Goal: Task Accomplishment & Management: Manage account settings

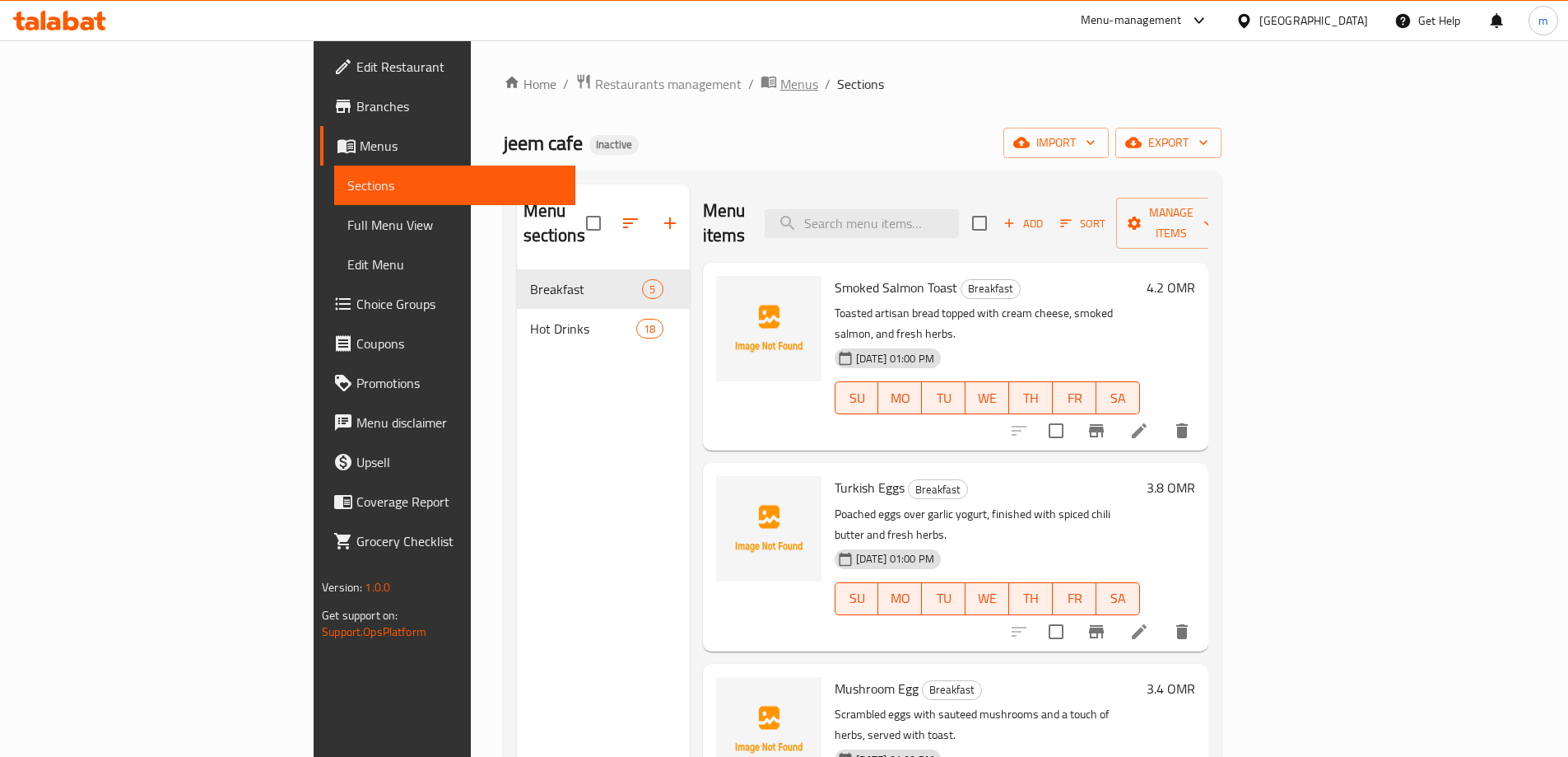
click at [780, 93] on span "Menus" at bounding box center [799, 83] width 38 height 20
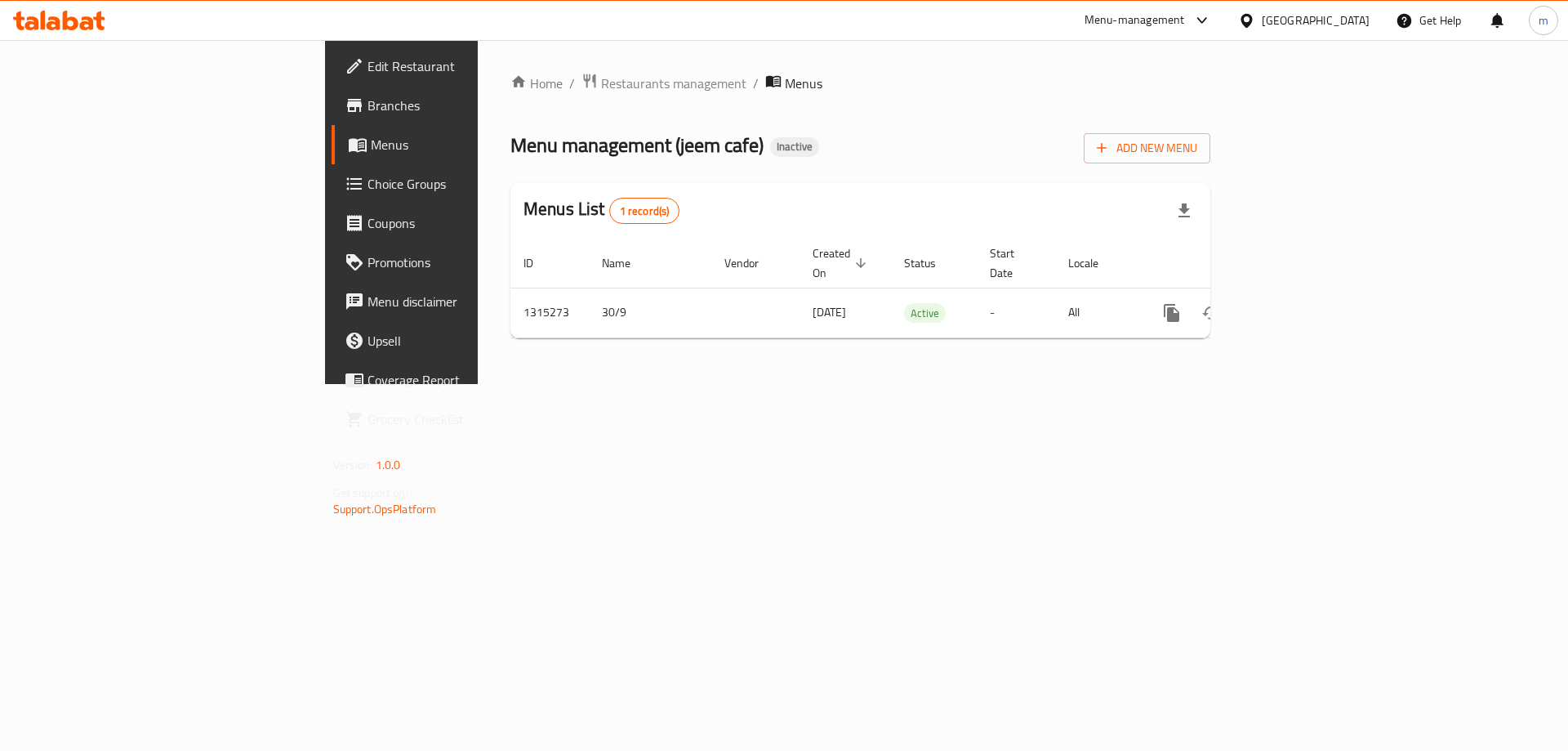
click at [367, 110] on span "Branches" at bounding box center [470, 105] width 207 height 20
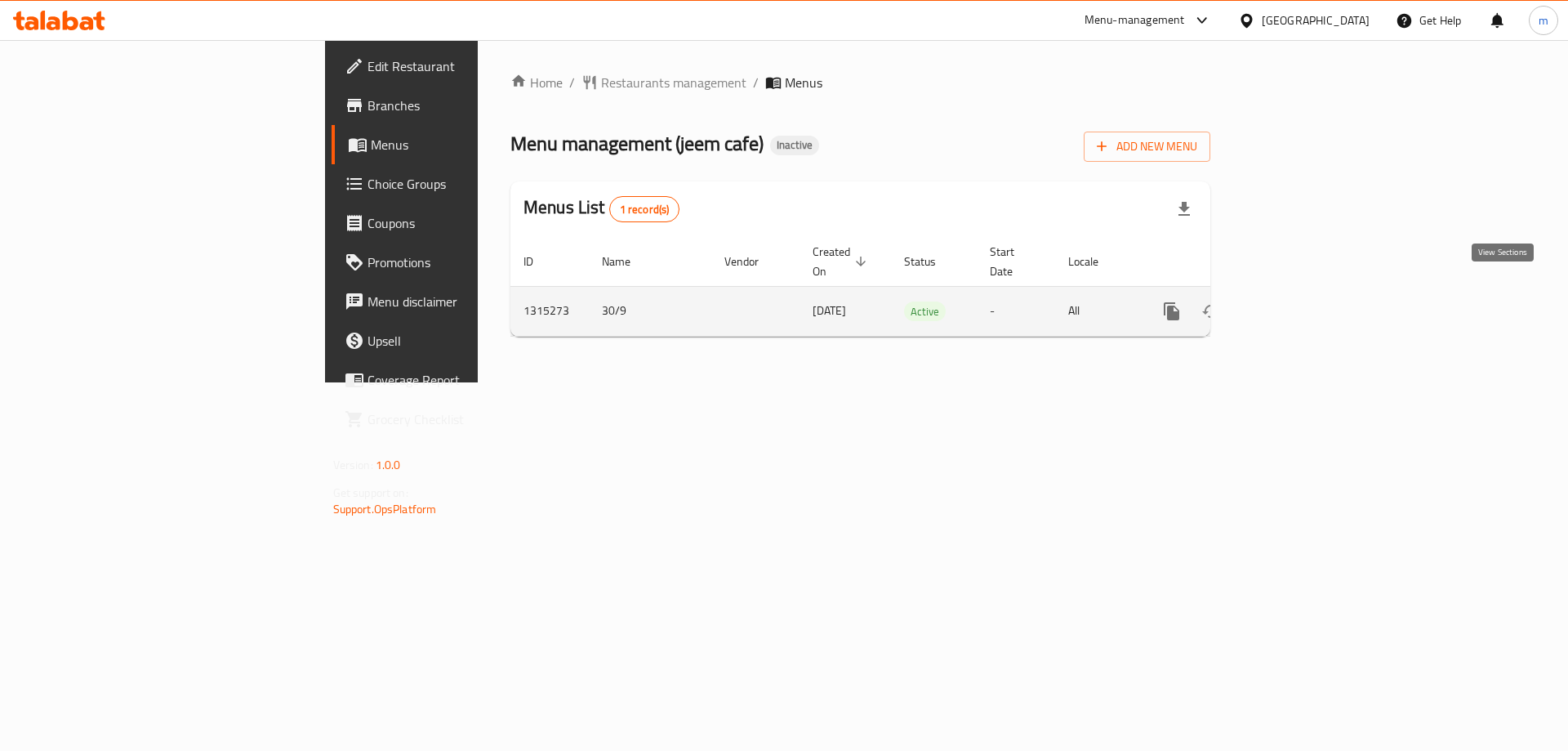
click at [1309, 292] on link "enhanced table" at bounding box center [1289, 311] width 39 height 39
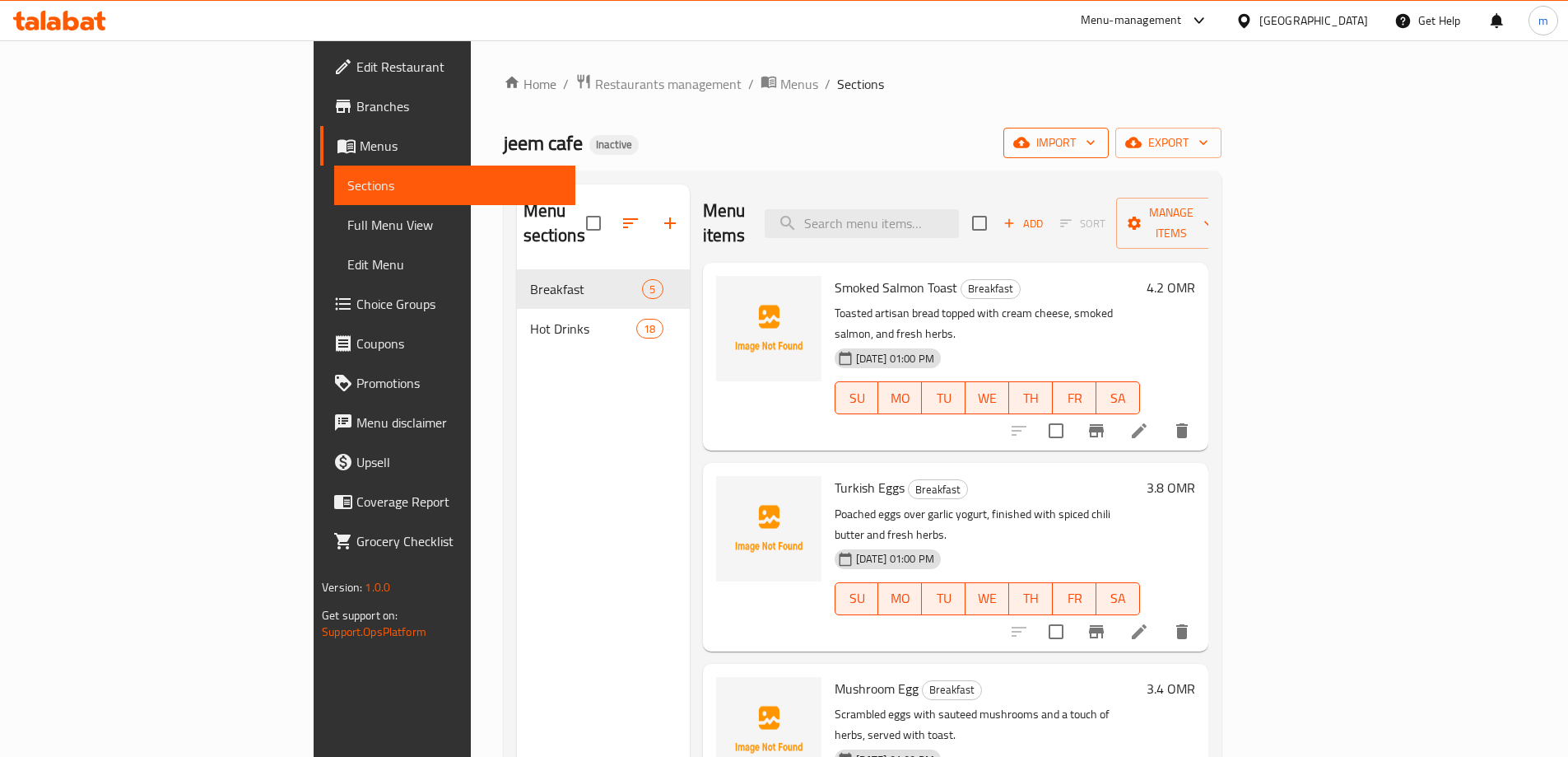
click at [1109, 155] on button "import" at bounding box center [1056, 143] width 105 height 31
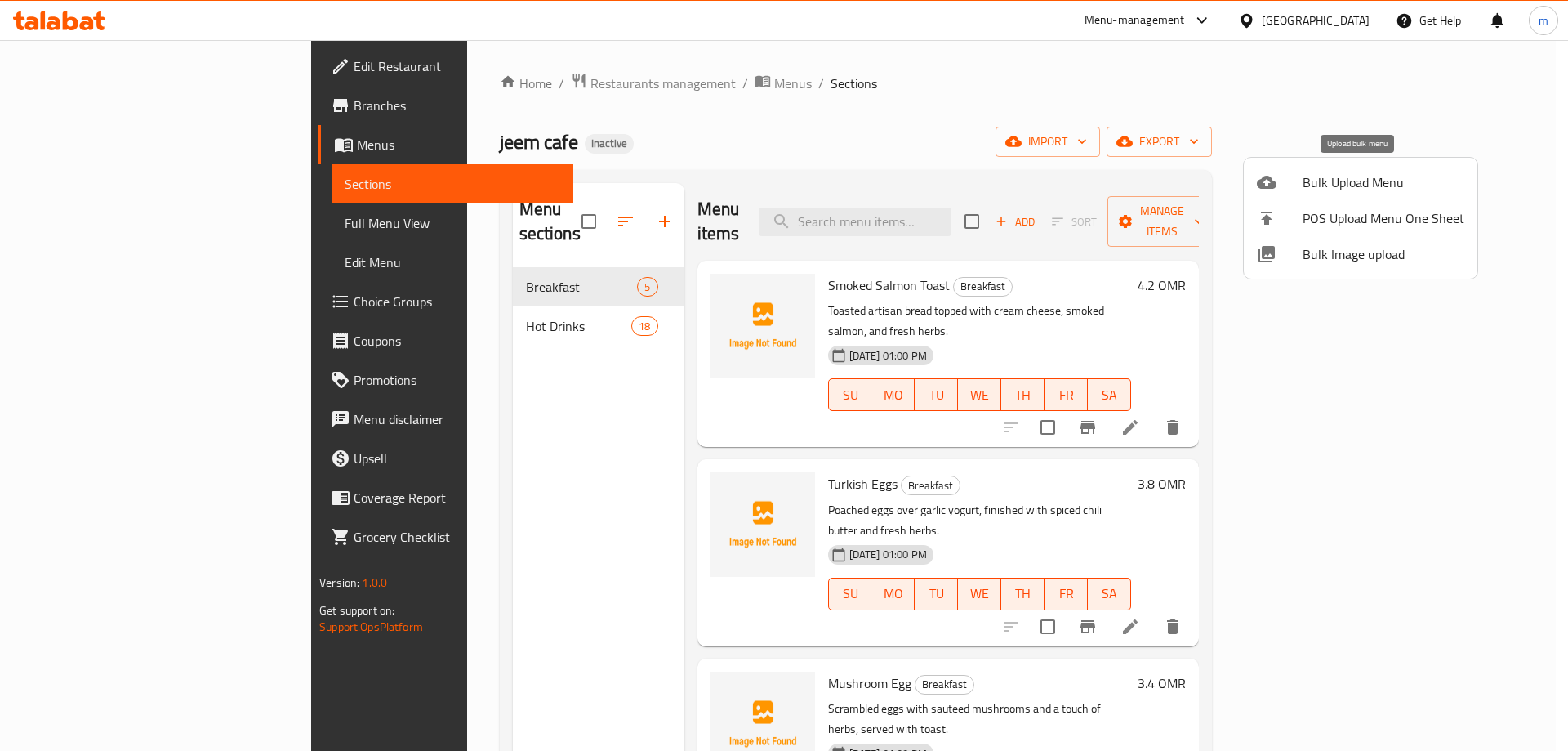
click at [1282, 188] on div at bounding box center [1280, 182] width 46 height 20
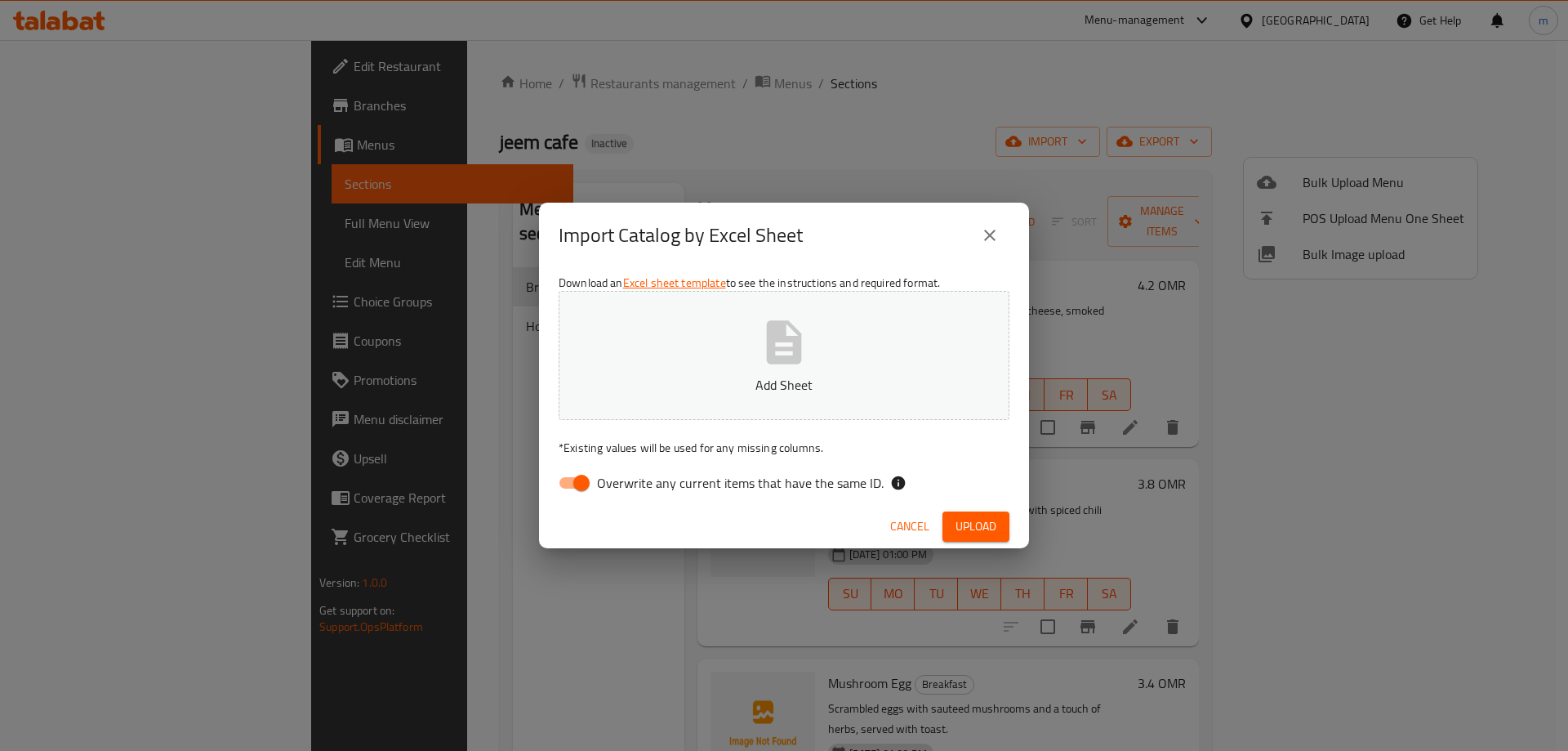
click at [580, 490] on input "Overwrite any current items that have the same ID." at bounding box center [581, 482] width 93 height 31
checkbox input "false"
click at [968, 509] on div "Cancel Upload" at bounding box center [784, 526] width 490 height 43
drag, startPoint x: 982, startPoint y: 518, endPoint x: 957, endPoint y: 485, distance: 41.4
click at [978, 518] on span "Upload" at bounding box center [976, 526] width 41 height 20
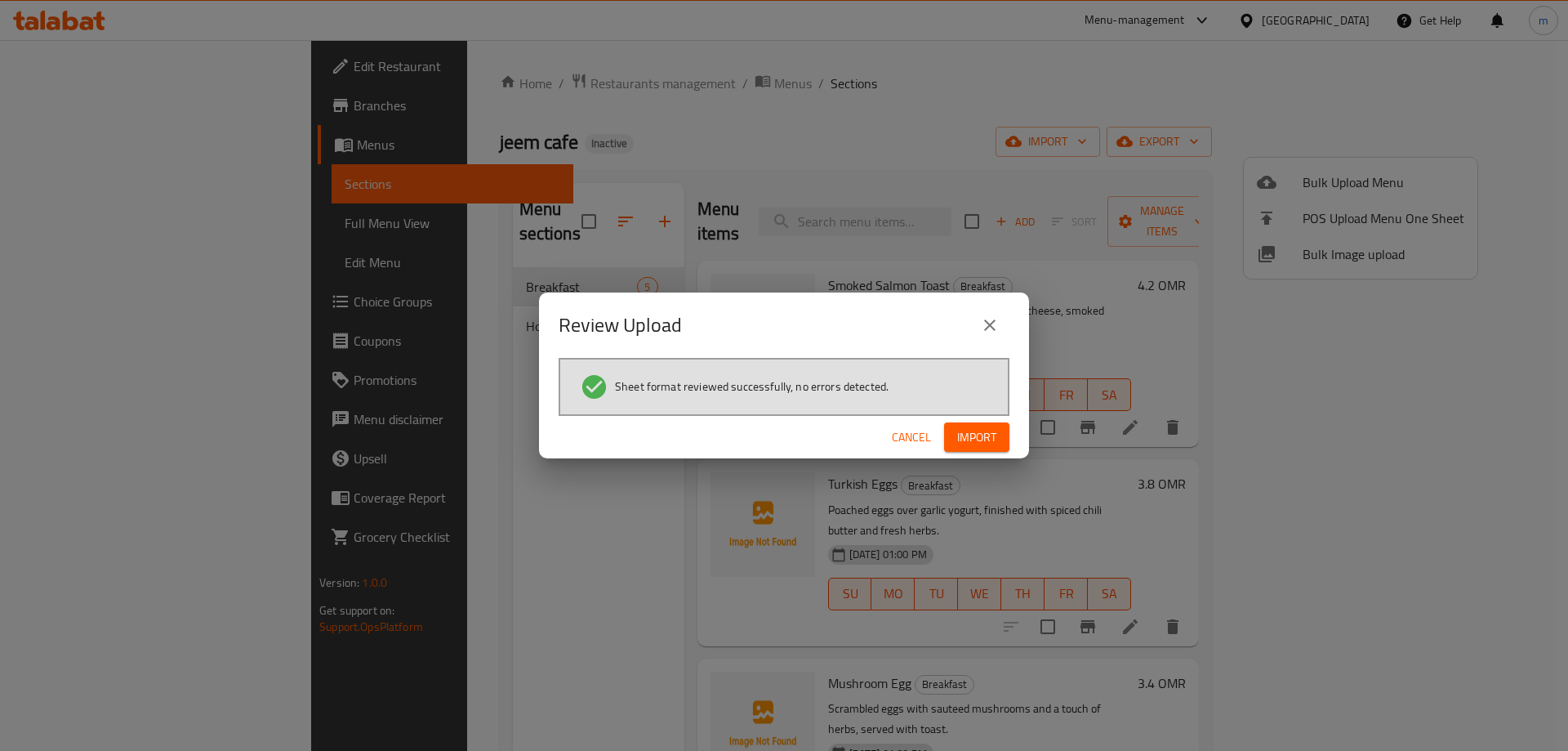
click at [975, 442] on span "Import" at bounding box center [977, 437] width 39 height 20
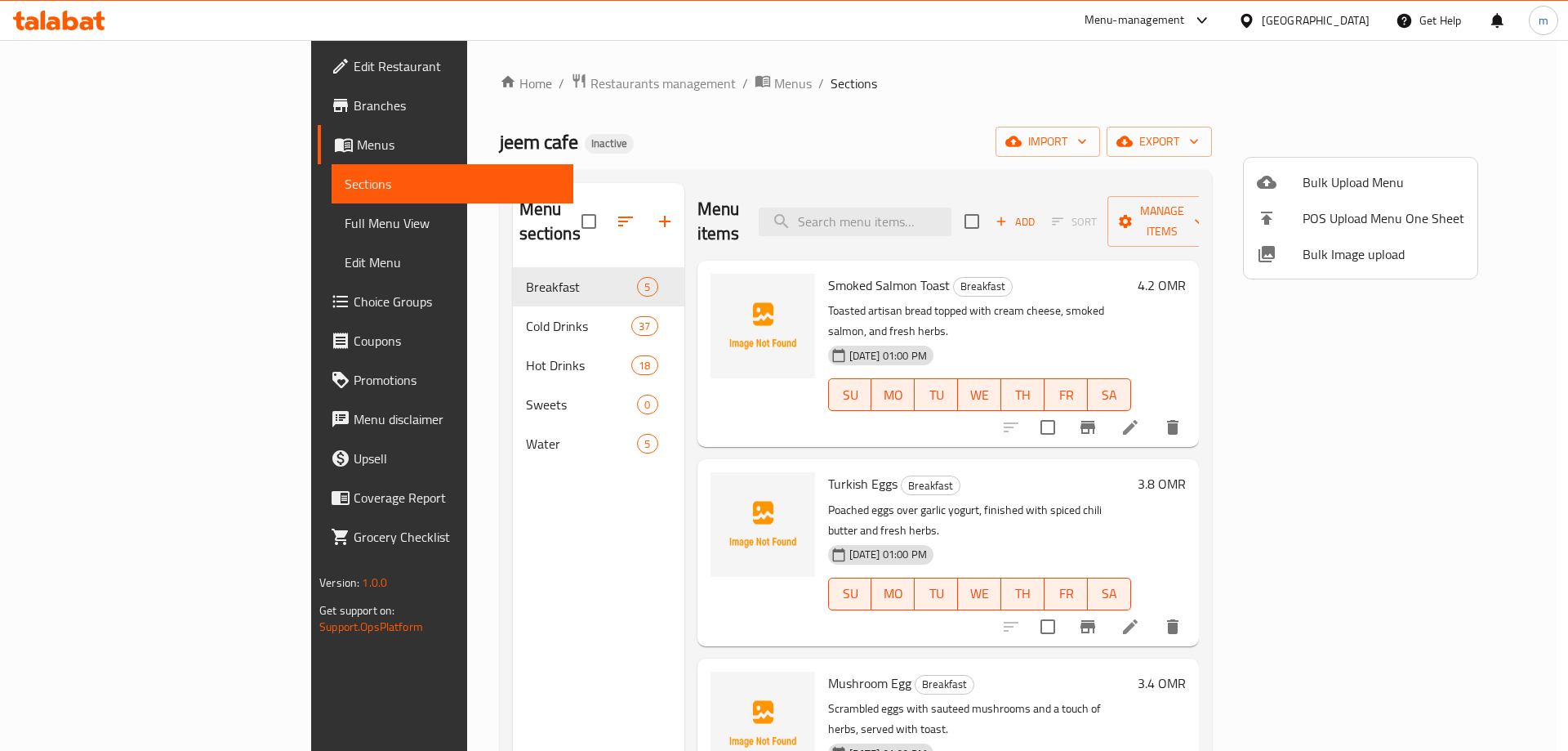
click at [411, 304] on div at bounding box center [784, 375] width 1568 height 751
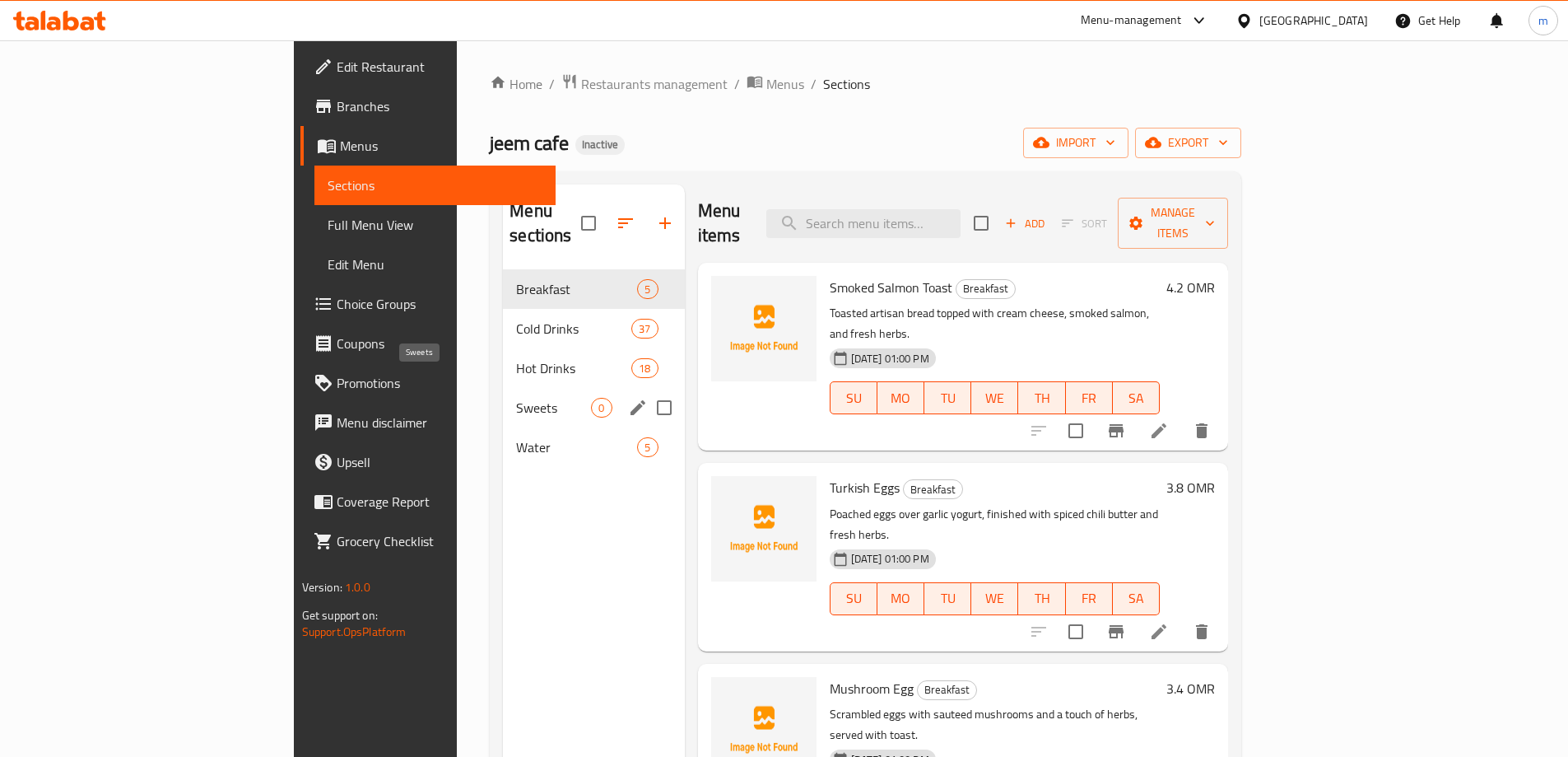
click at [516, 398] on span "Sweets" at bounding box center [553, 407] width 75 height 20
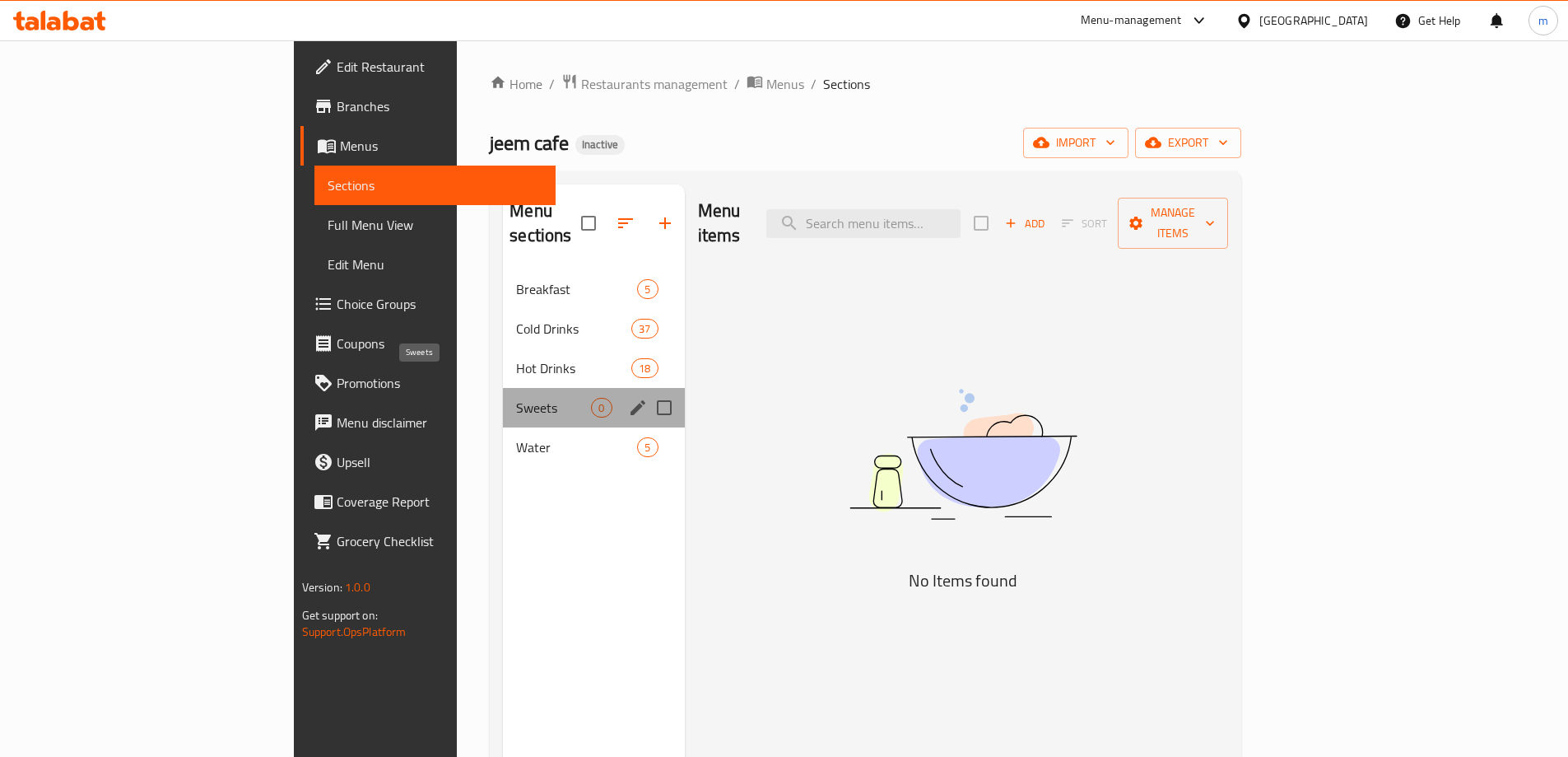
click at [516, 398] on span "Sweets" at bounding box center [553, 407] width 75 height 20
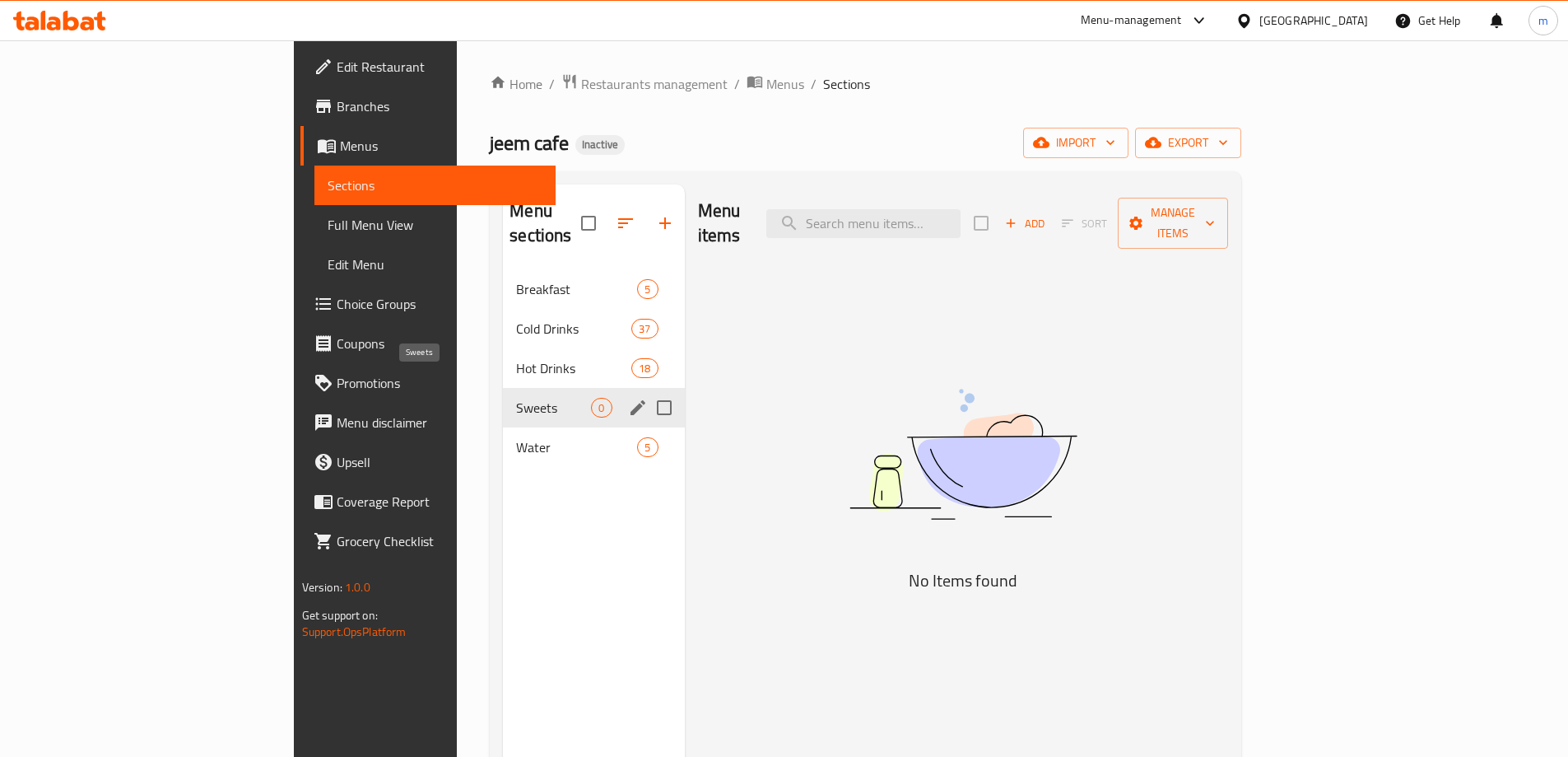
click at [516, 398] on span "Sweets" at bounding box center [553, 407] width 75 height 20
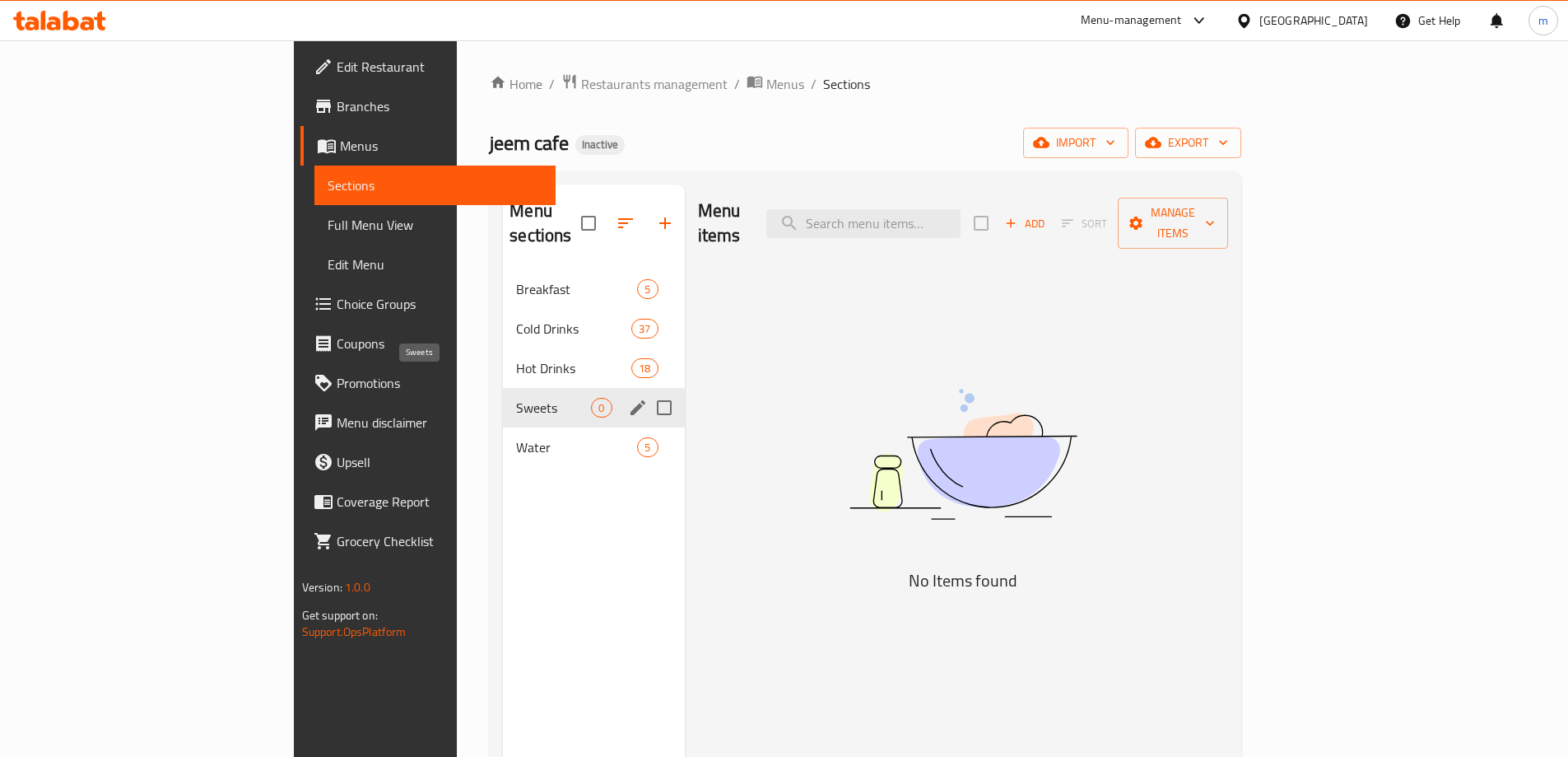
click at [516, 398] on span "Sweets" at bounding box center [553, 407] width 75 height 20
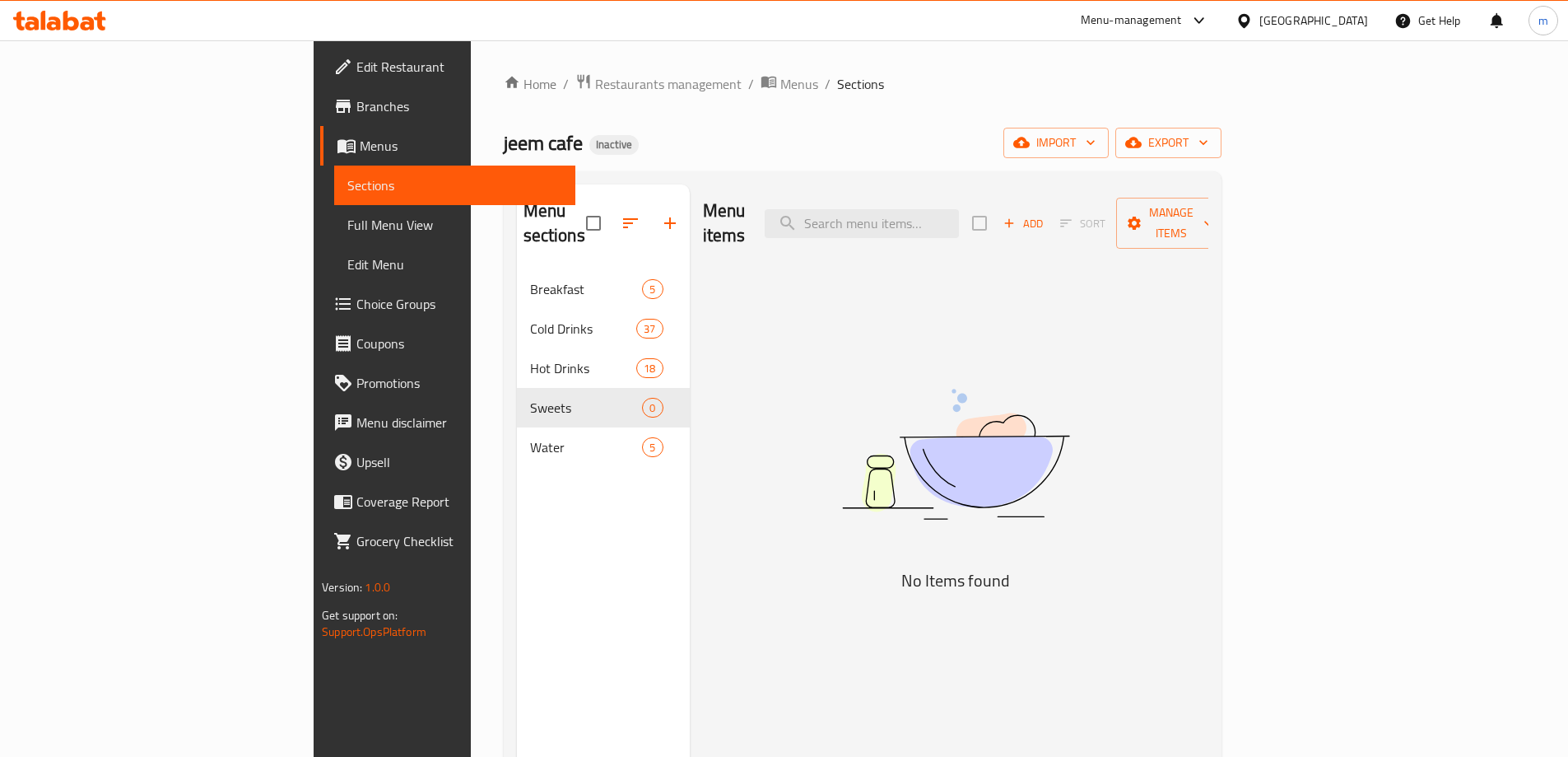
click at [347, 193] on span "Sections" at bounding box center [454, 185] width 215 height 20
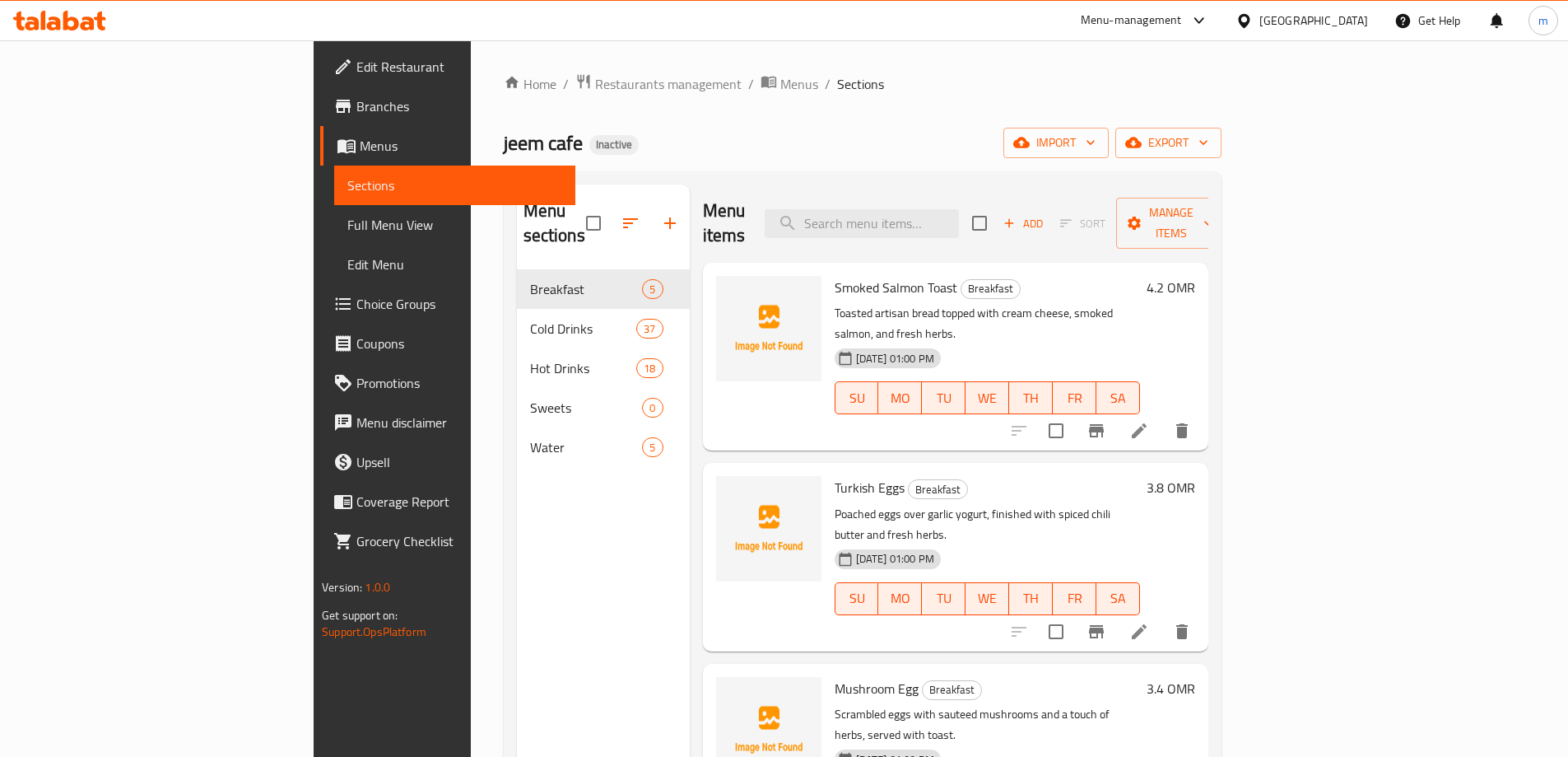
click at [321, 122] on link "Branches" at bounding box center [448, 106] width 255 height 39
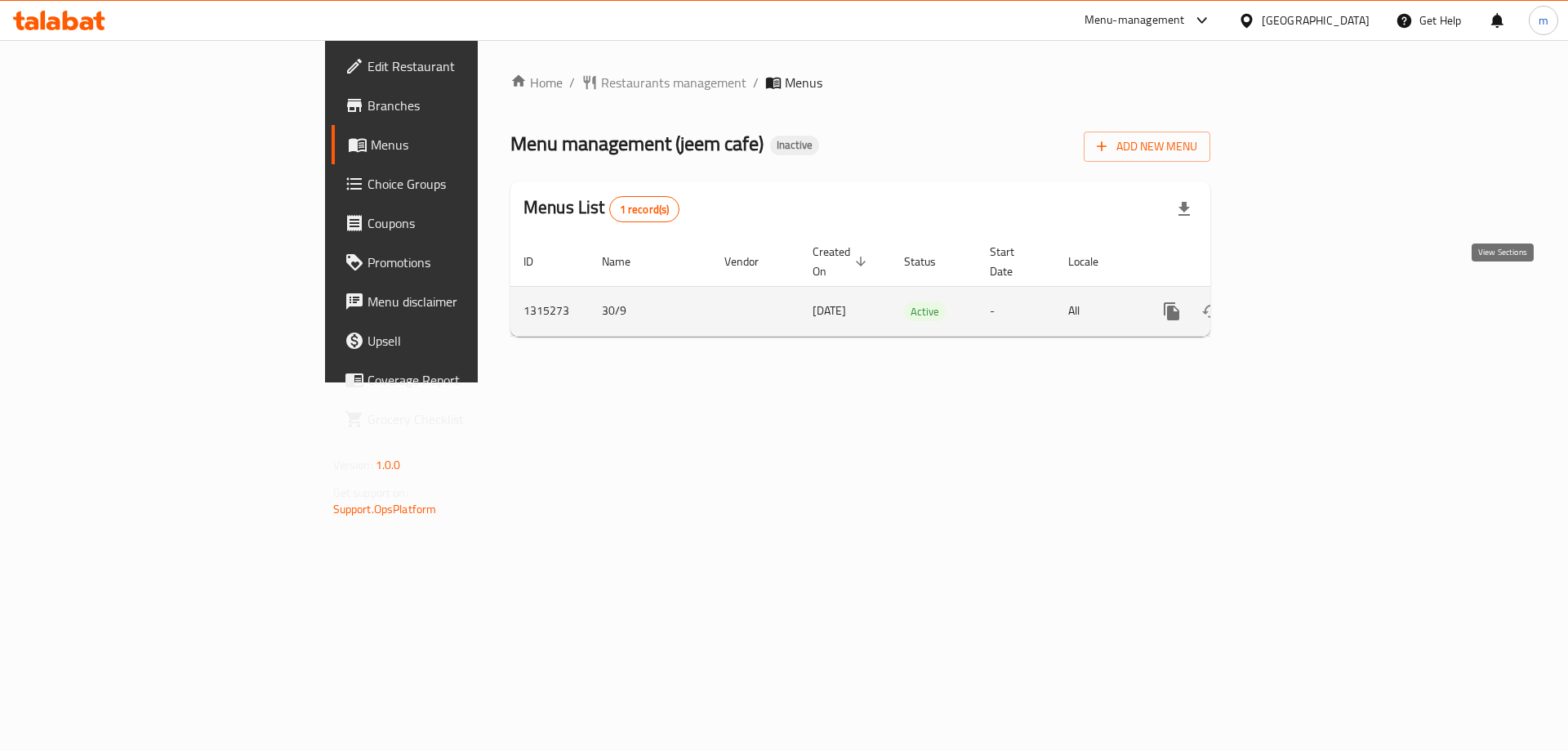
click at [1299, 301] on icon "enhanced table" at bounding box center [1289, 310] width 20 height 20
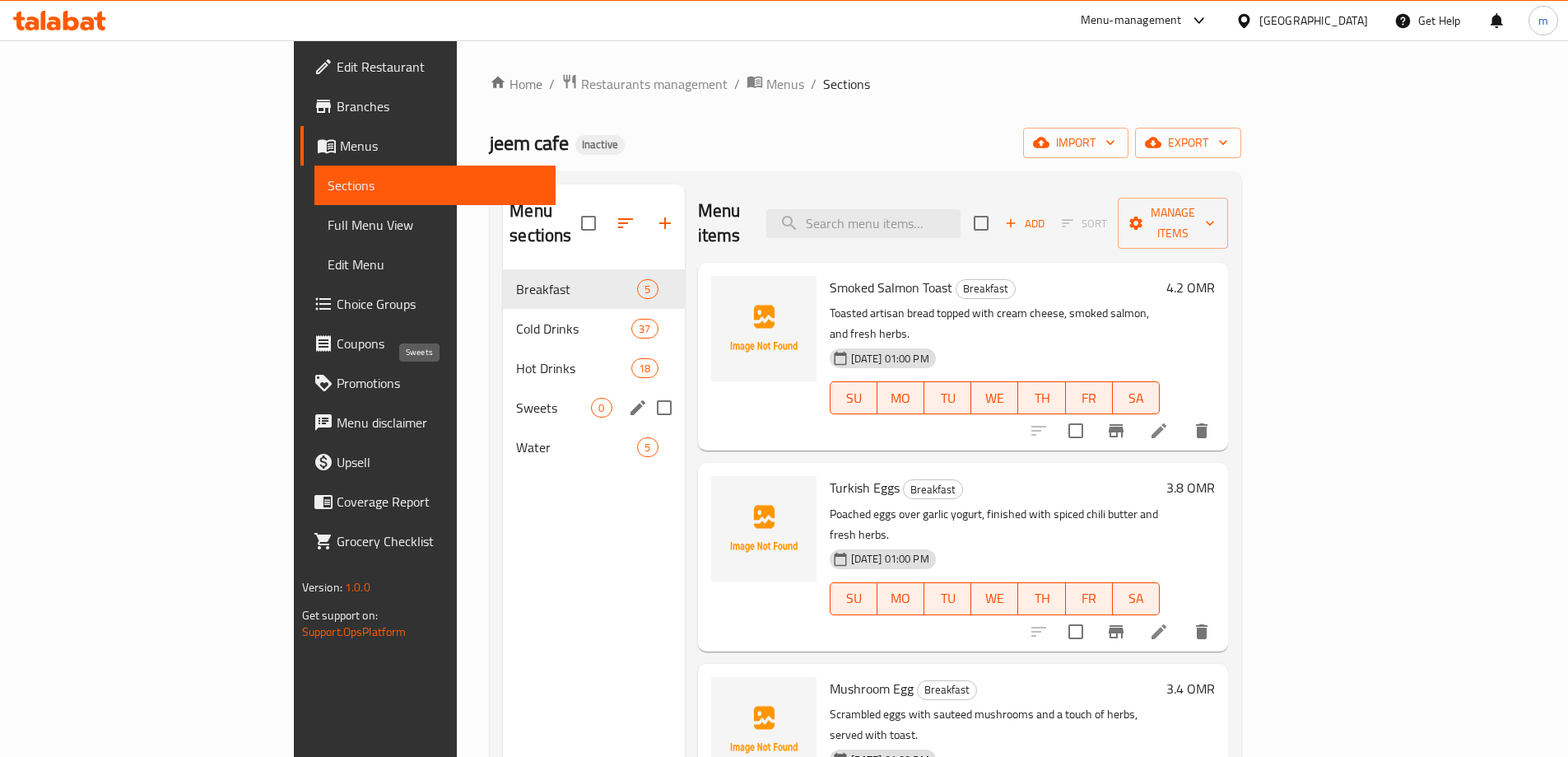
click at [516, 398] on span "Sweets" at bounding box center [553, 407] width 75 height 20
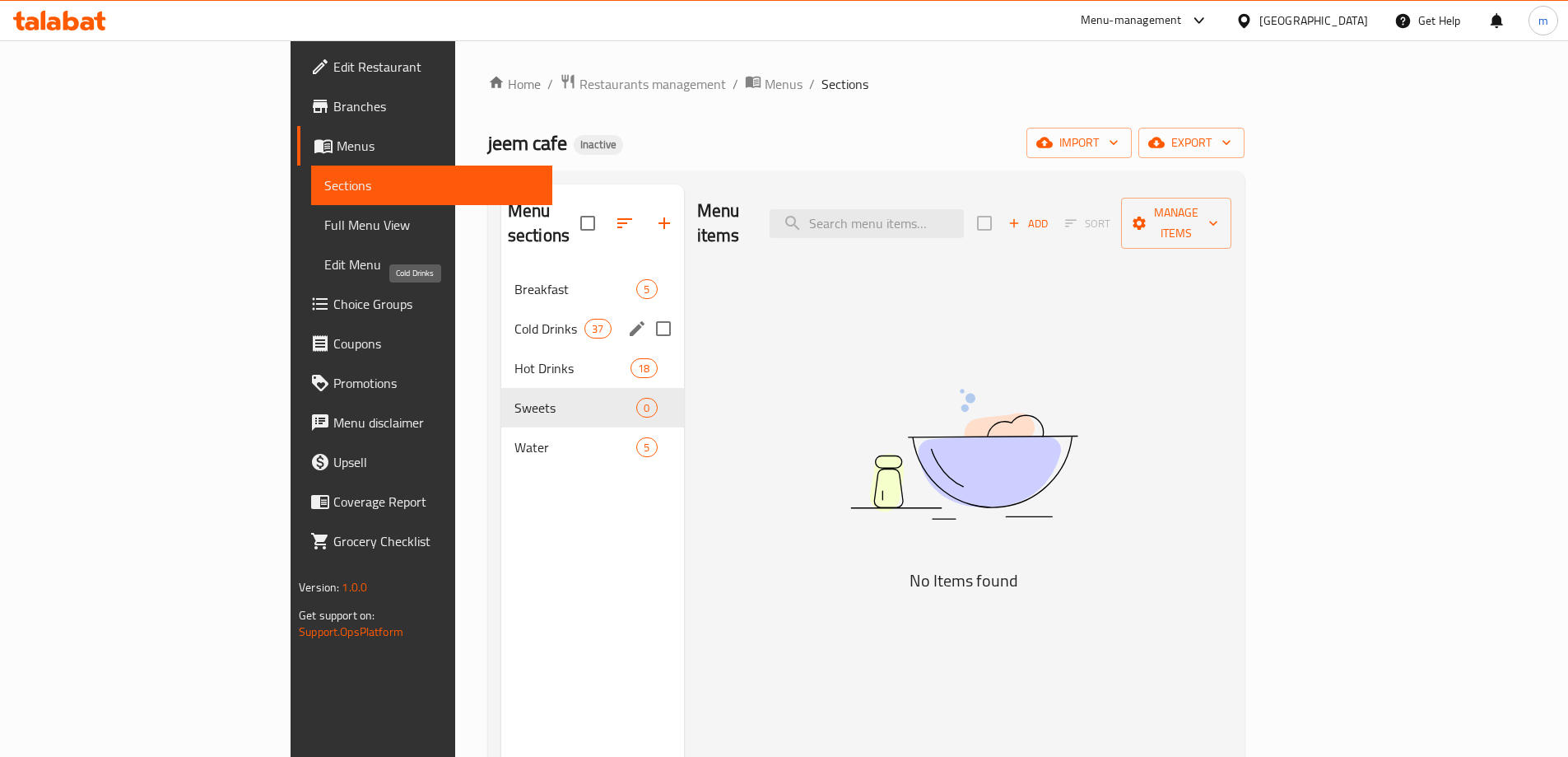
click at [514, 319] on span "Cold Drinks" at bounding box center [550, 328] width 70 height 20
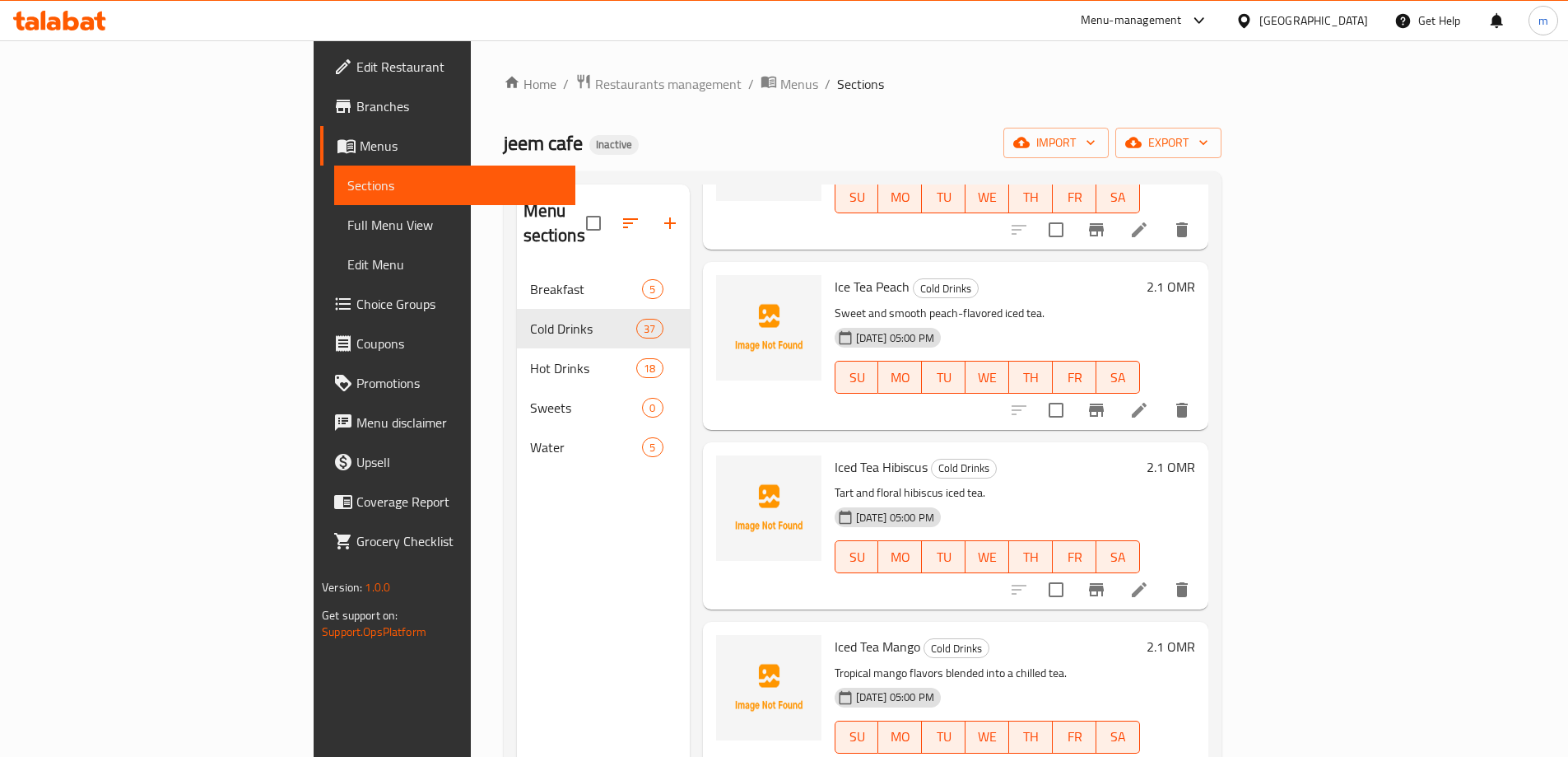
scroll to position [5939, 0]
click at [1162, 571] on li at bounding box center [1139, 586] width 46 height 30
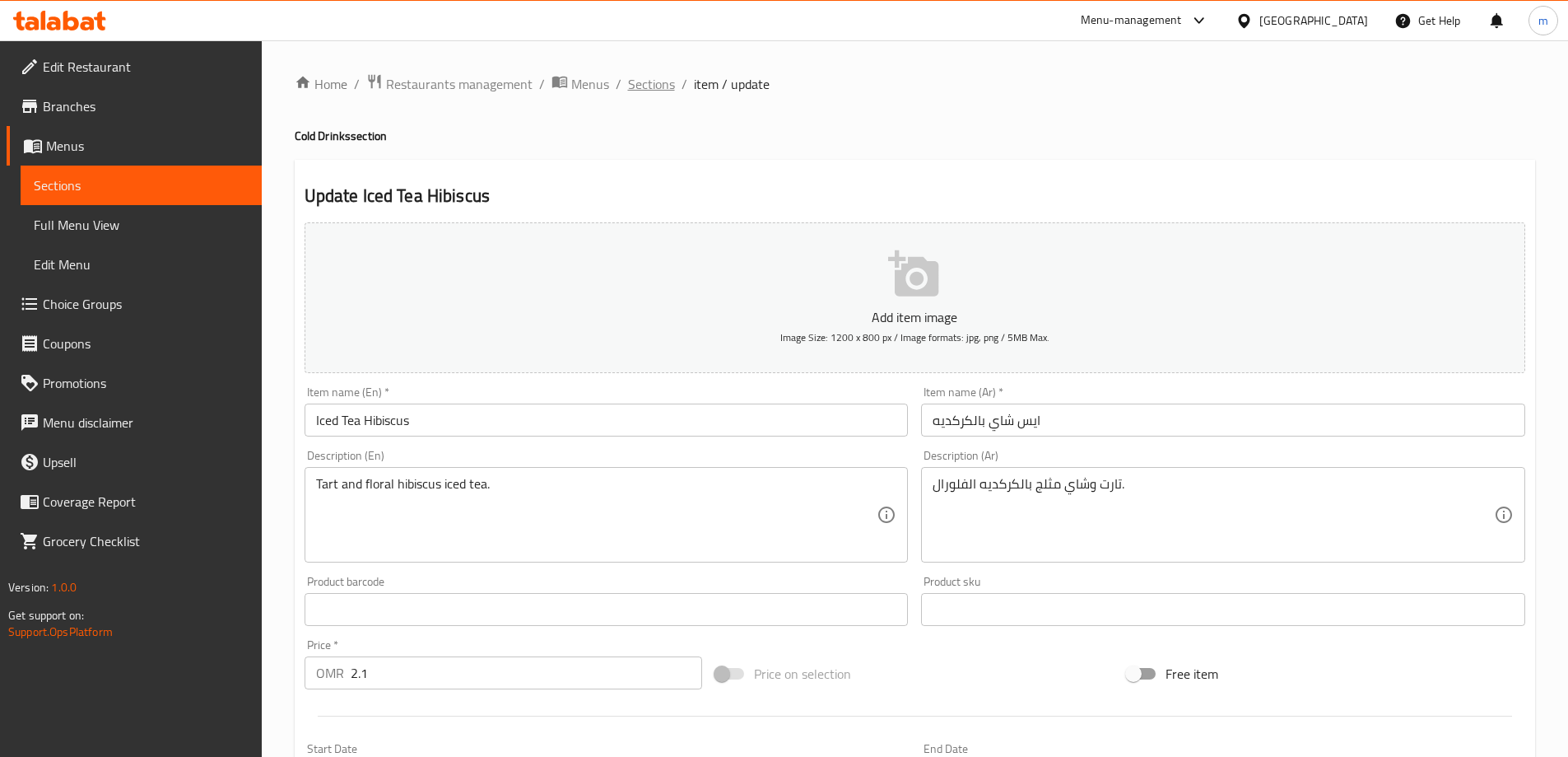
click at [656, 93] on span "Sections" at bounding box center [652, 83] width 47 height 20
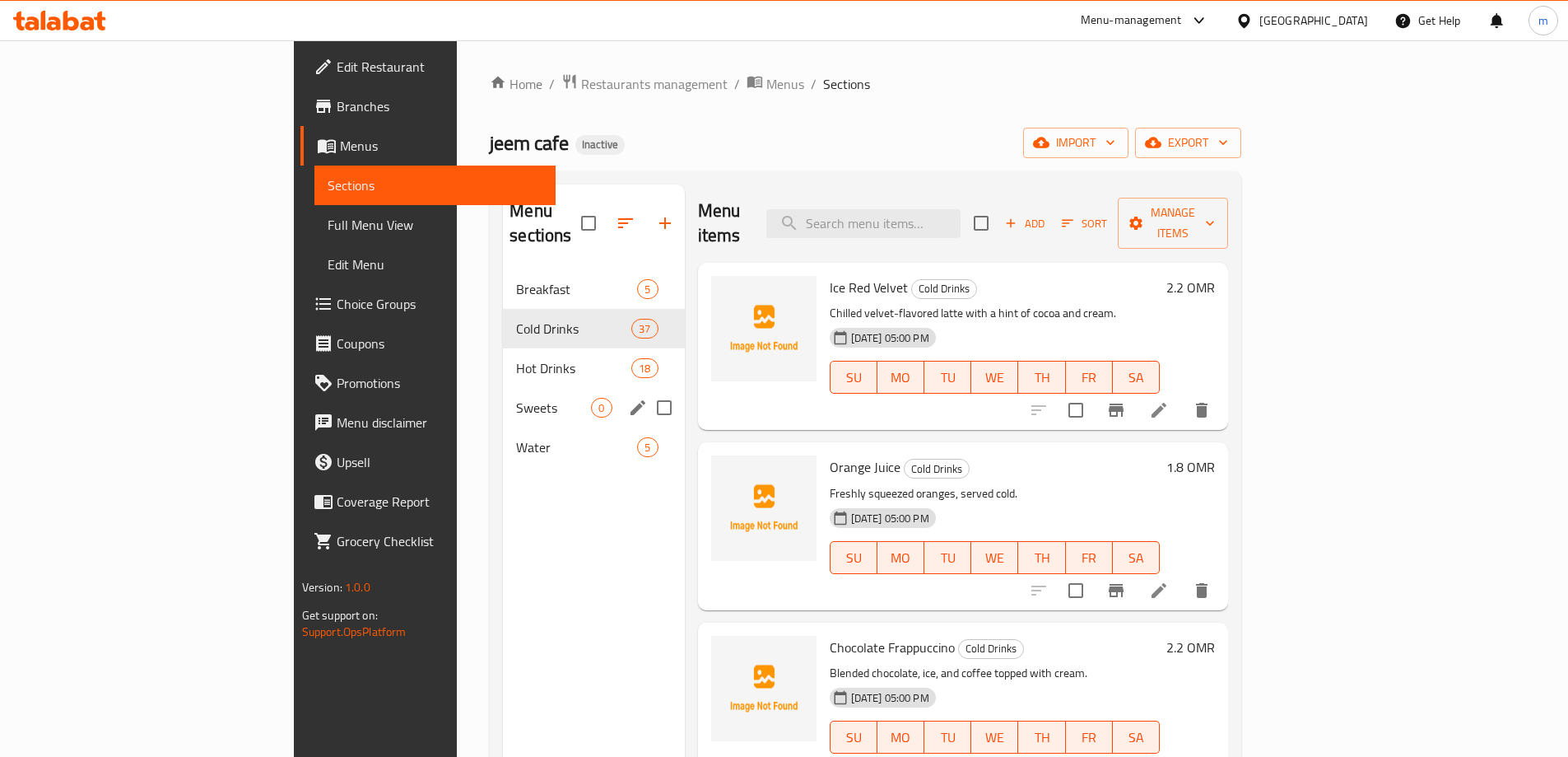
click at [503, 388] on div "Sweets 0" at bounding box center [593, 407] width 181 height 39
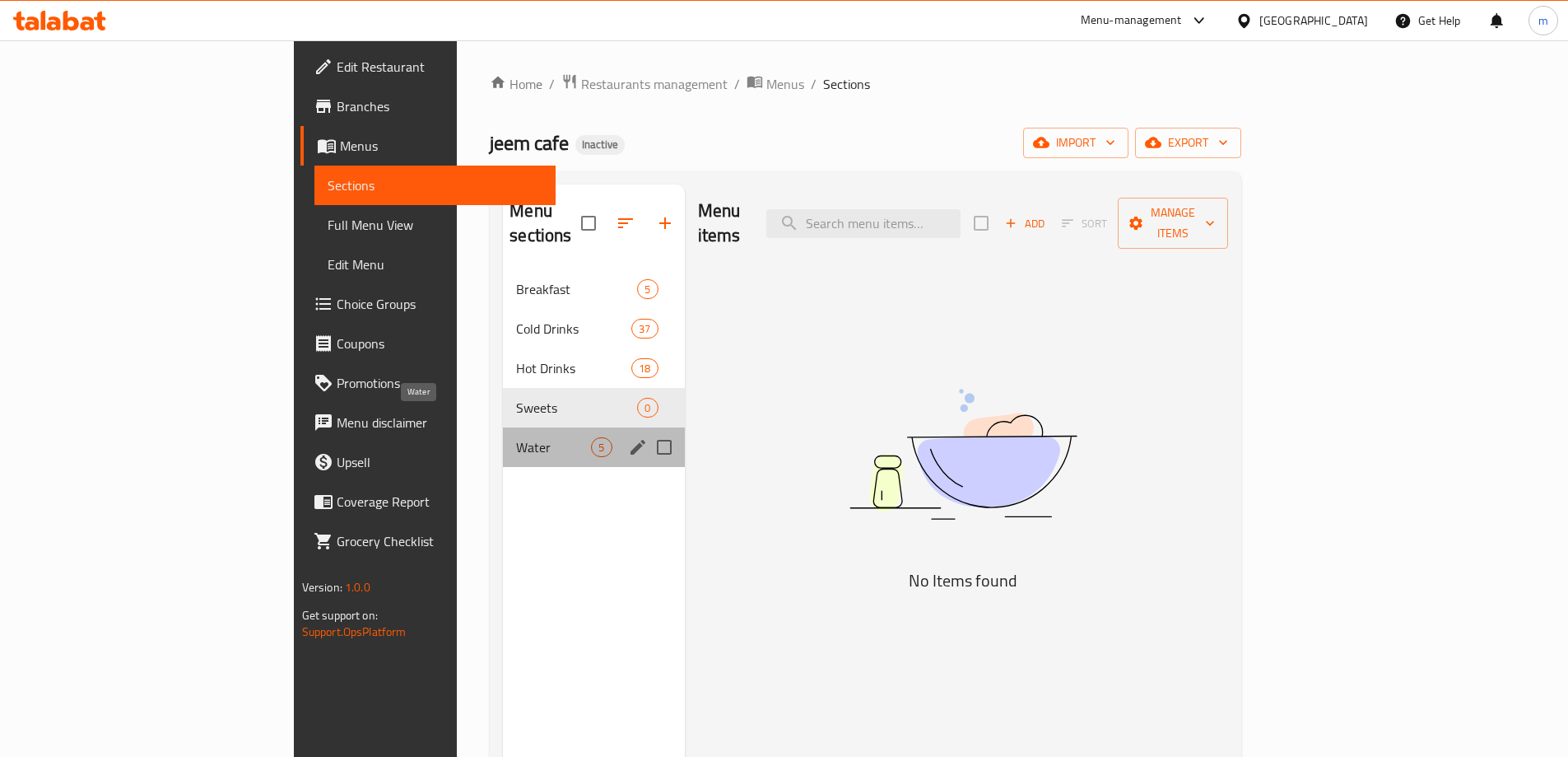
click at [516, 437] on span "Water" at bounding box center [553, 447] width 75 height 20
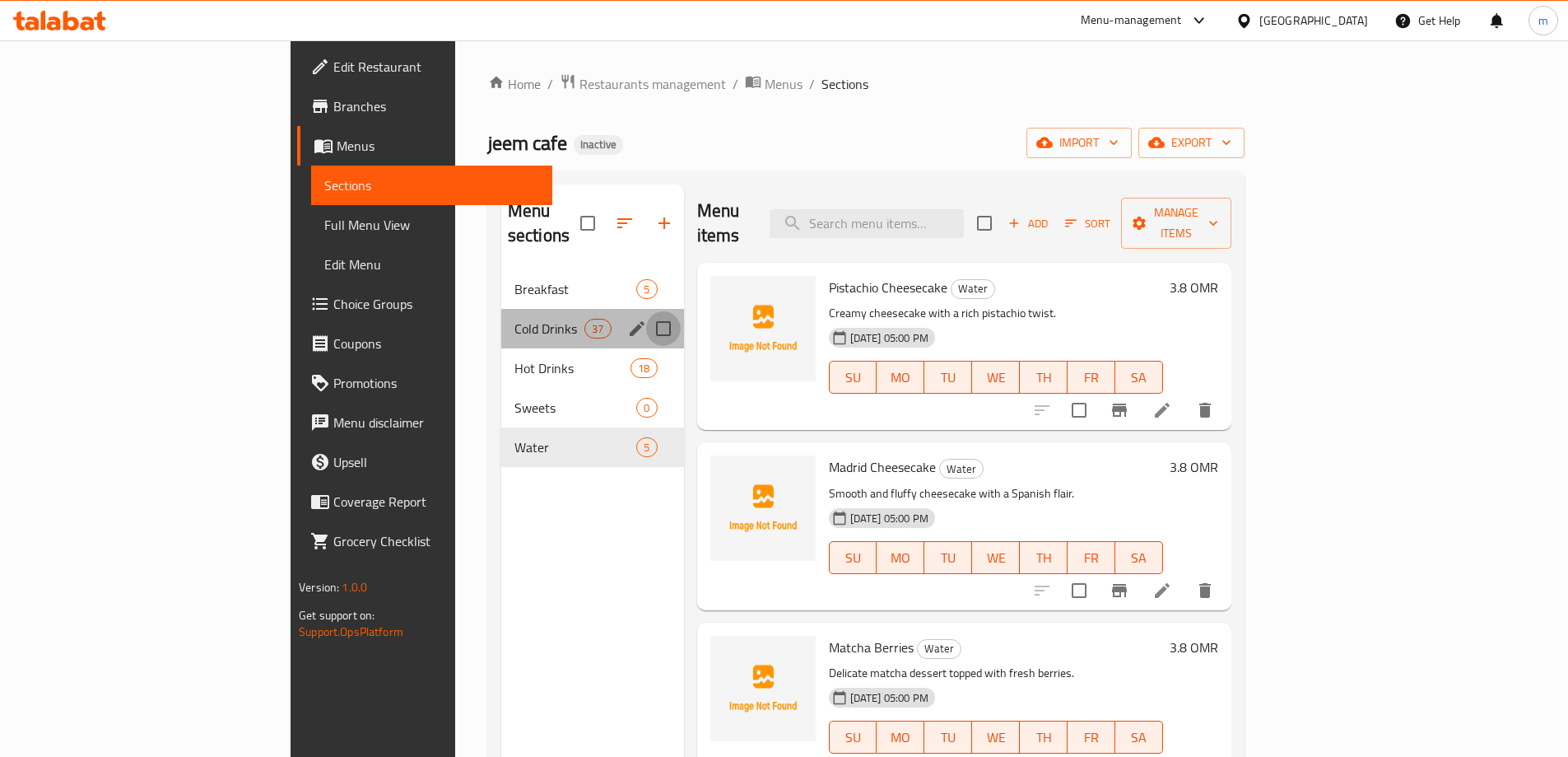
drag, startPoint x: 585, startPoint y: 303, endPoint x: 563, endPoint y: 399, distance: 98.5
click at [646, 311] on input "Menu sections" at bounding box center [664, 328] width 34 height 34
checkbox input "true"
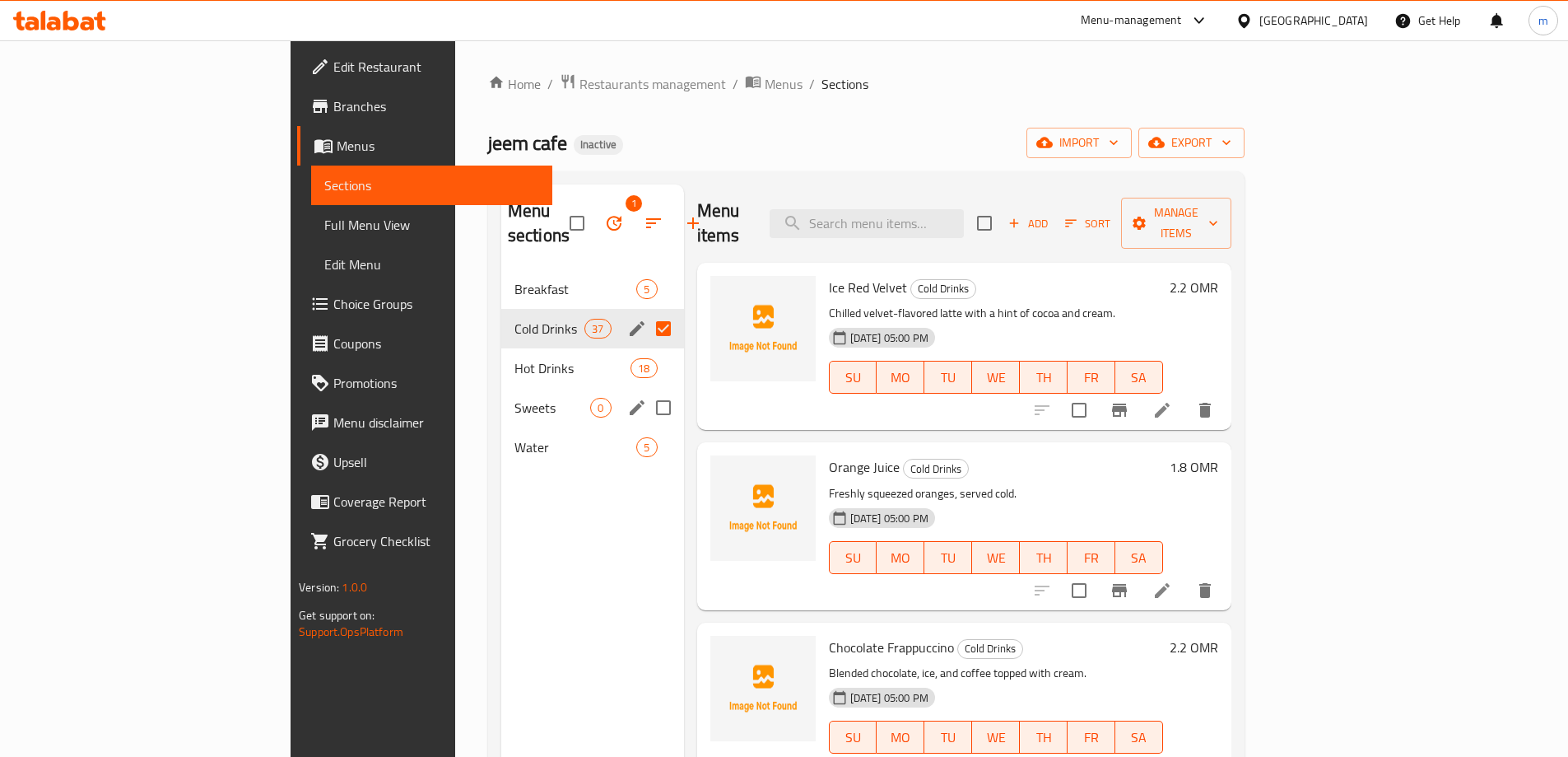
click at [646, 390] on input "Menu sections" at bounding box center [664, 407] width 34 height 34
checkbox input "true"
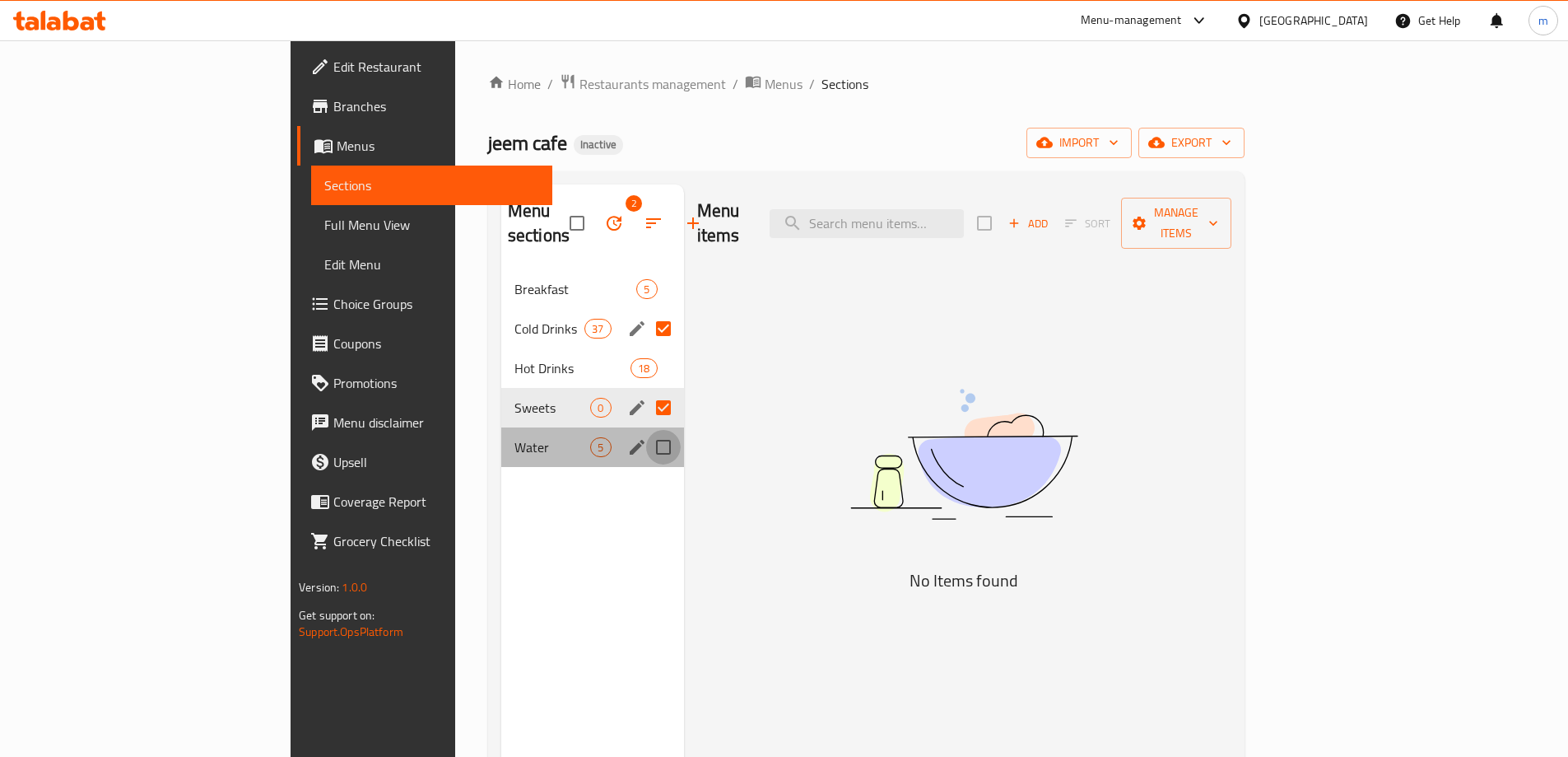
click at [646, 430] on input "Menu sections" at bounding box center [664, 447] width 34 height 34
checkbox input "true"
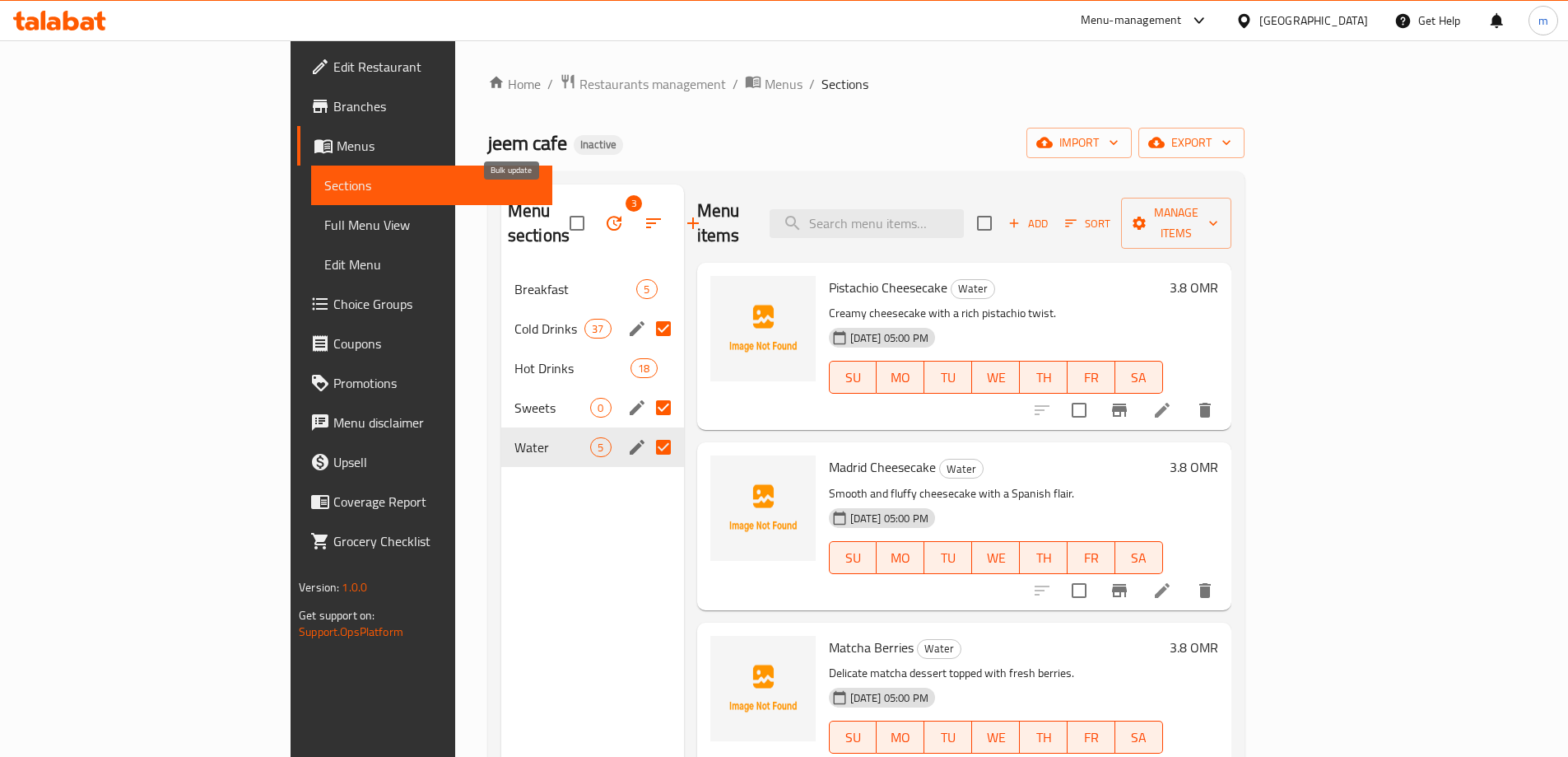
click at [594, 227] on button "button" at bounding box center [614, 223] width 39 height 39
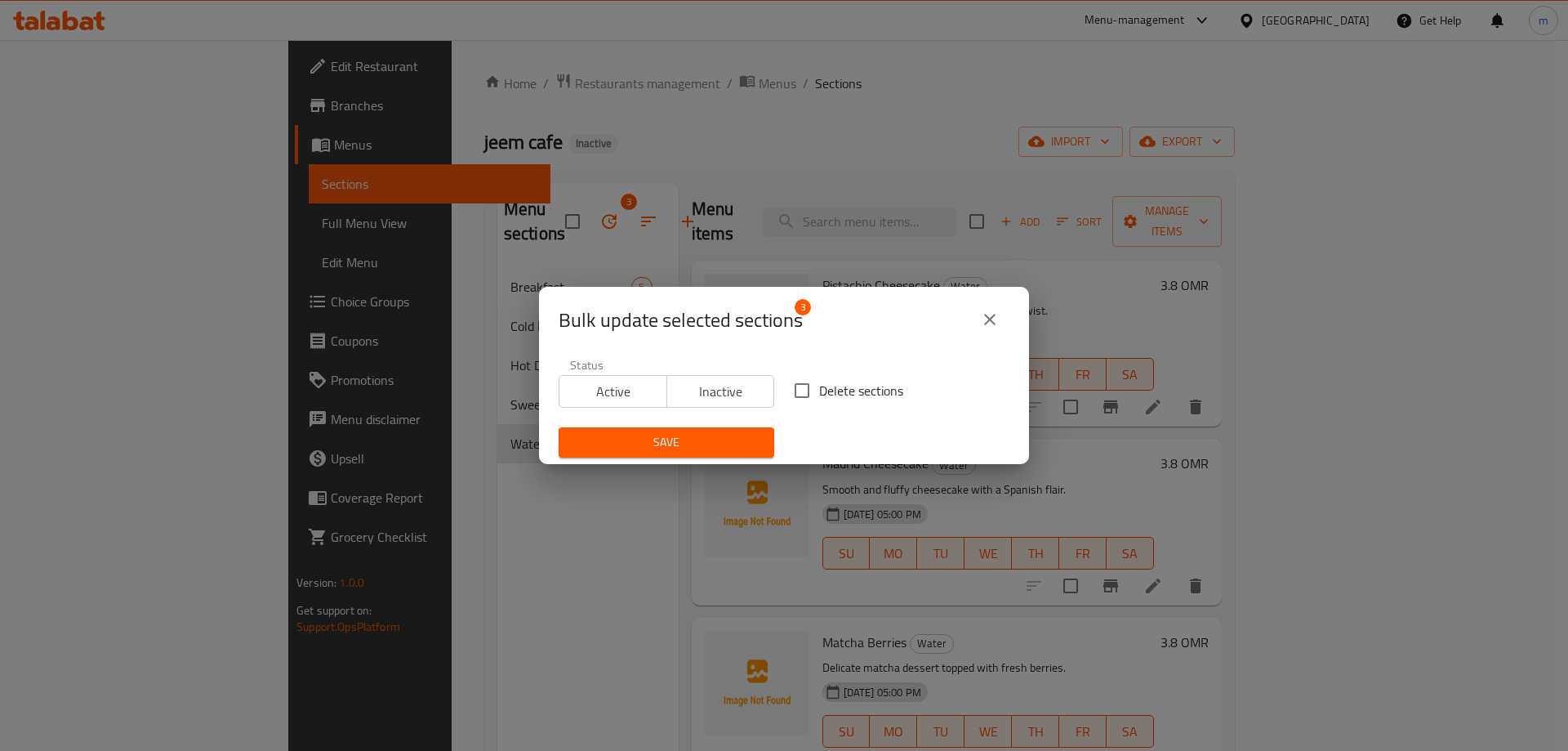
click at [822, 397] on span "Delete sections" at bounding box center [861, 390] width 84 height 20
click at [819, 397] on input "Delete sections" at bounding box center [802, 390] width 34 height 34
checkbox input "true"
drag, startPoint x: 730, startPoint y: 438, endPoint x: 709, endPoint y: 401, distance: 42.5
click at [727, 438] on span "Save" at bounding box center [666, 442] width 190 height 20
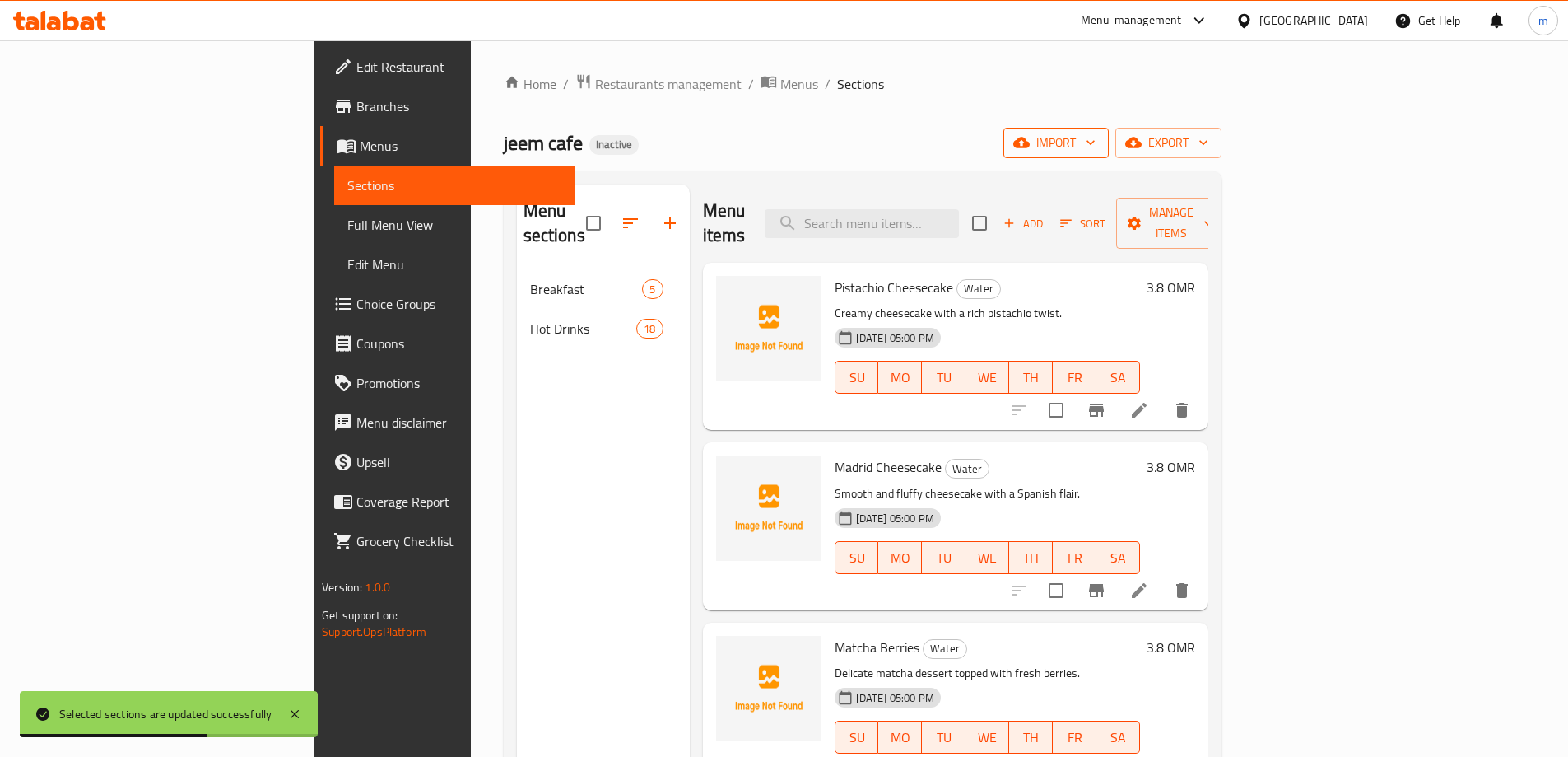
click at [1096, 150] on span "import" at bounding box center [1056, 143] width 79 height 21
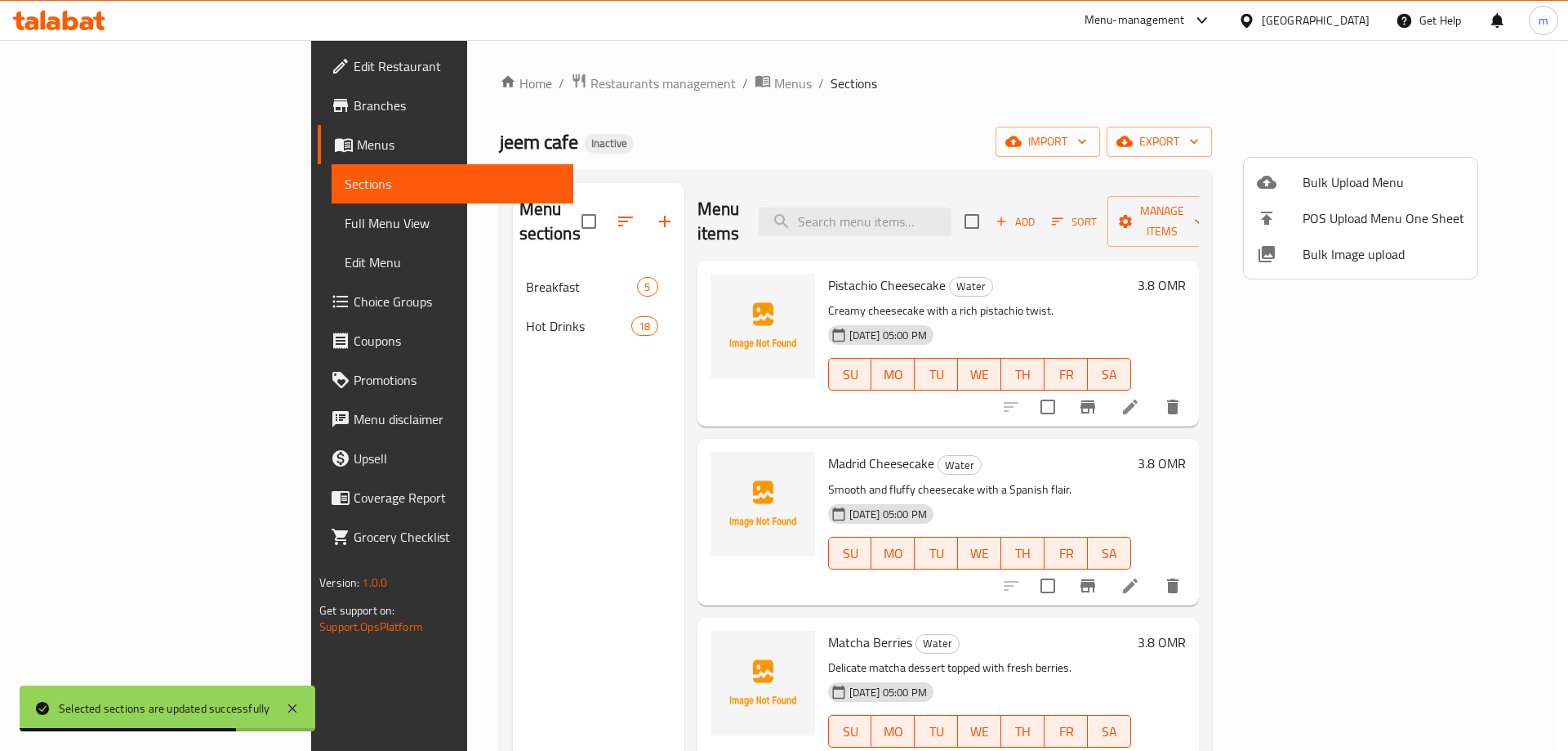
click at [1349, 188] on span "Bulk Upload Menu" at bounding box center [1383, 182] width 162 height 20
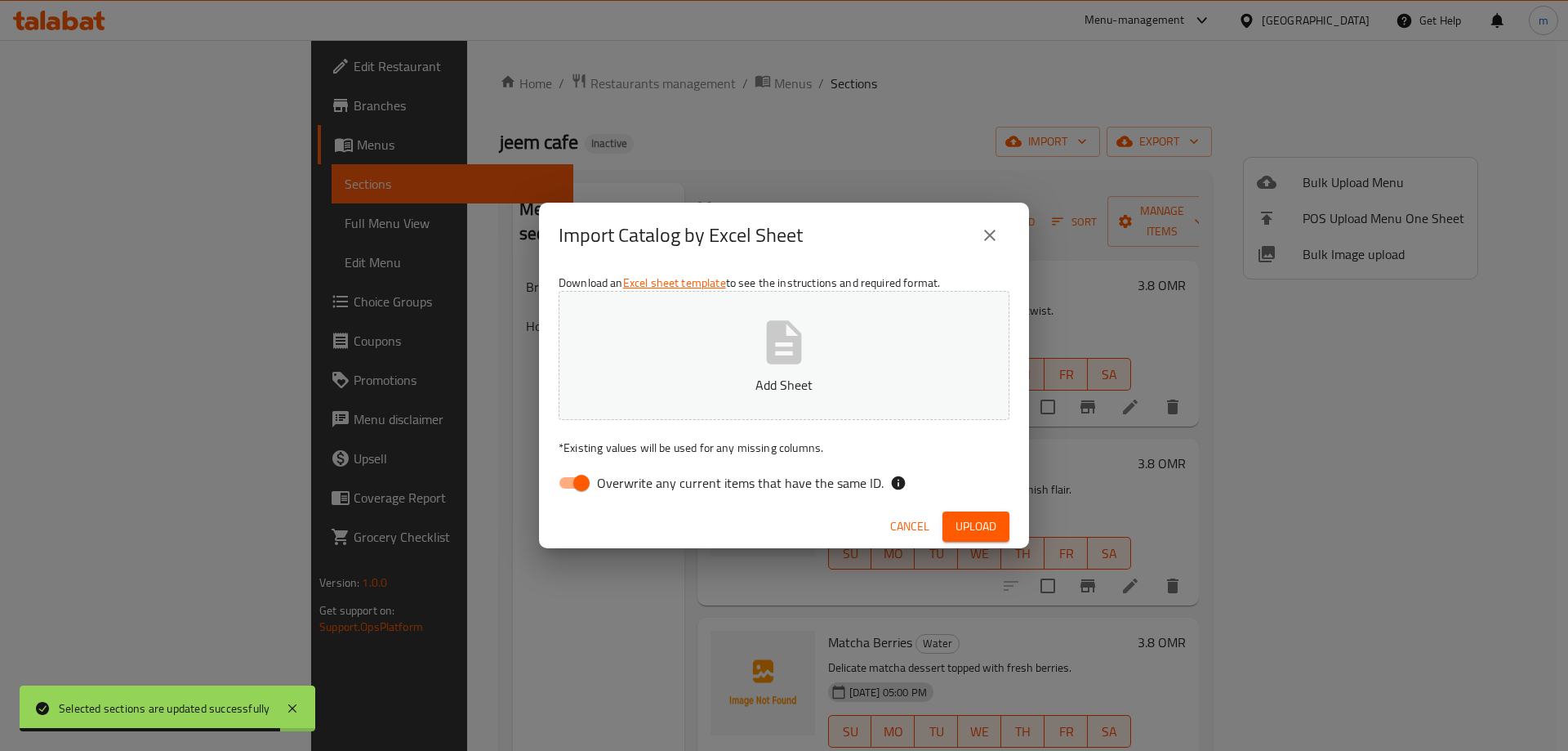
click at [569, 474] on input "Overwrite any current items that have the same ID." at bounding box center [581, 482] width 93 height 31
checkbox input "false"
click at [727, 390] on p "Add Sheet" at bounding box center [784, 384] width 401 height 20
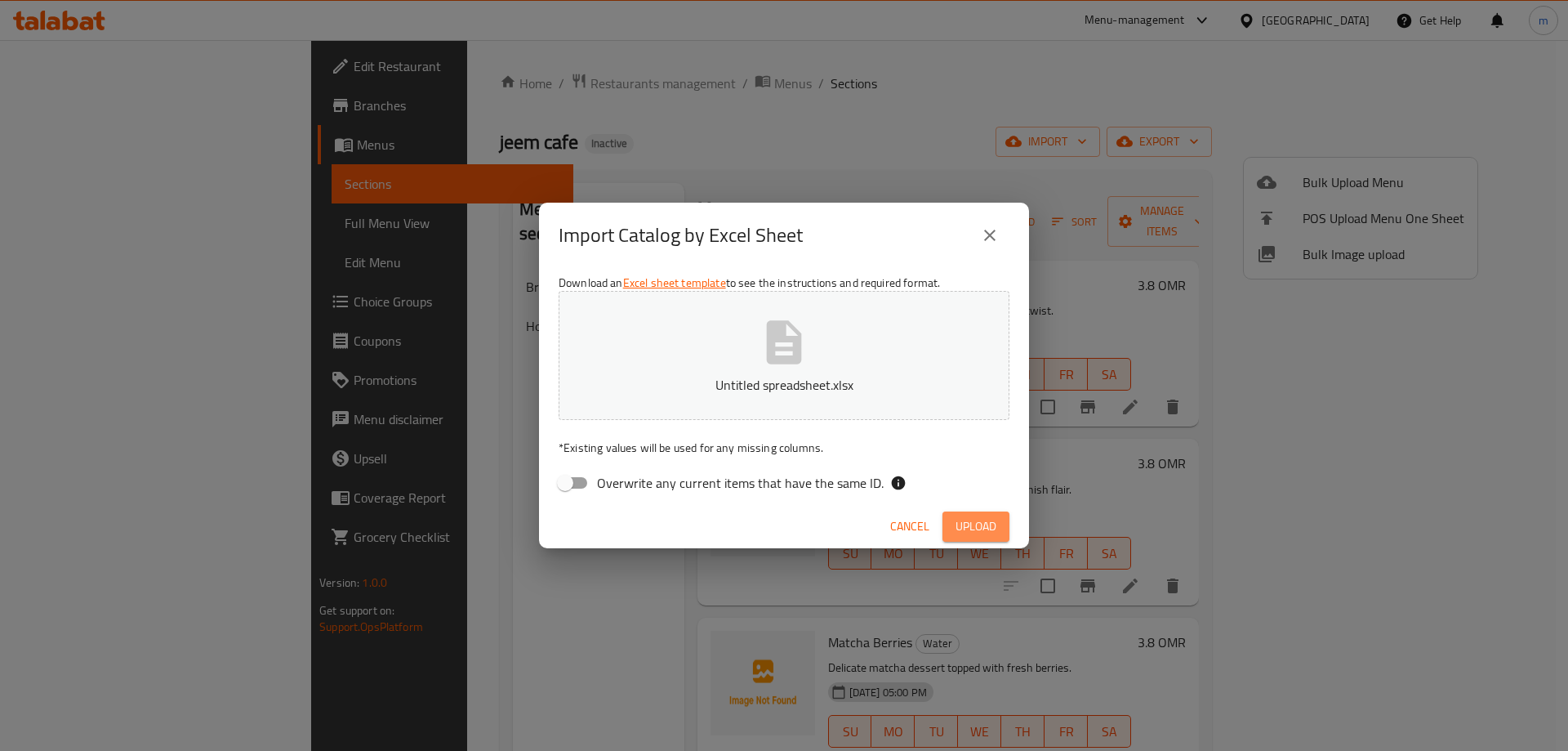
click at [974, 526] on span "Upload" at bounding box center [976, 526] width 41 height 20
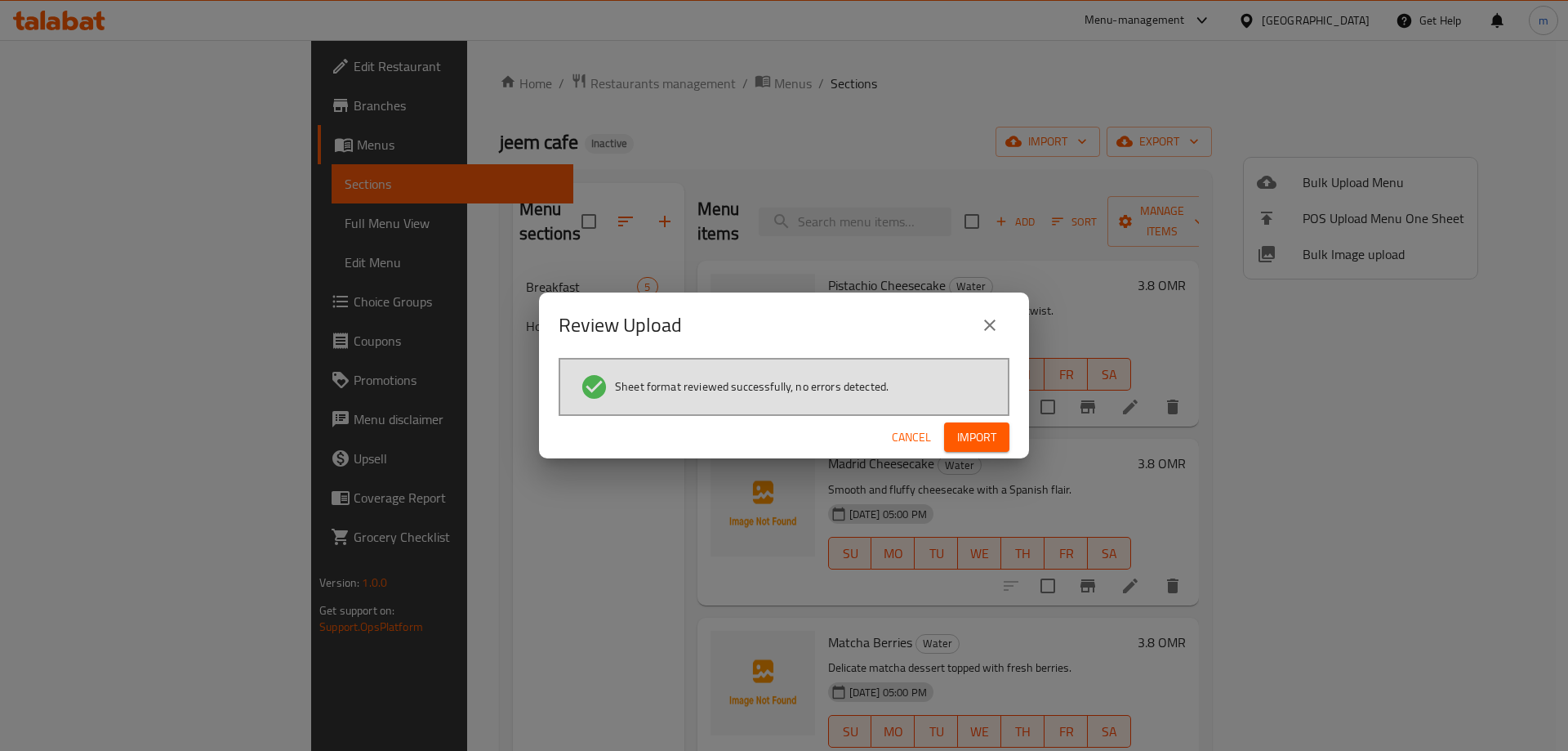
click at [998, 444] on button "Import" at bounding box center [976, 437] width 65 height 31
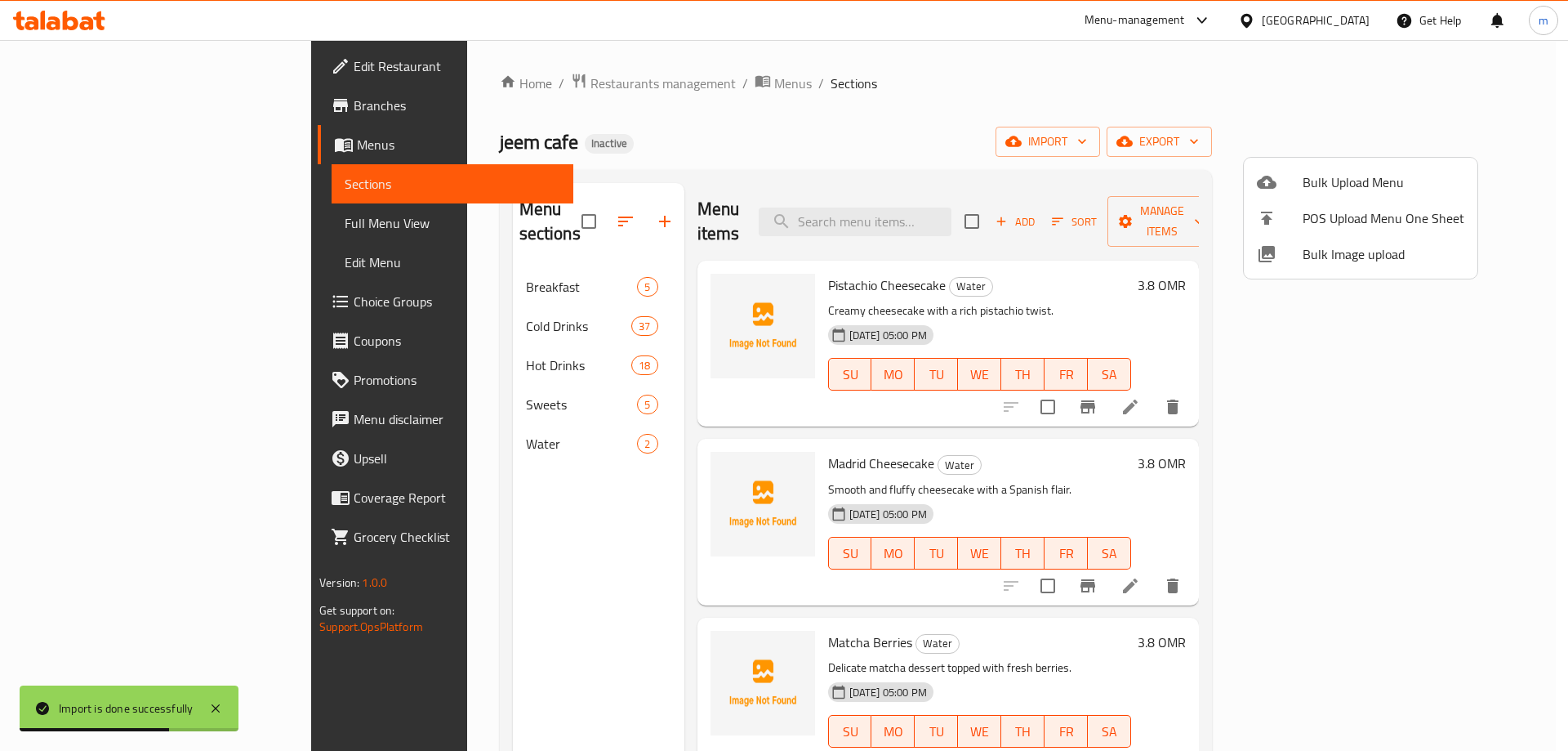
click at [64, 217] on div at bounding box center [784, 375] width 1568 height 751
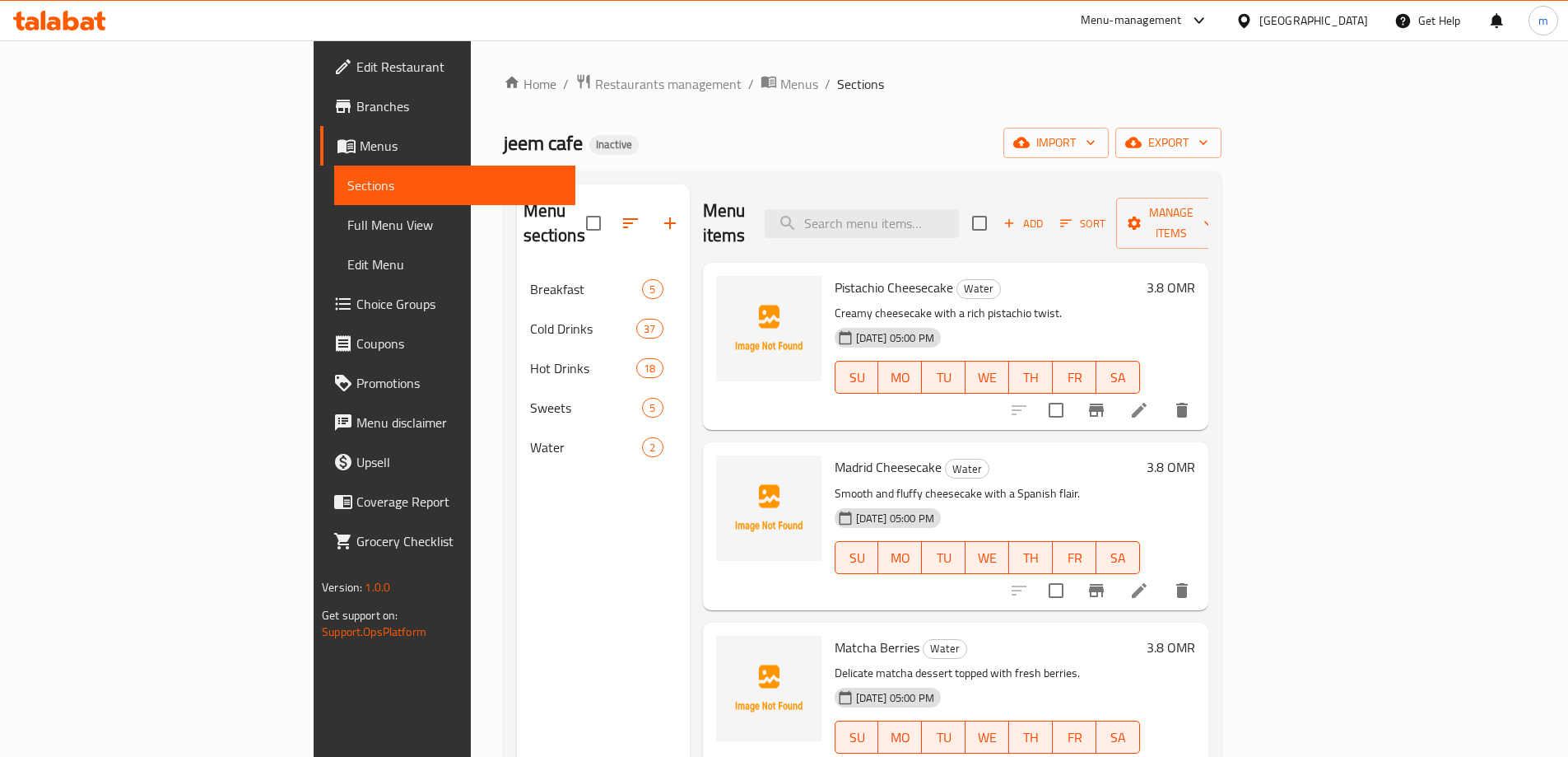
click at [334, 236] on link "Full Menu View" at bounding box center [454, 225] width 241 height 39
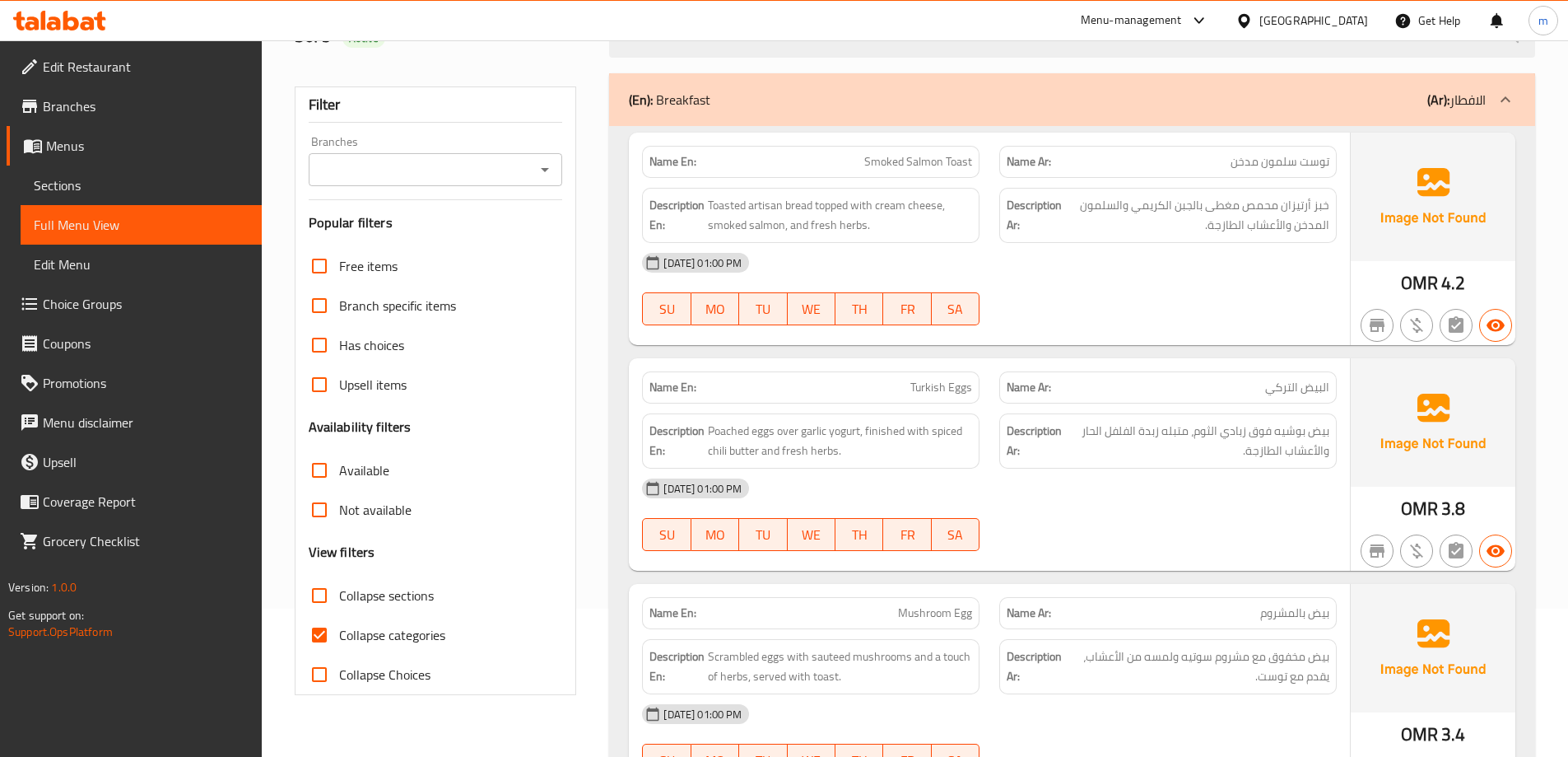
scroll to position [165, 0]
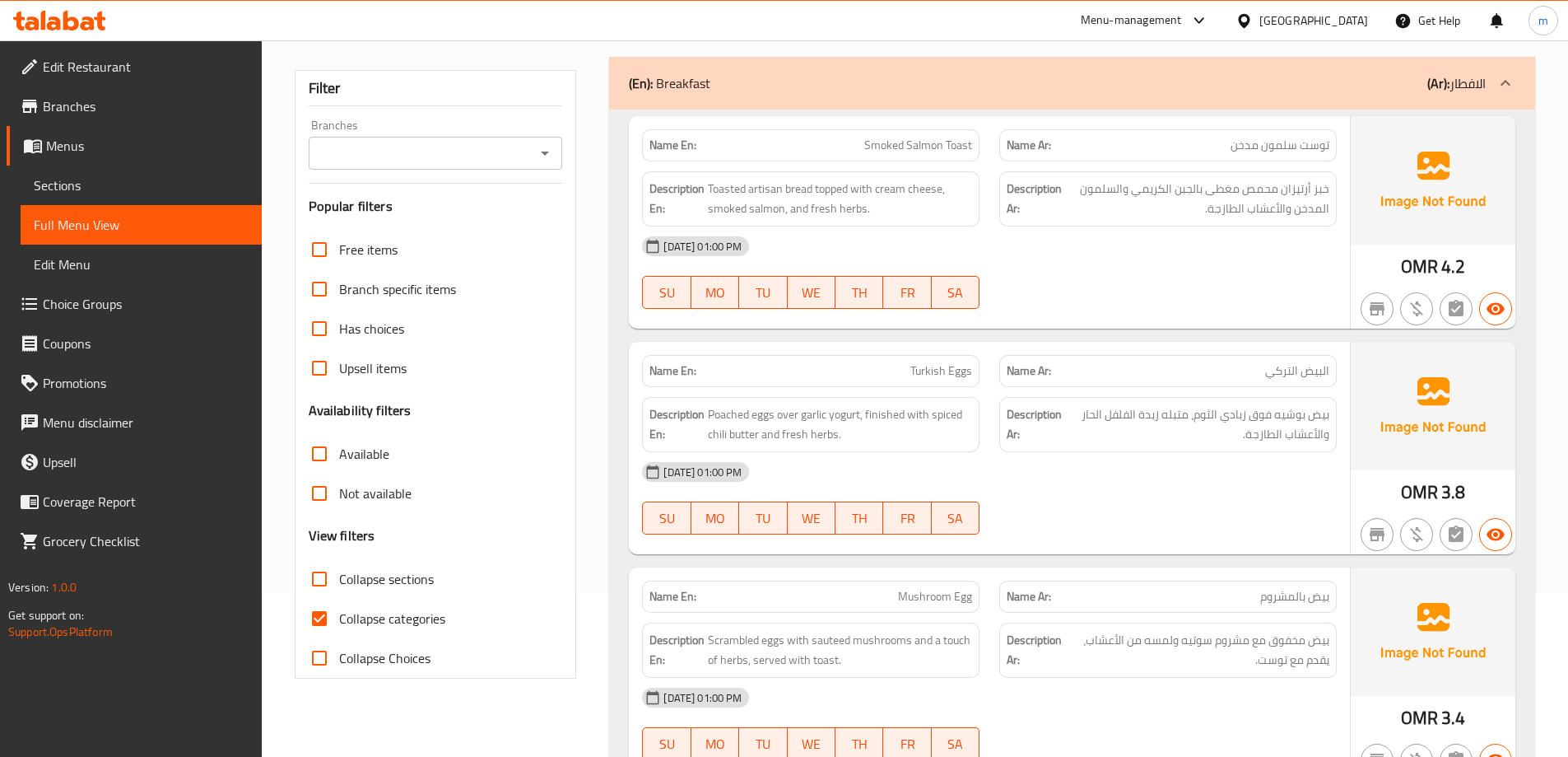
drag, startPoint x: 307, startPoint y: 586, endPoint x: 319, endPoint y: 601, distance: 19.2
click at [309, 586] on input "Collapse sections" at bounding box center [320, 579] width 39 height 39
checkbox input "true"
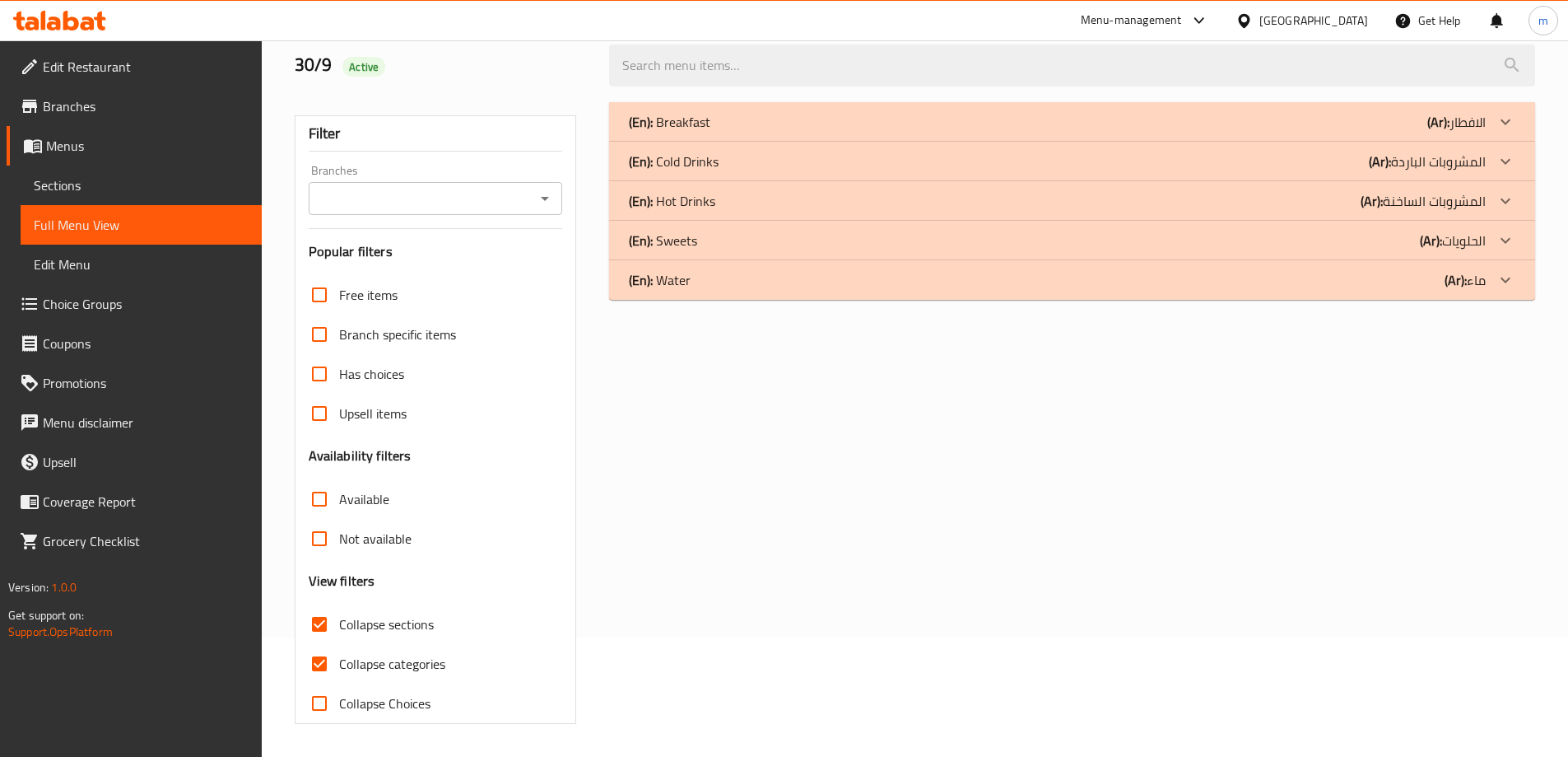
click at [319, 644] on input "Collapse categories" at bounding box center [320, 664] width 39 height 39
checkbox input "false"
drag, startPoint x: 760, startPoint y: 278, endPoint x: 765, endPoint y: 257, distance: 21.6
click at [762, 278] on div "(En): Water (Ar): ماء" at bounding box center [1058, 279] width 857 height 20
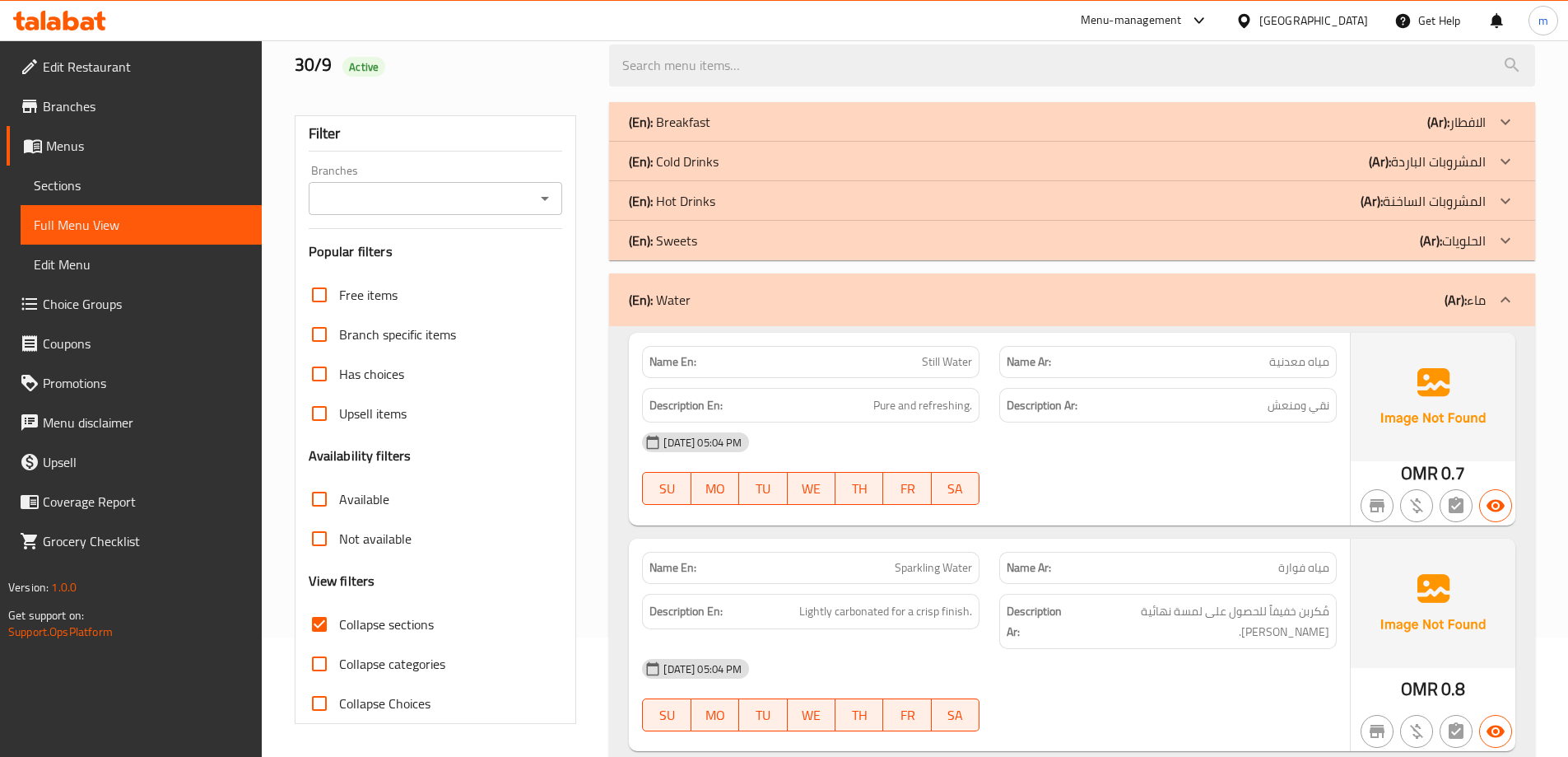
click at [767, 244] on div "(En): Sweets (Ar): الحلويات" at bounding box center [1058, 240] width 857 height 20
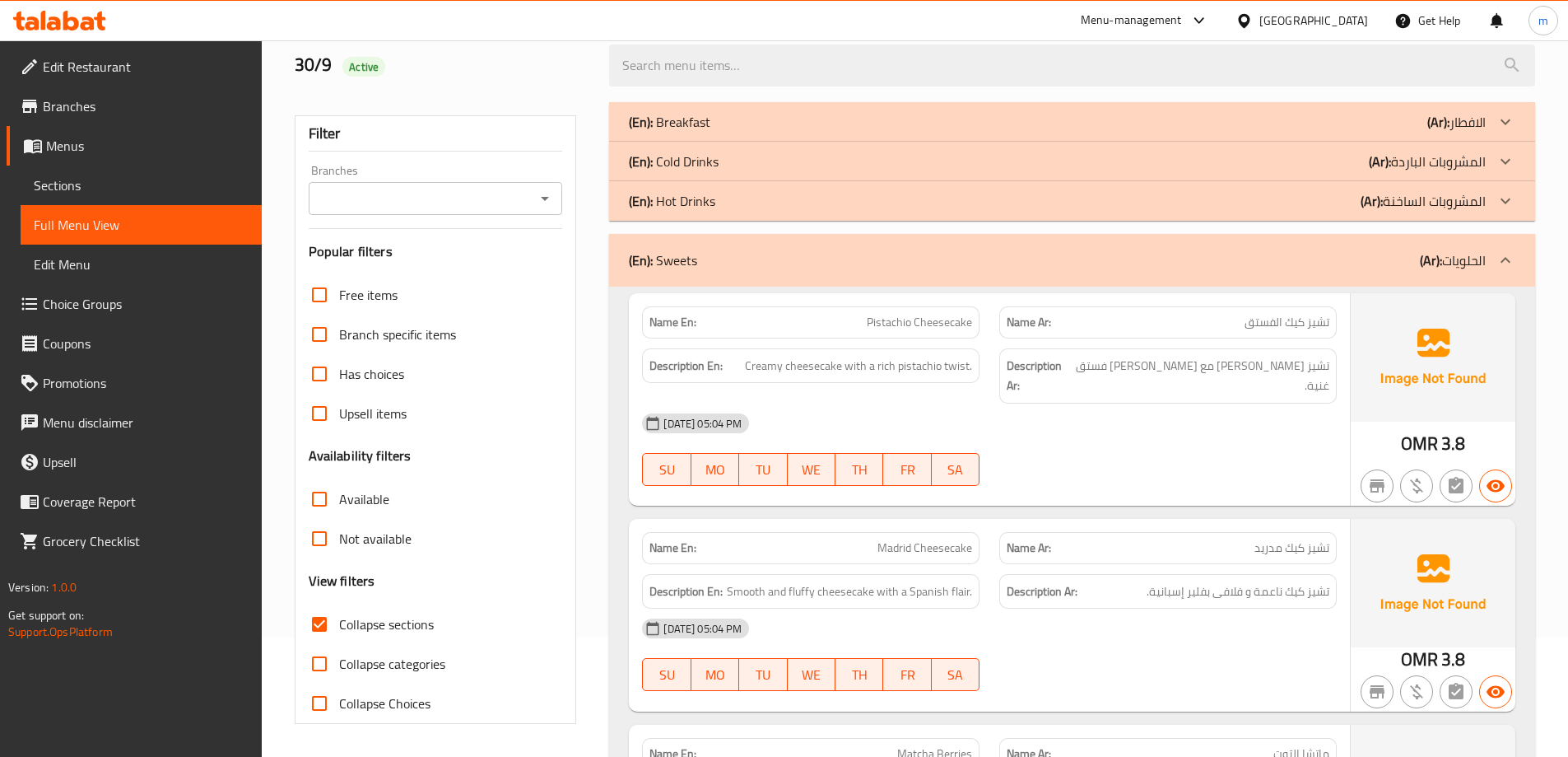
click at [764, 165] on div "(En): Cold Drinks (Ar): المشروبات الباردة" at bounding box center [1058, 161] width 857 height 20
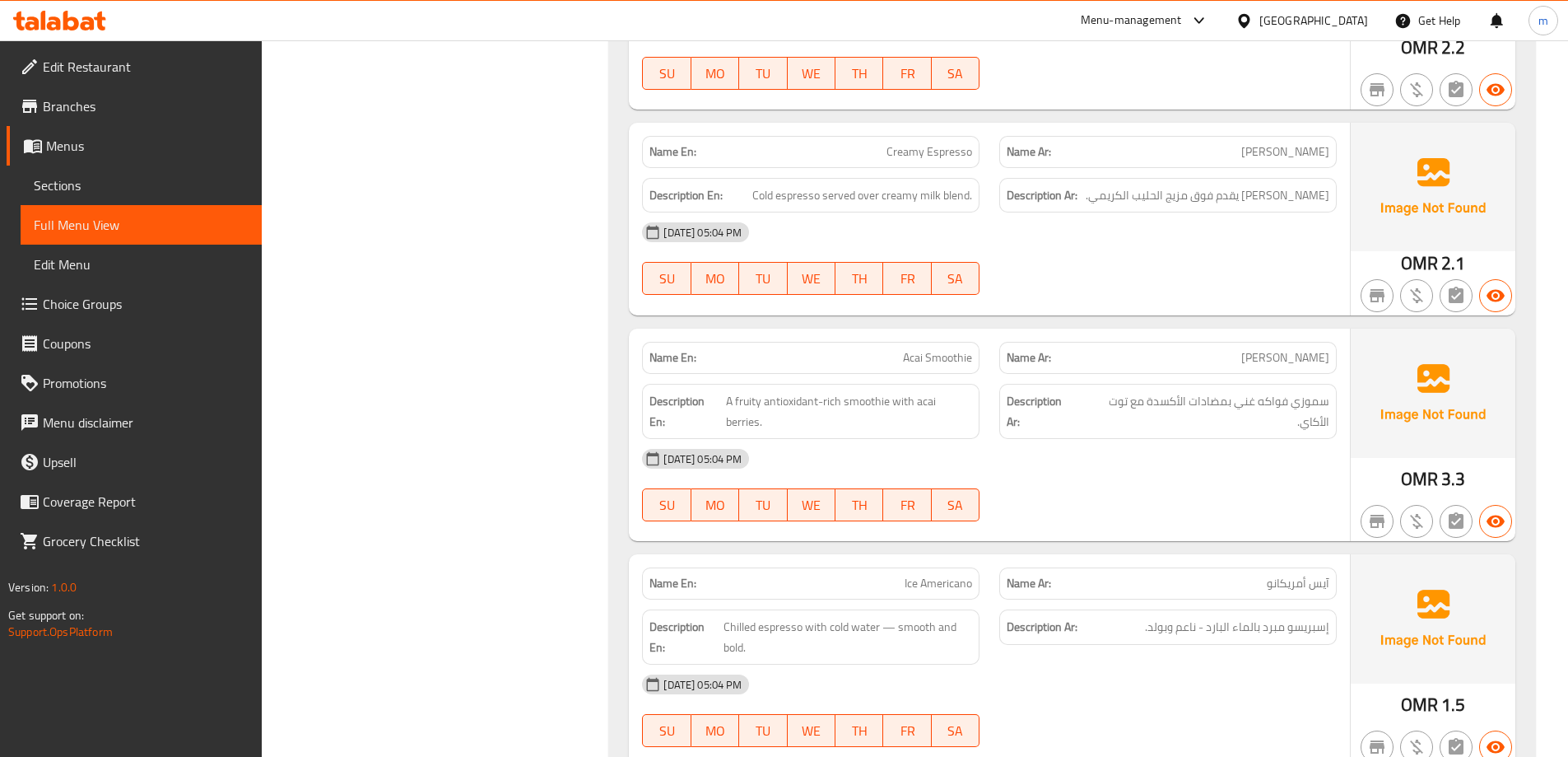
scroll to position [1931, 0]
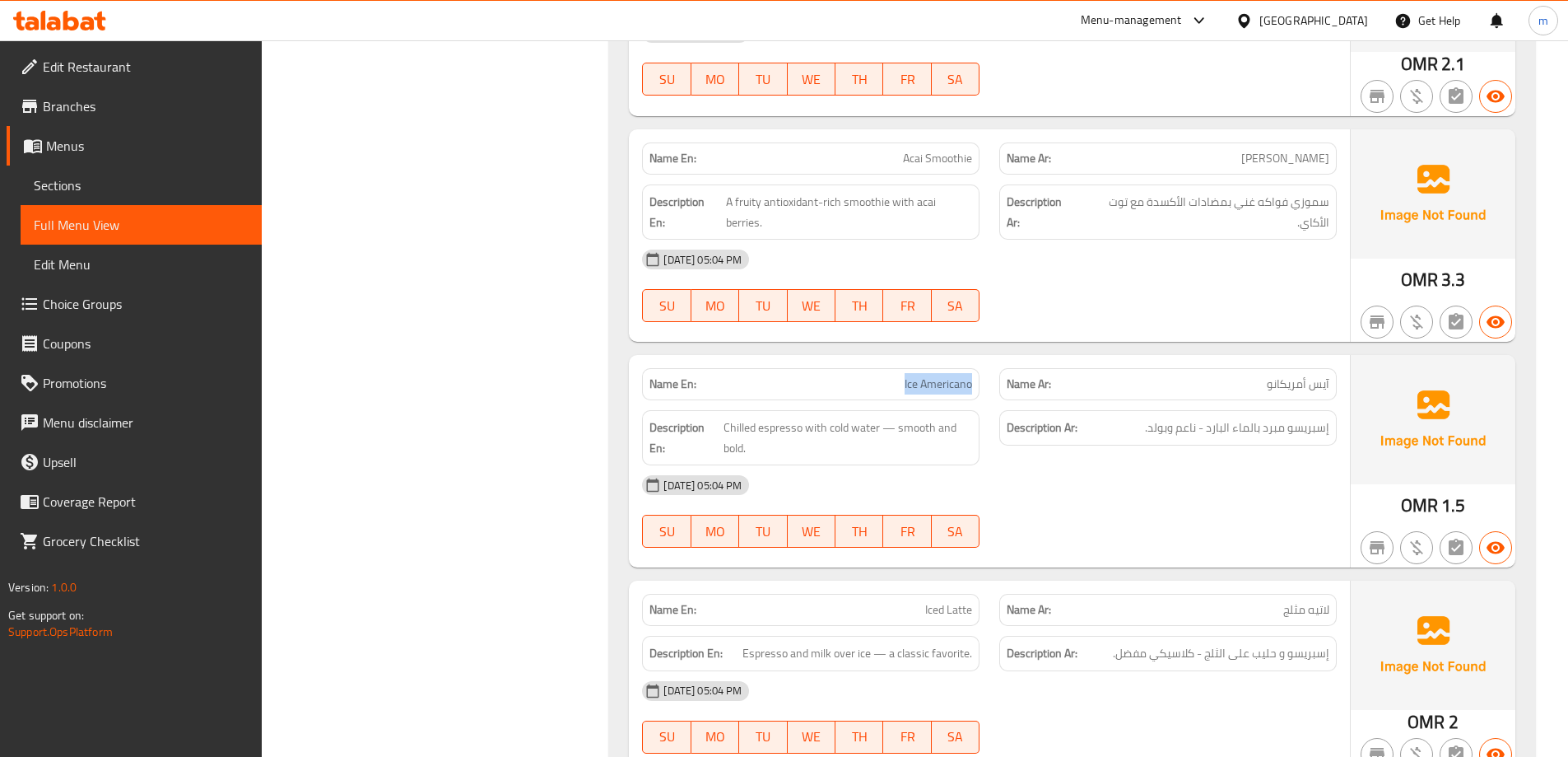
drag, startPoint x: 904, startPoint y: 377, endPoint x: 983, endPoint y: 381, distance: 79.1
click at [983, 381] on div "Name En: Ice Americano" at bounding box center [811, 384] width 357 height 52
copy span "Ice Americano"
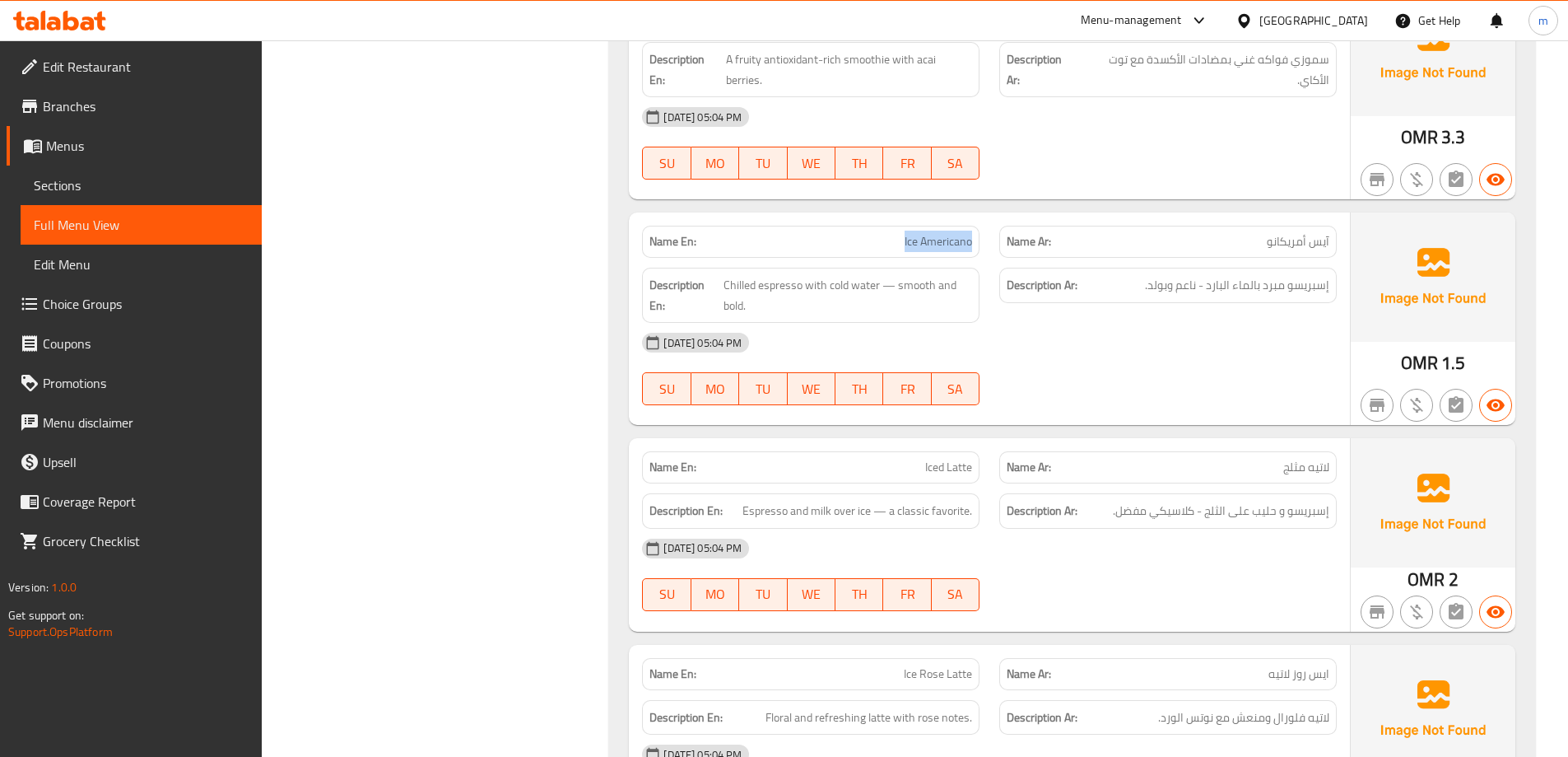
scroll to position [2095, 0]
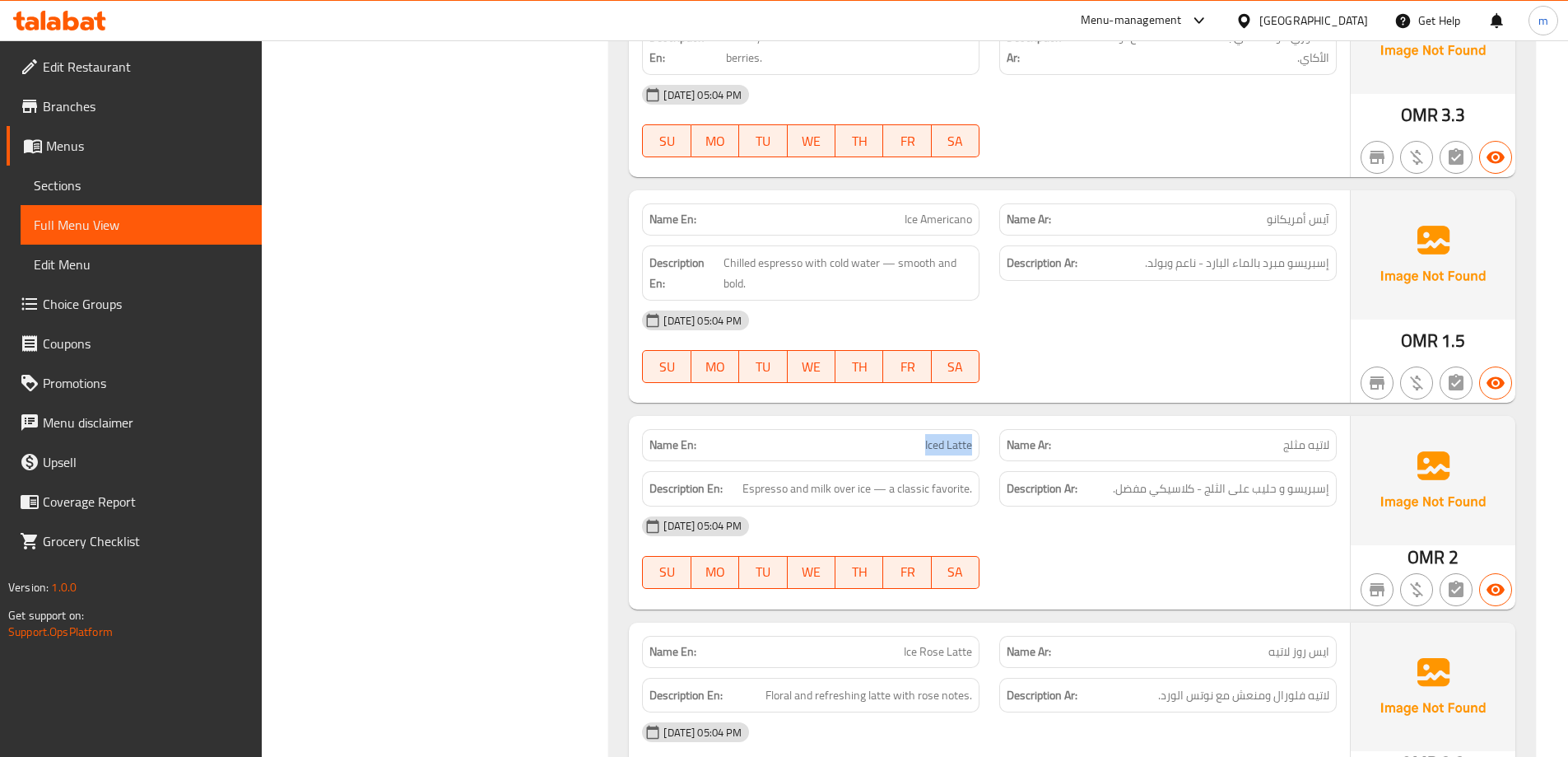
drag, startPoint x: 909, startPoint y: 448, endPoint x: 981, endPoint y: 441, distance: 72.3
click at [980, 438] on div "Name En: Iced Latte" at bounding box center [811, 444] width 338 height 32
copy span "Iced Latte"
click at [1145, 283] on div "Description Ar: إسبريسو مبرد بالماء البارد - ناعم وبولد." at bounding box center [1168, 273] width 357 height 75
click at [1145, 284] on div "Description Ar: إسبريسو مبرد بالماء البارد - ناعم وبولد." at bounding box center [1168, 273] width 357 height 75
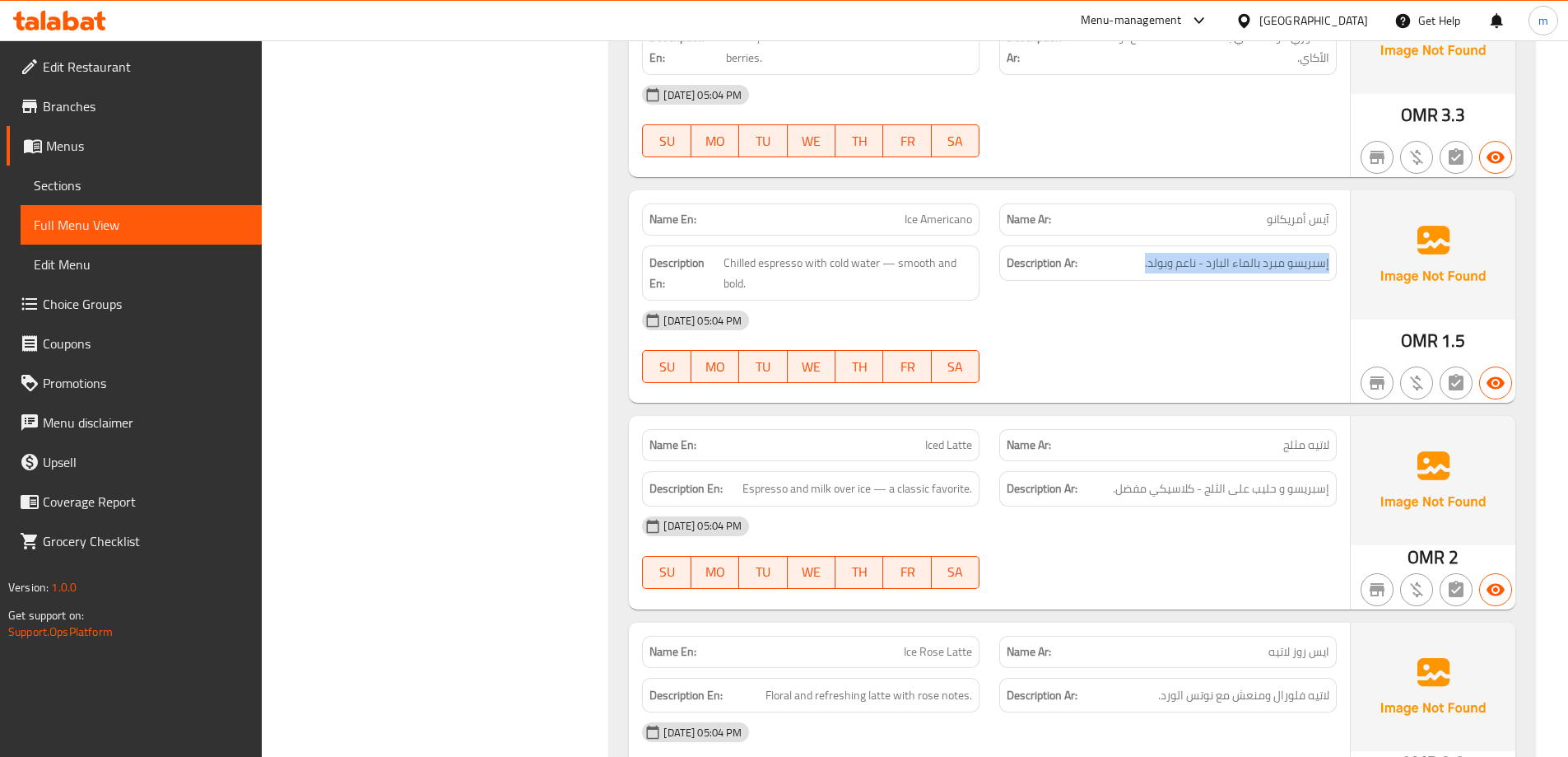
click at [1145, 284] on div "Description Ar: إسبريسو مبرد بالماء البارد - ناعم وبولد." at bounding box center [1168, 273] width 357 height 75
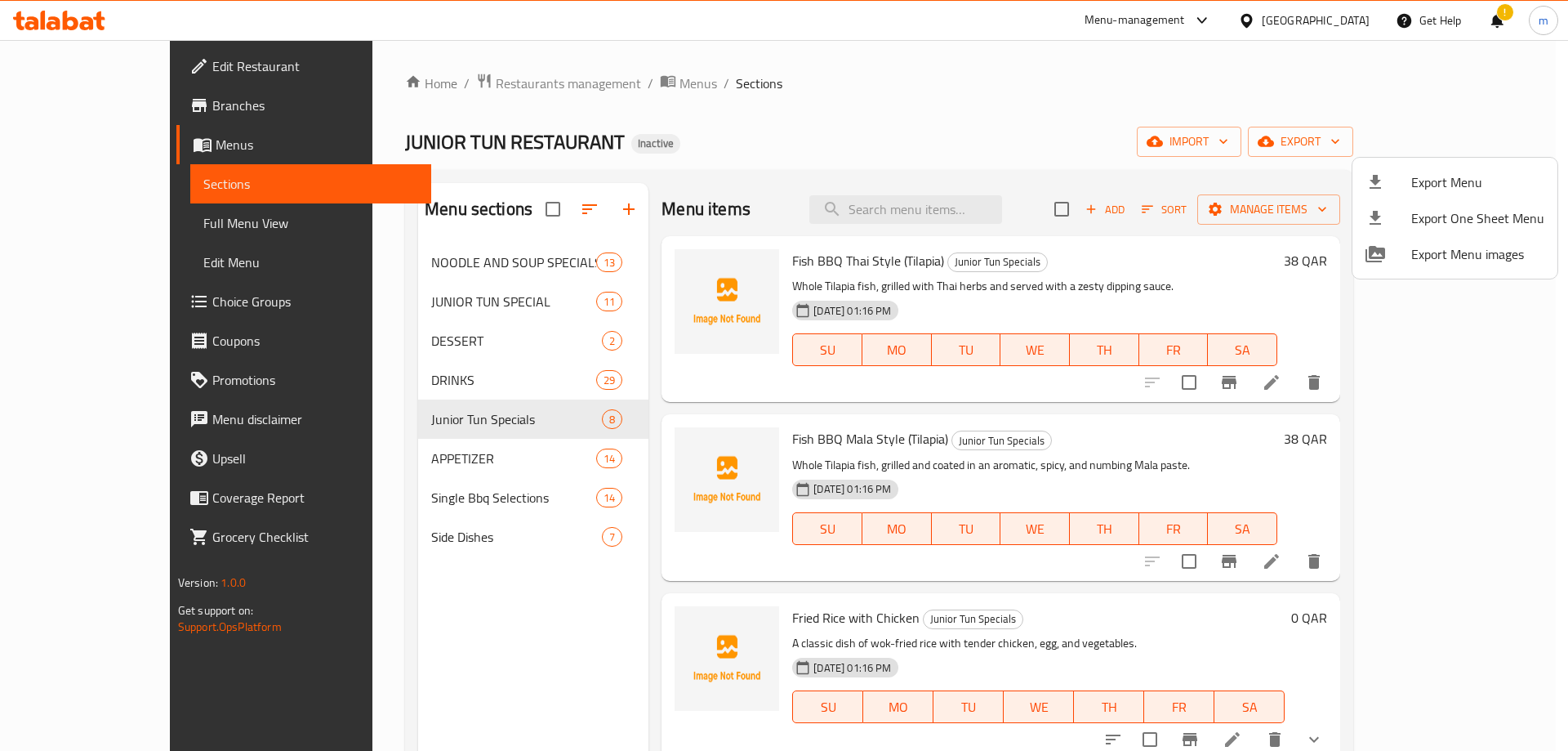
scroll to position [714, 0]
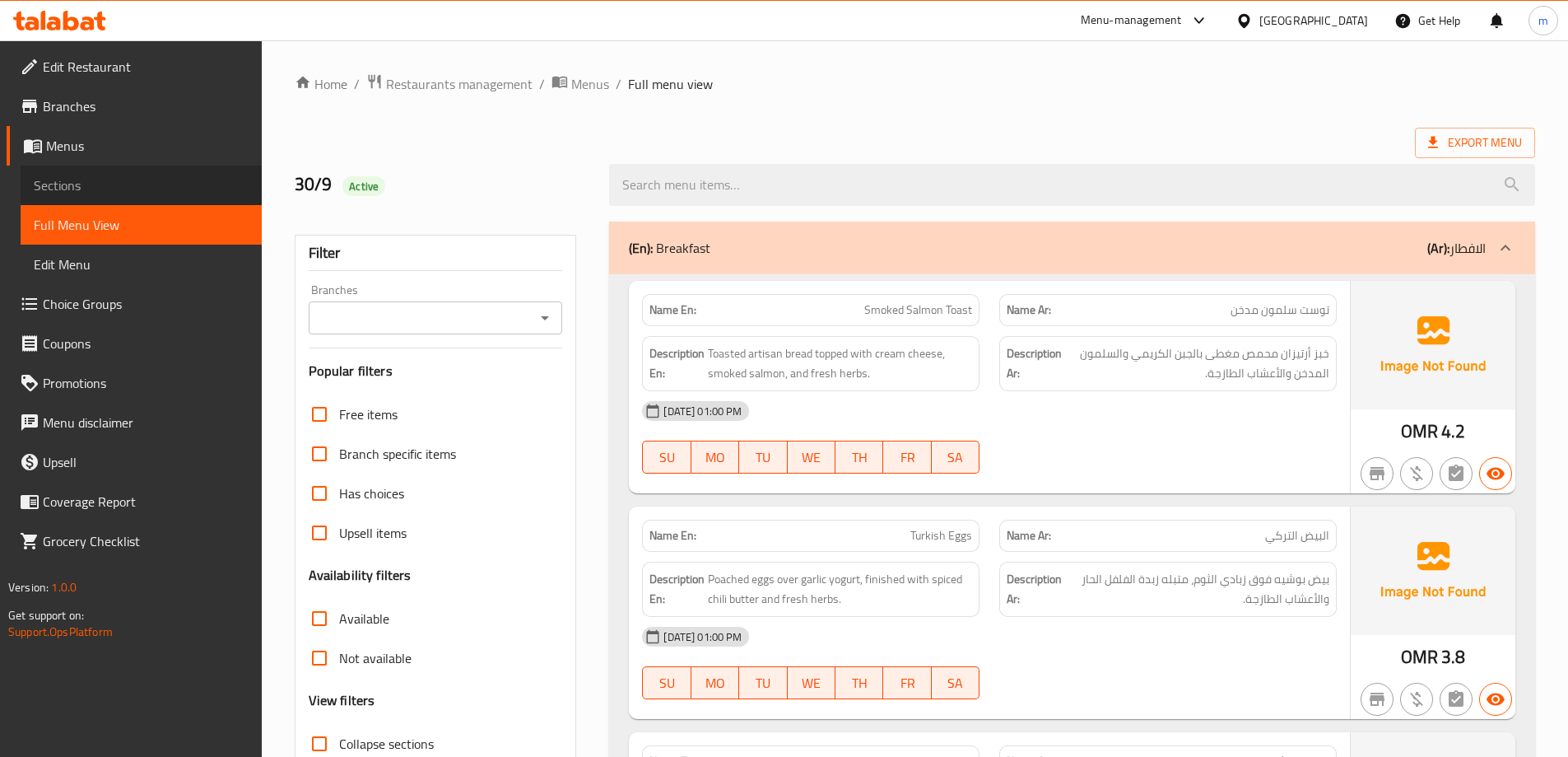
click at [81, 189] on span "Sections" at bounding box center [141, 185] width 215 height 20
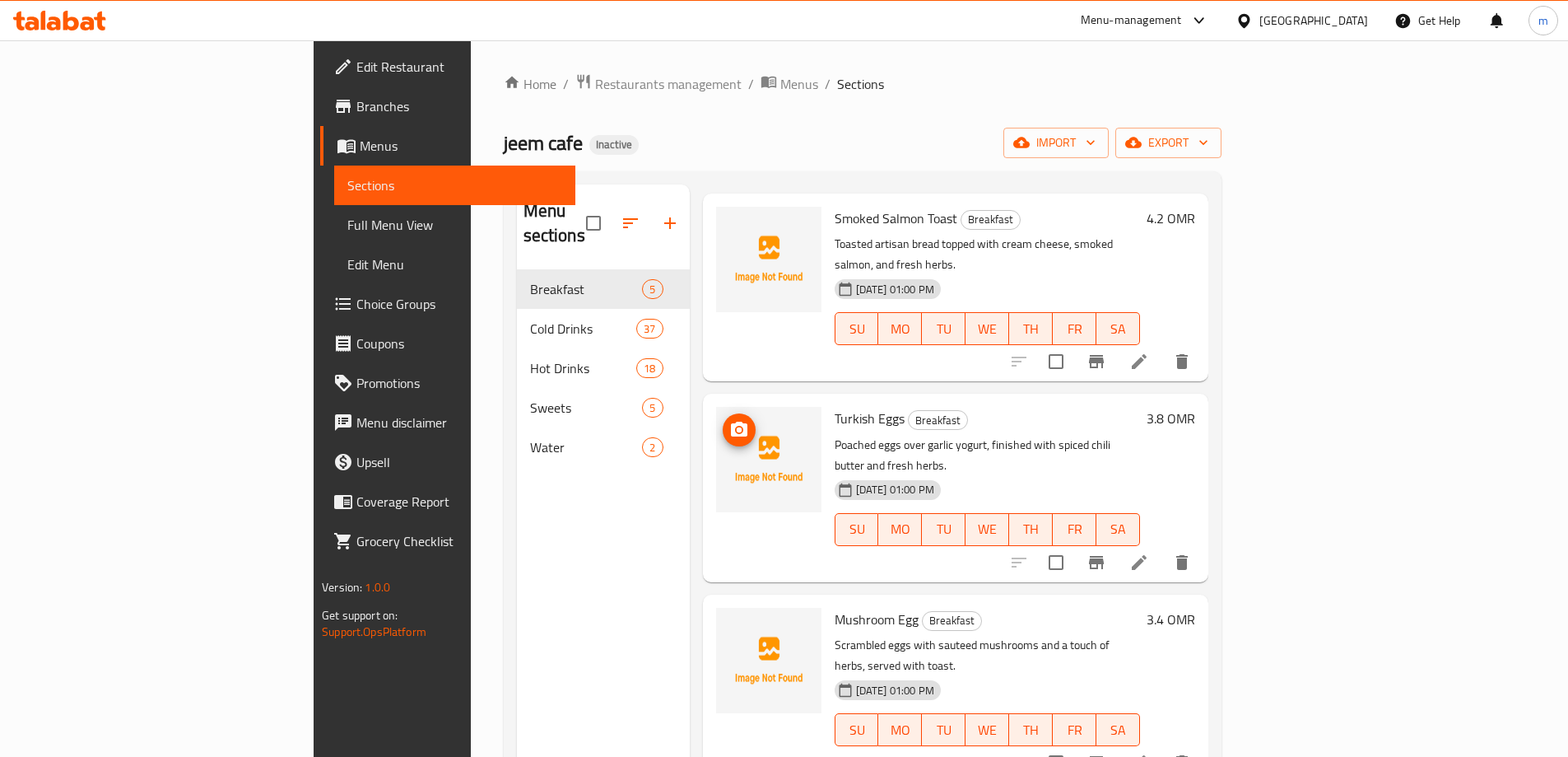
scroll to position [165, 0]
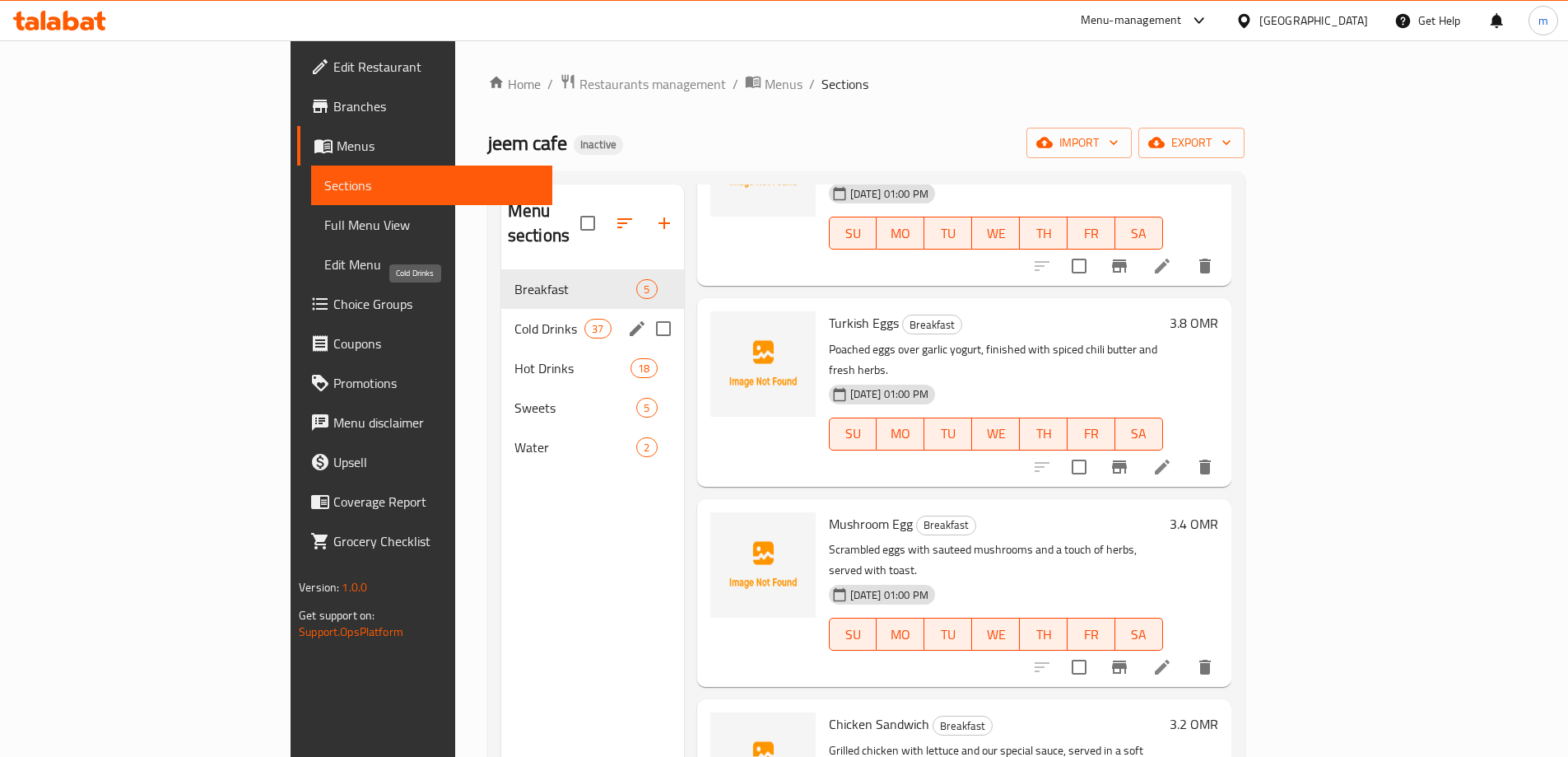
click at [514, 319] on span "Cold Drinks" at bounding box center [550, 328] width 70 height 20
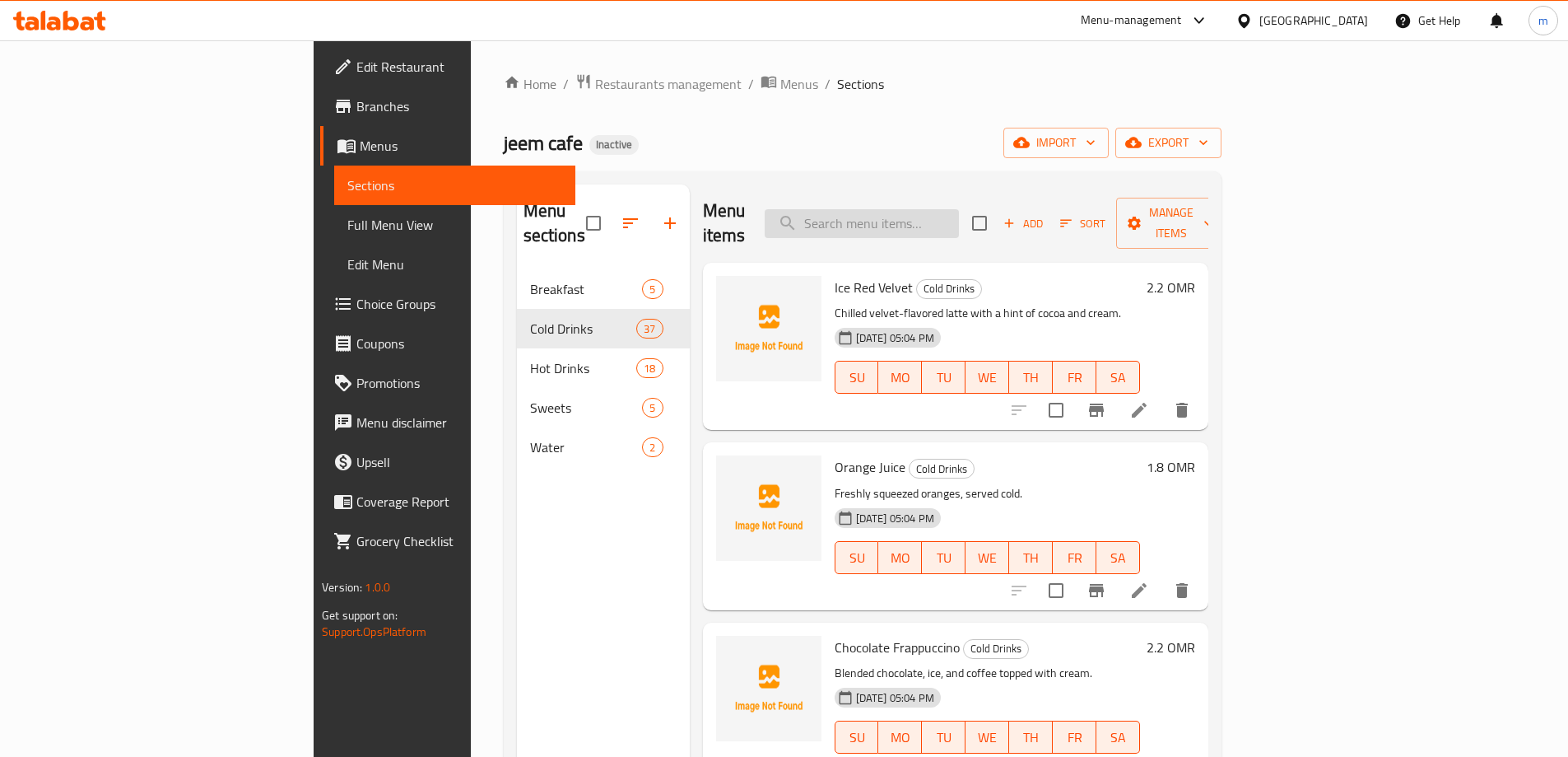
click at [929, 215] on input "search" at bounding box center [862, 224] width 195 height 29
paste input "Ice Americano"
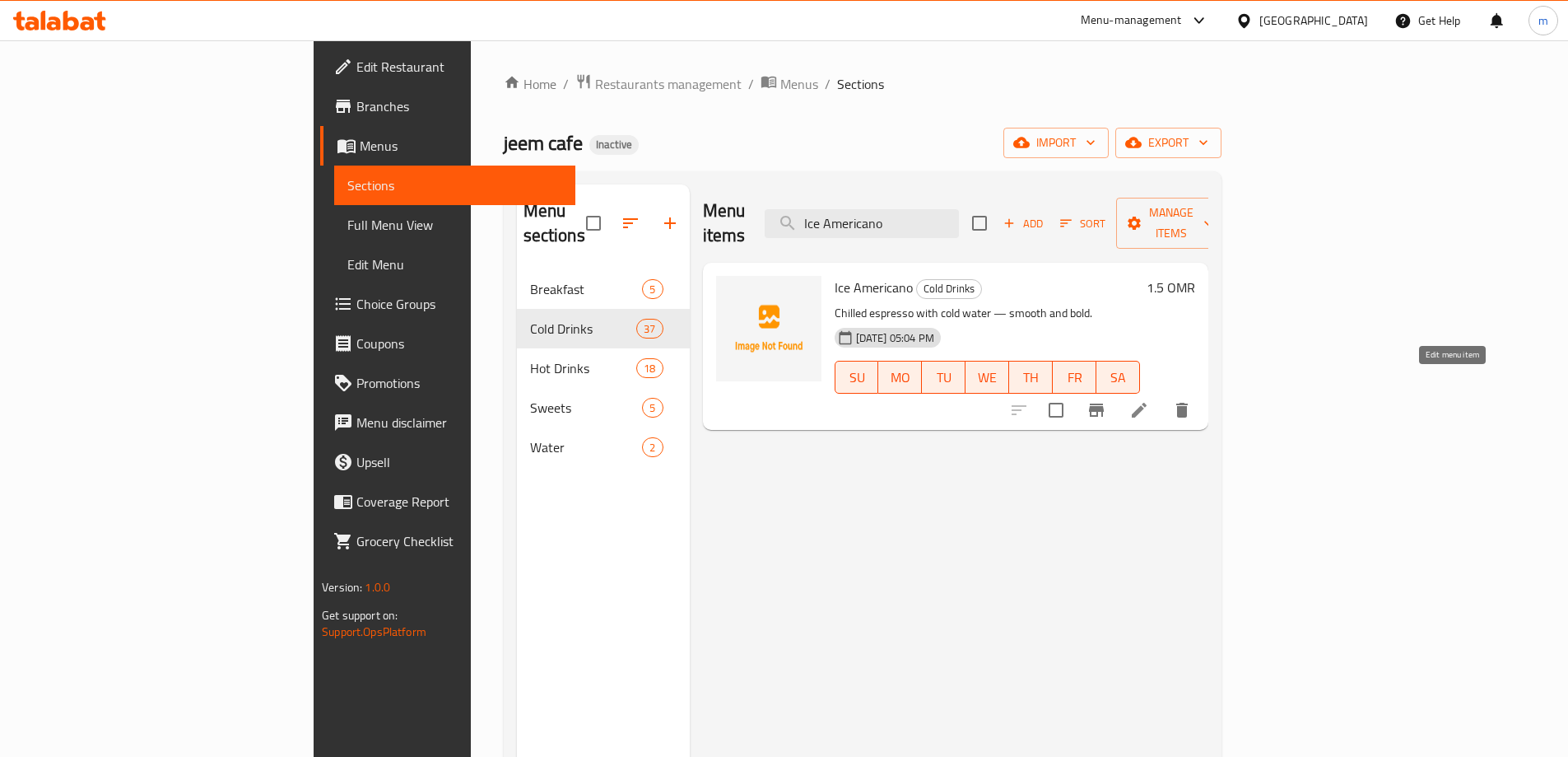
type input "Ice Americano"
click at [1150, 400] on icon at bounding box center [1139, 410] width 20 height 20
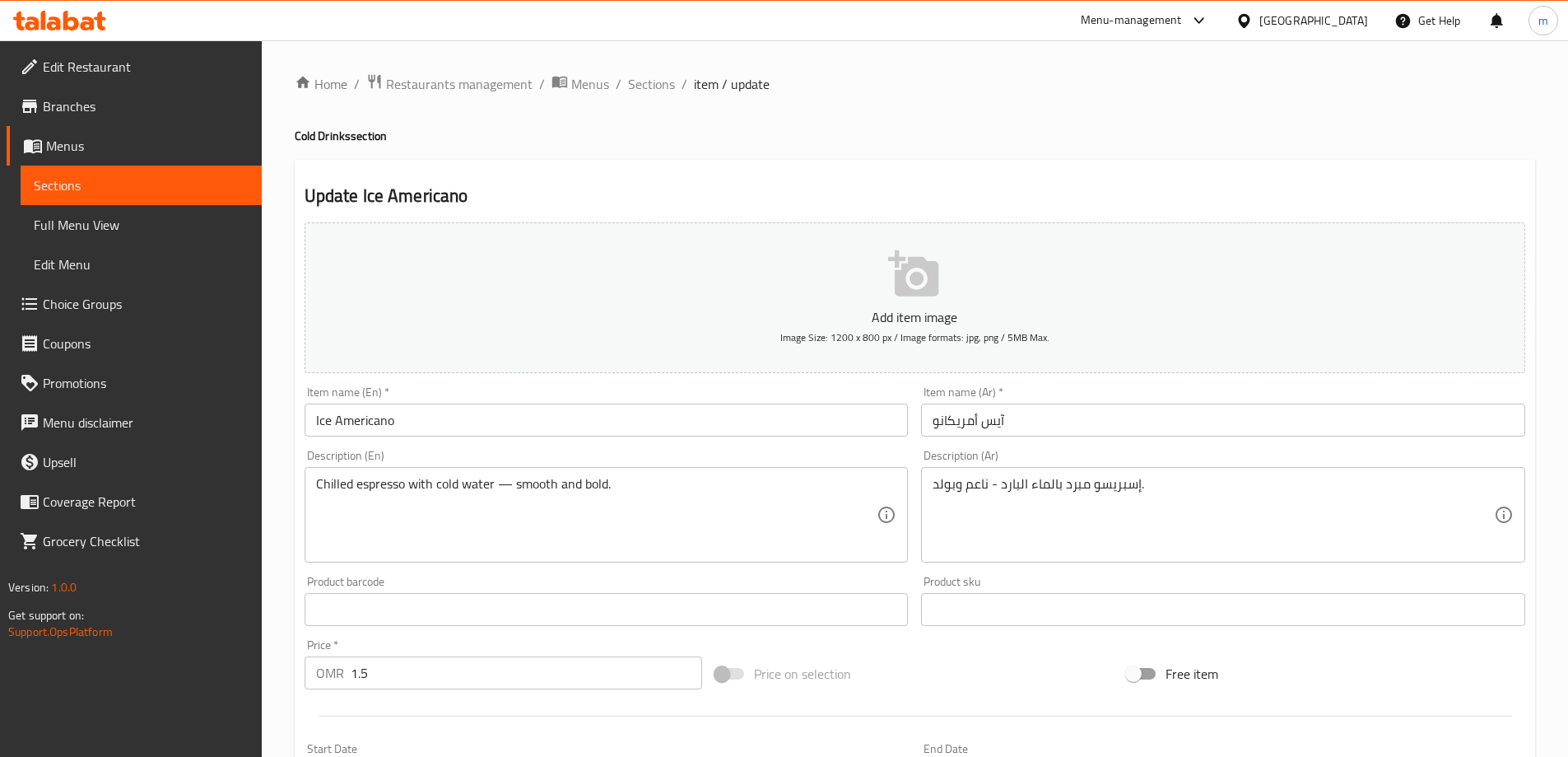
click at [999, 418] on input "آيس أمريكانو" at bounding box center [1223, 420] width 604 height 33
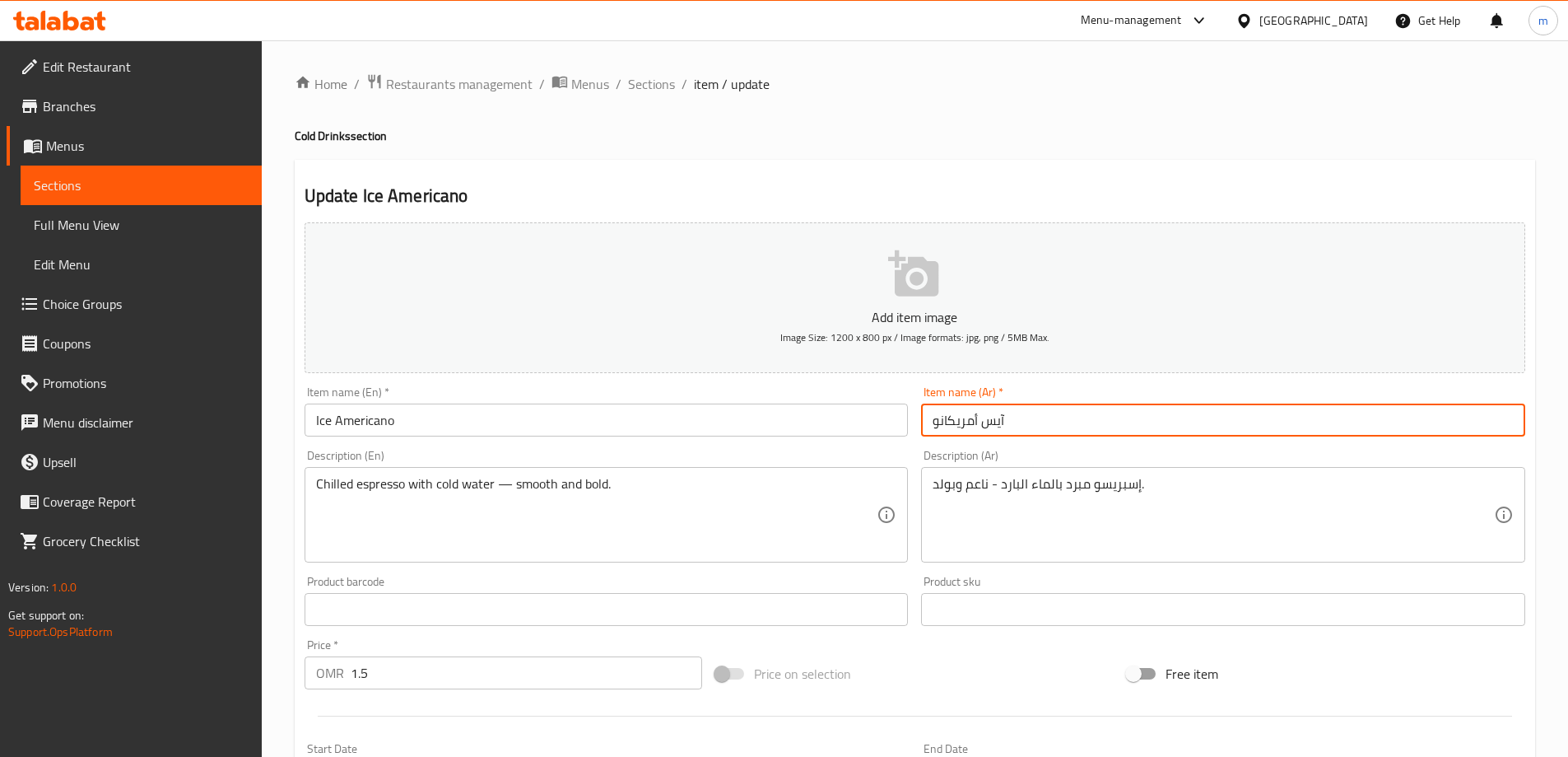
click at [1000, 420] on input "آيس أمريكانو" at bounding box center [1223, 420] width 604 height 33
click at [995, 425] on input "ايس أمريكانو" at bounding box center [1223, 420] width 604 height 33
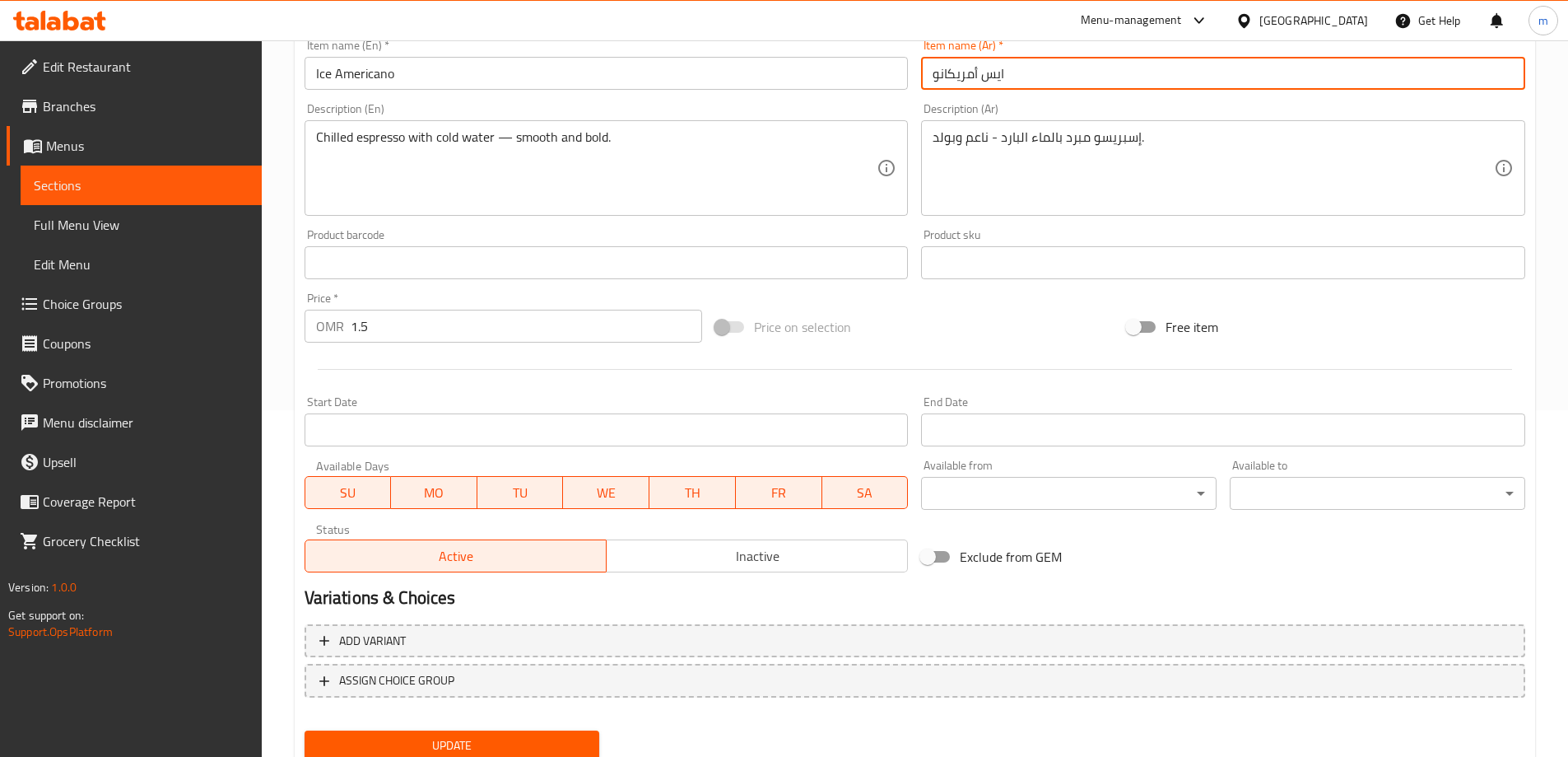
scroll to position [406, 0]
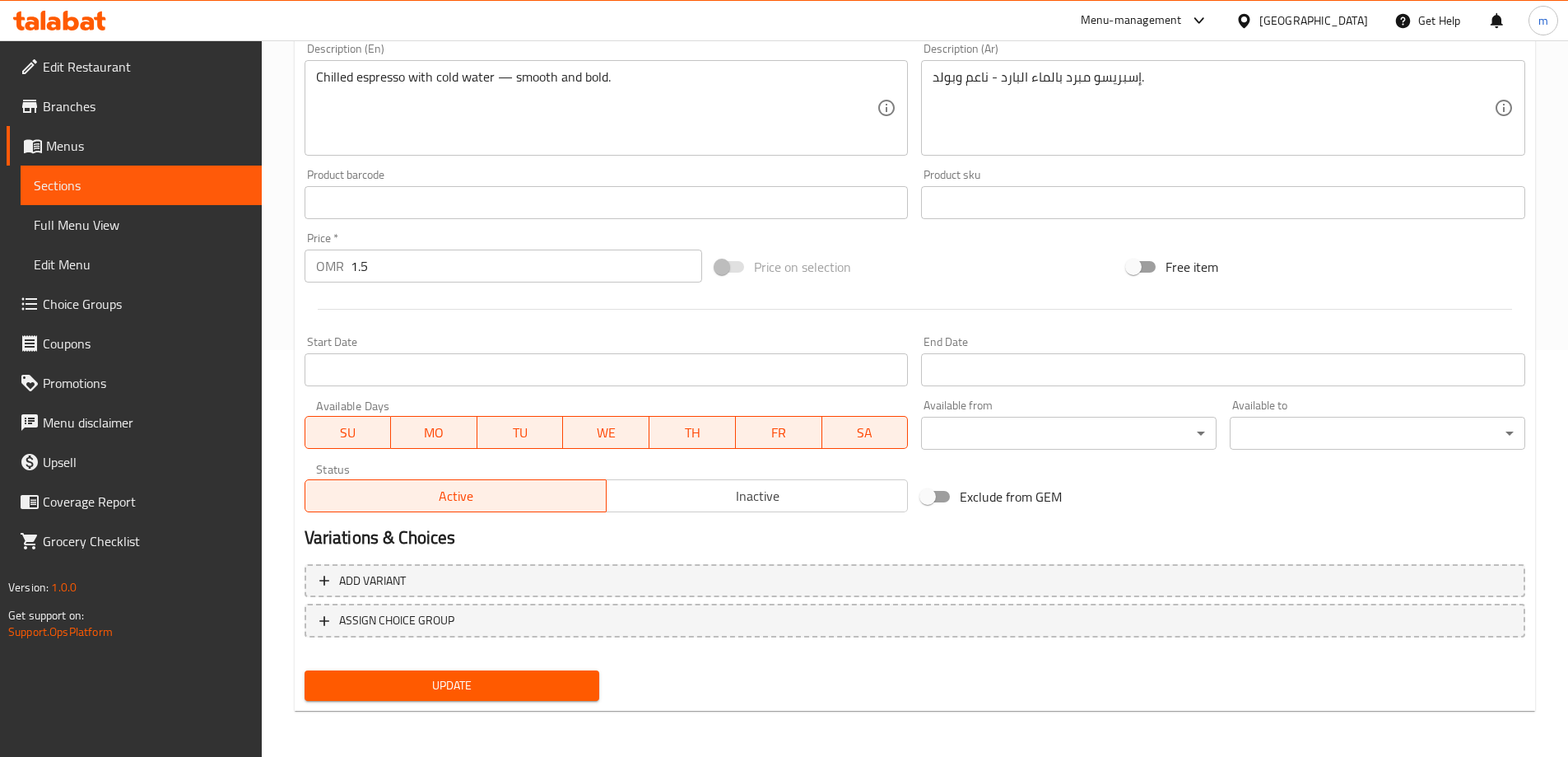
type input "ايس أمريكانو"
click at [438, 688] on span "Update" at bounding box center [453, 685] width 269 height 21
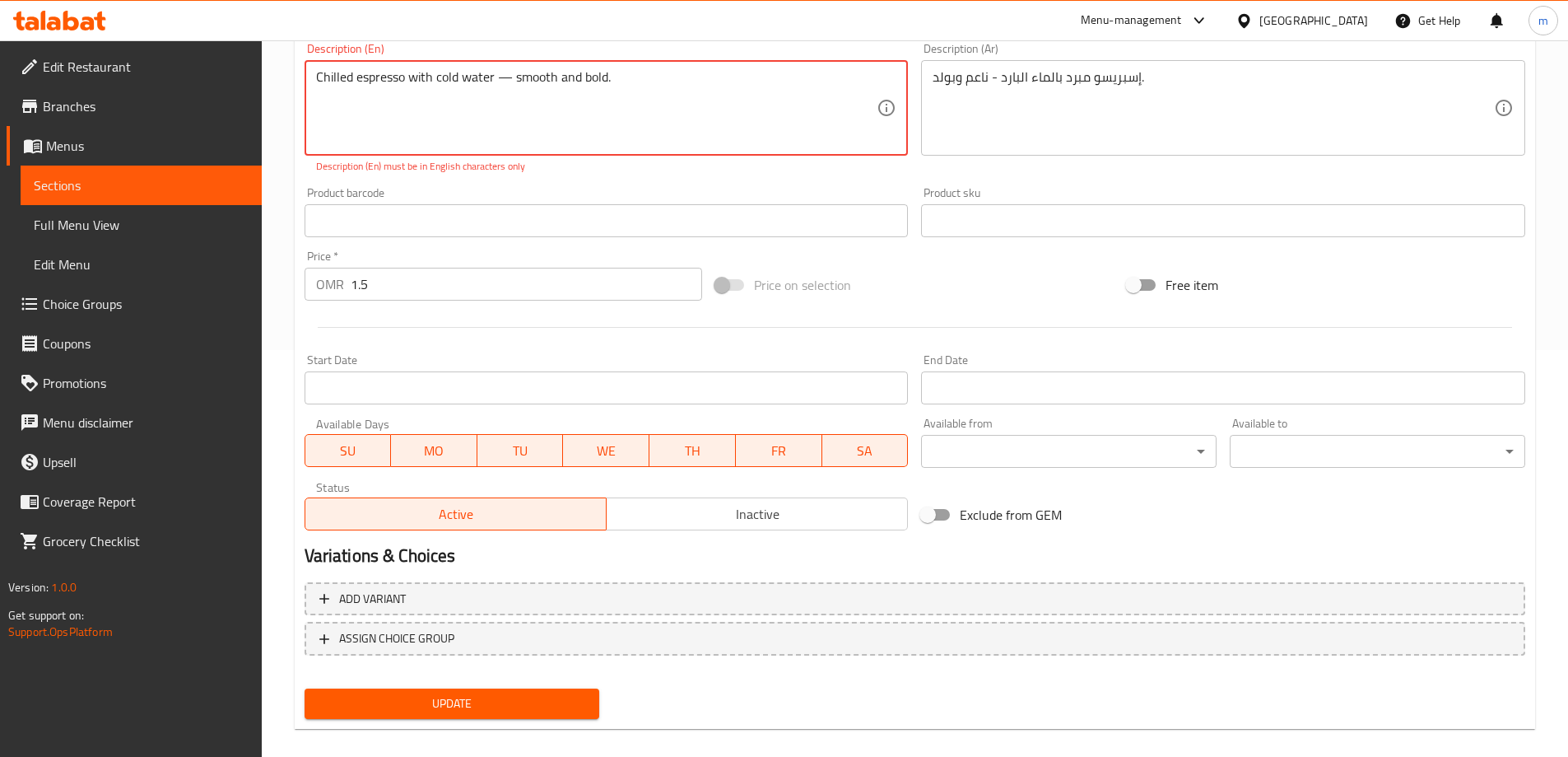
click at [477, 715] on button "Update" at bounding box center [452, 704] width 296 height 31
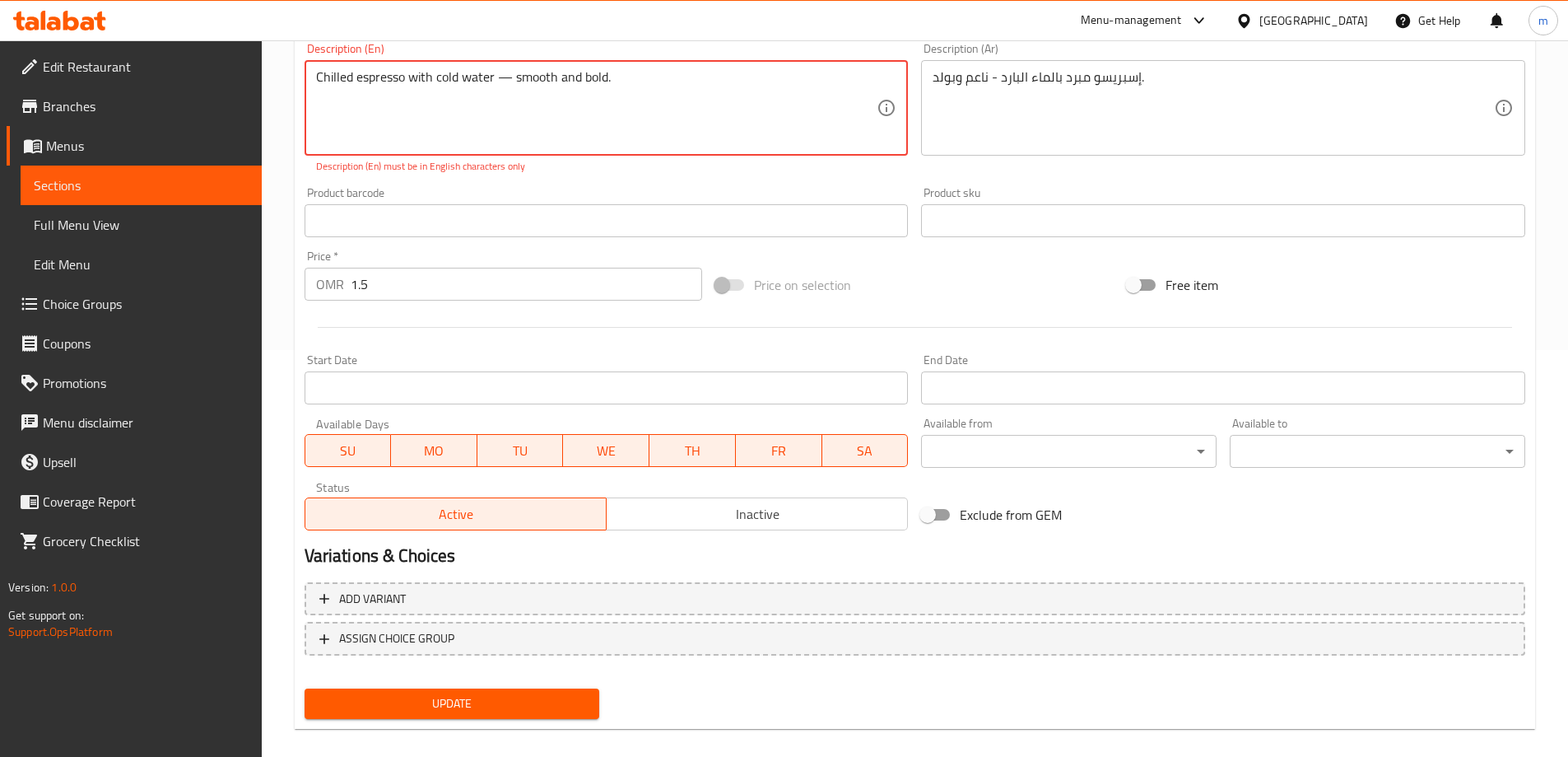
click at [502, 79] on textarea "Chilled espresso with cold water — smooth and bold." at bounding box center [597, 108] width 562 height 78
click at [514, 83] on textarea "Chilled espresso with cold water — smooth and bold." at bounding box center [597, 108] width 562 height 78
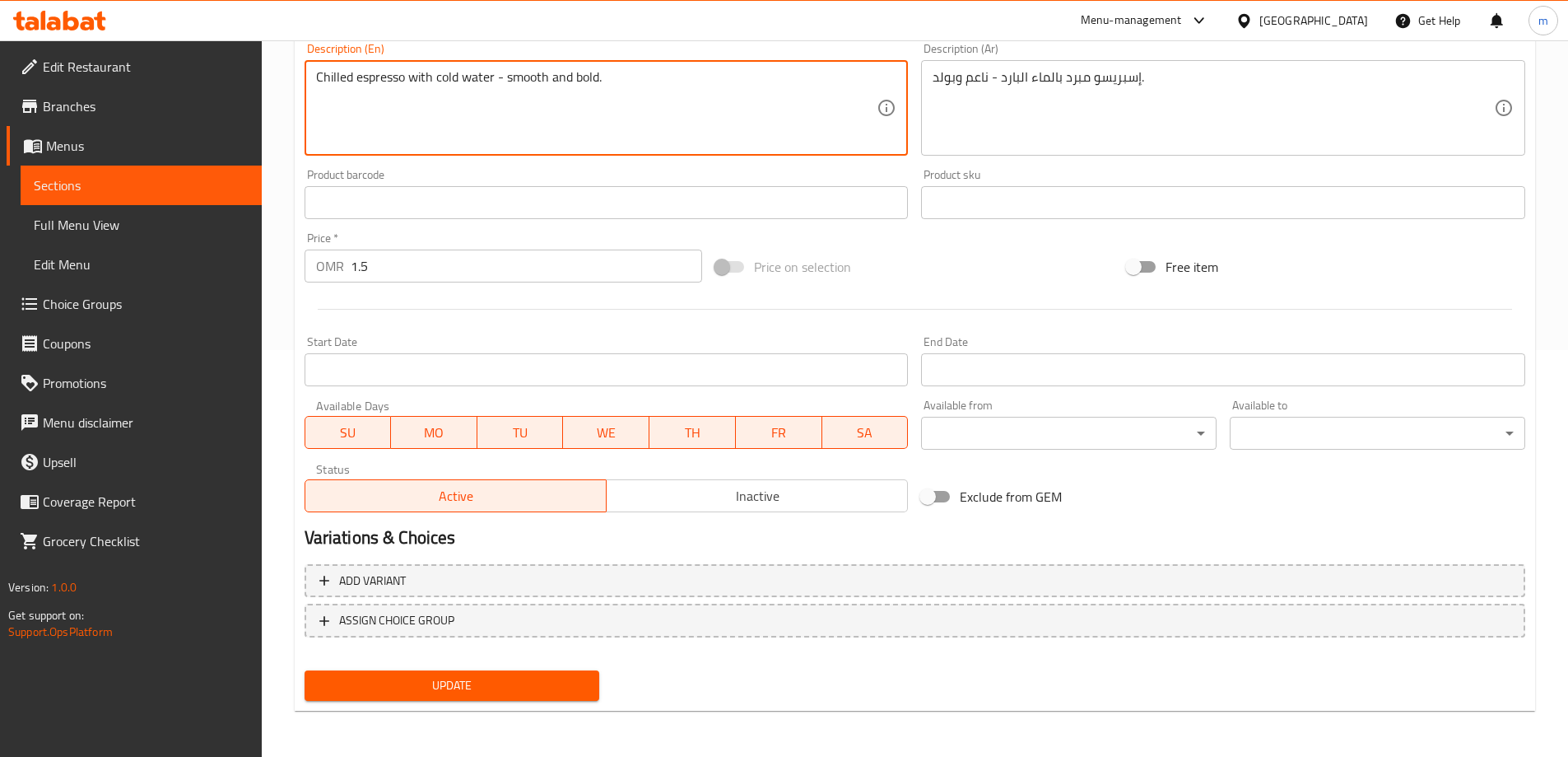
type textarea "Chilled espresso with cold water - smooth and bold."
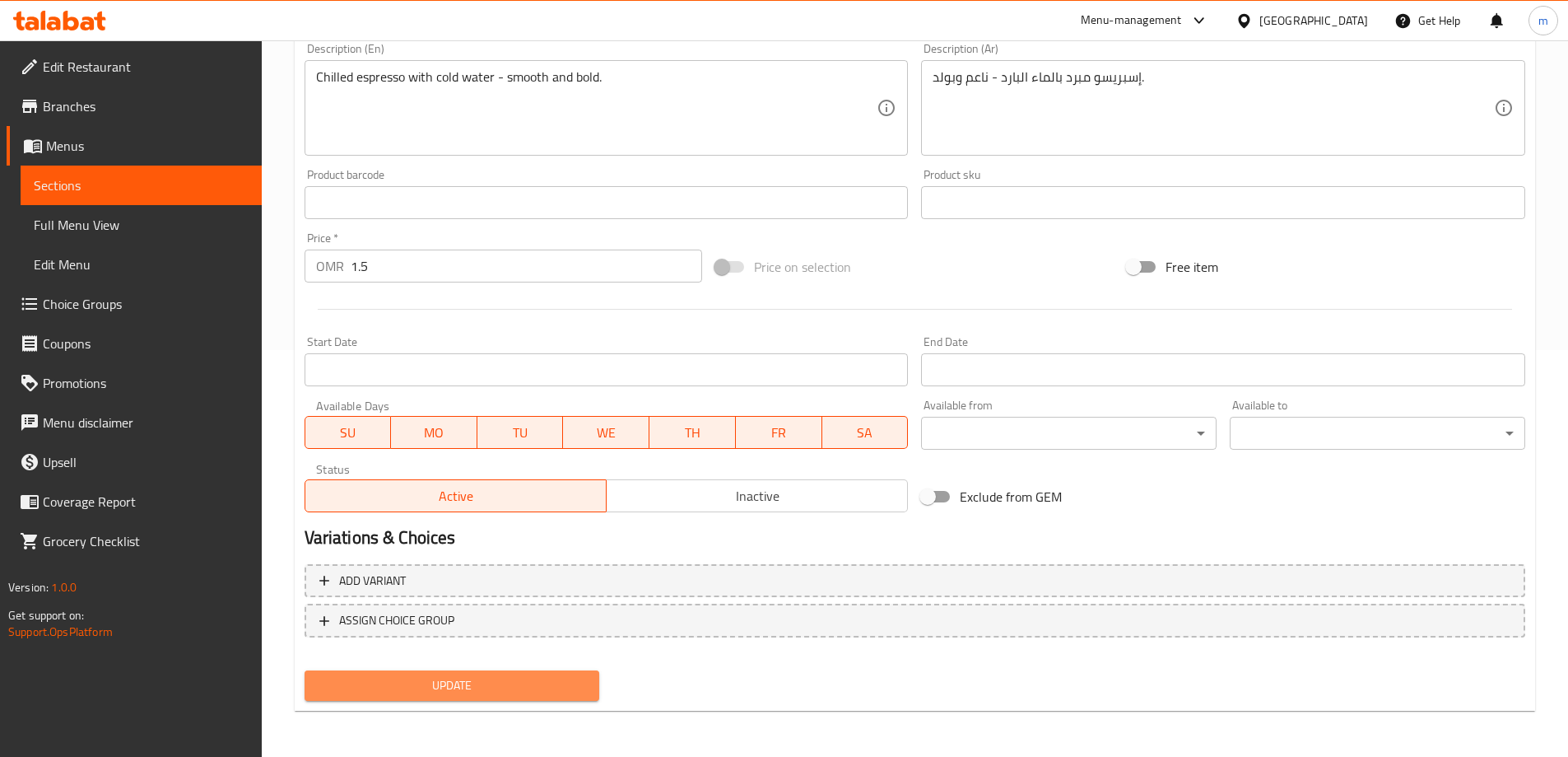
drag, startPoint x: 484, startPoint y: 679, endPoint x: 558, endPoint y: 568, distance: 133.4
click at [484, 678] on span "Update" at bounding box center [453, 685] width 269 height 21
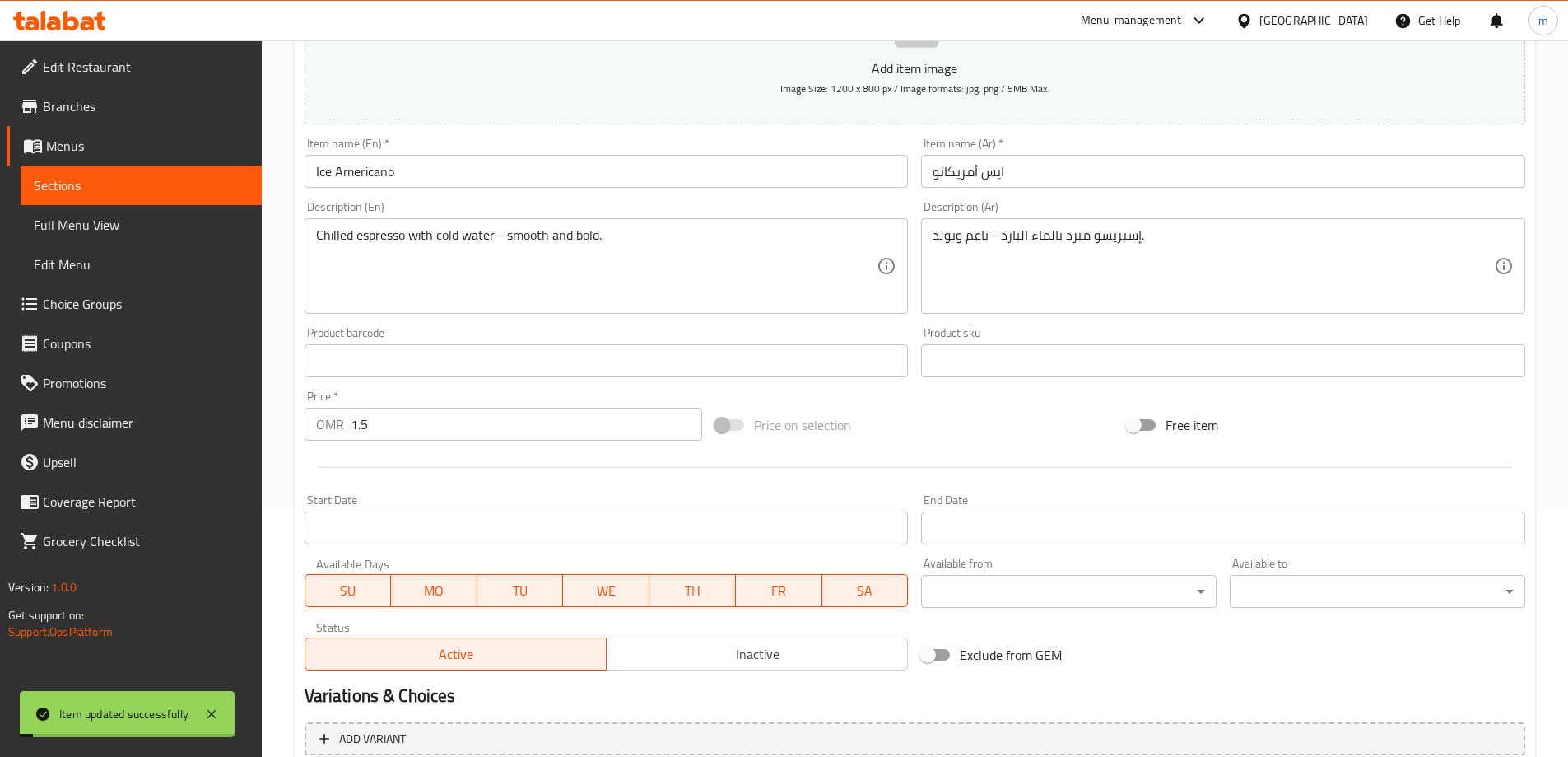
scroll to position [0, 0]
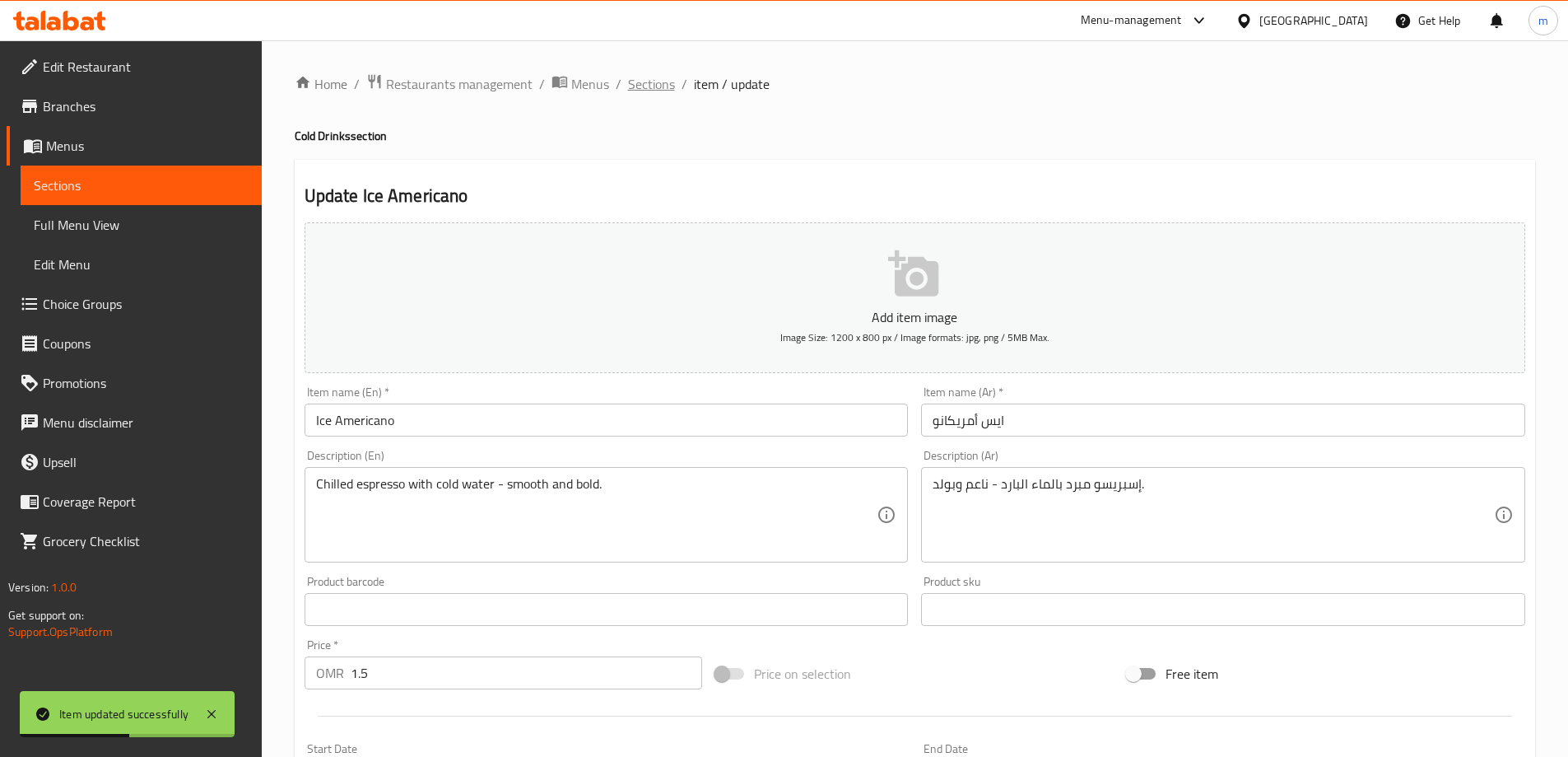
click at [644, 90] on span "Sections" at bounding box center [652, 83] width 47 height 20
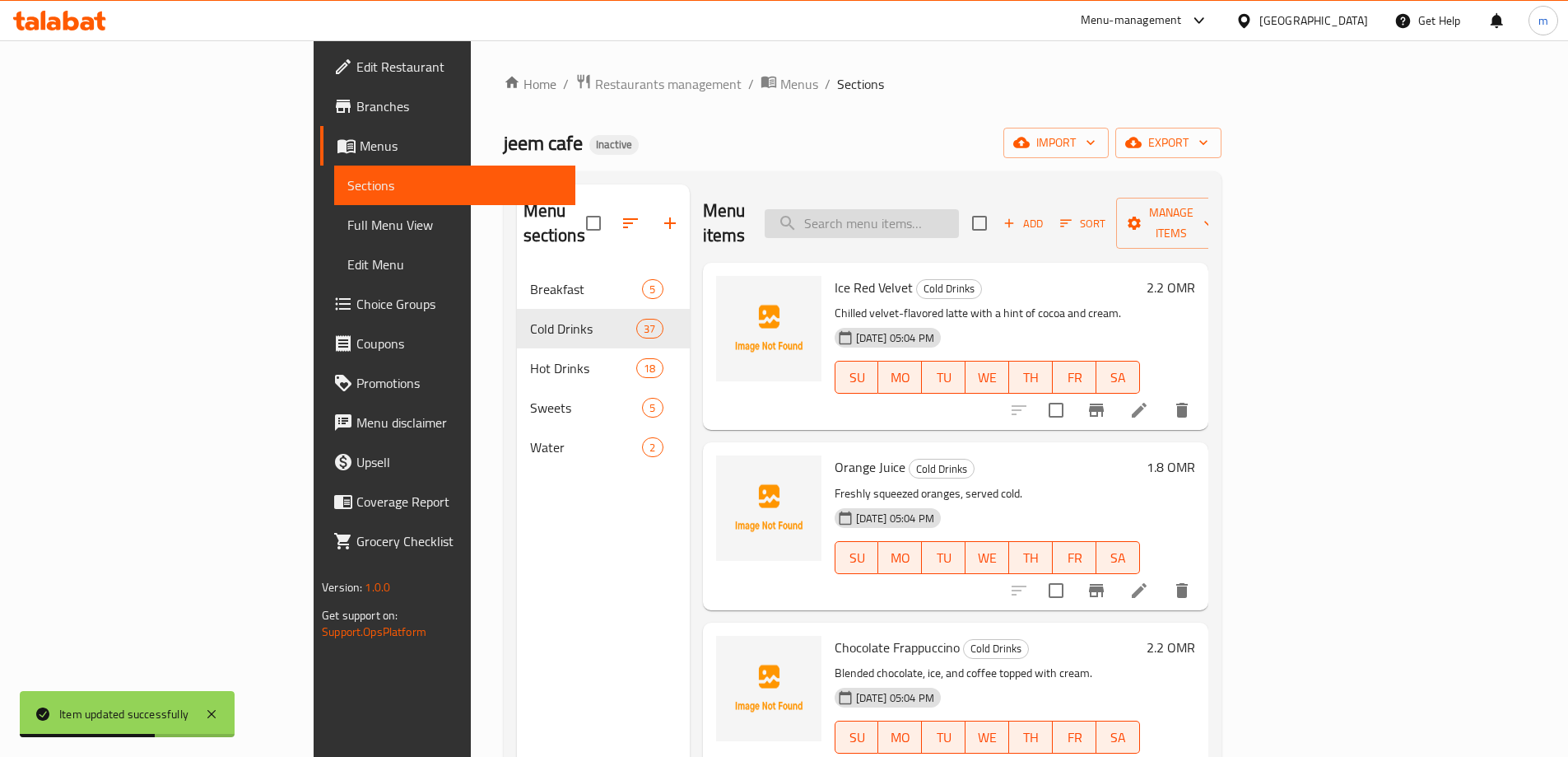
click at [959, 211] on input "search" at bounding box center [862, 224] width 195 height 29
paste input "Iced Latte"
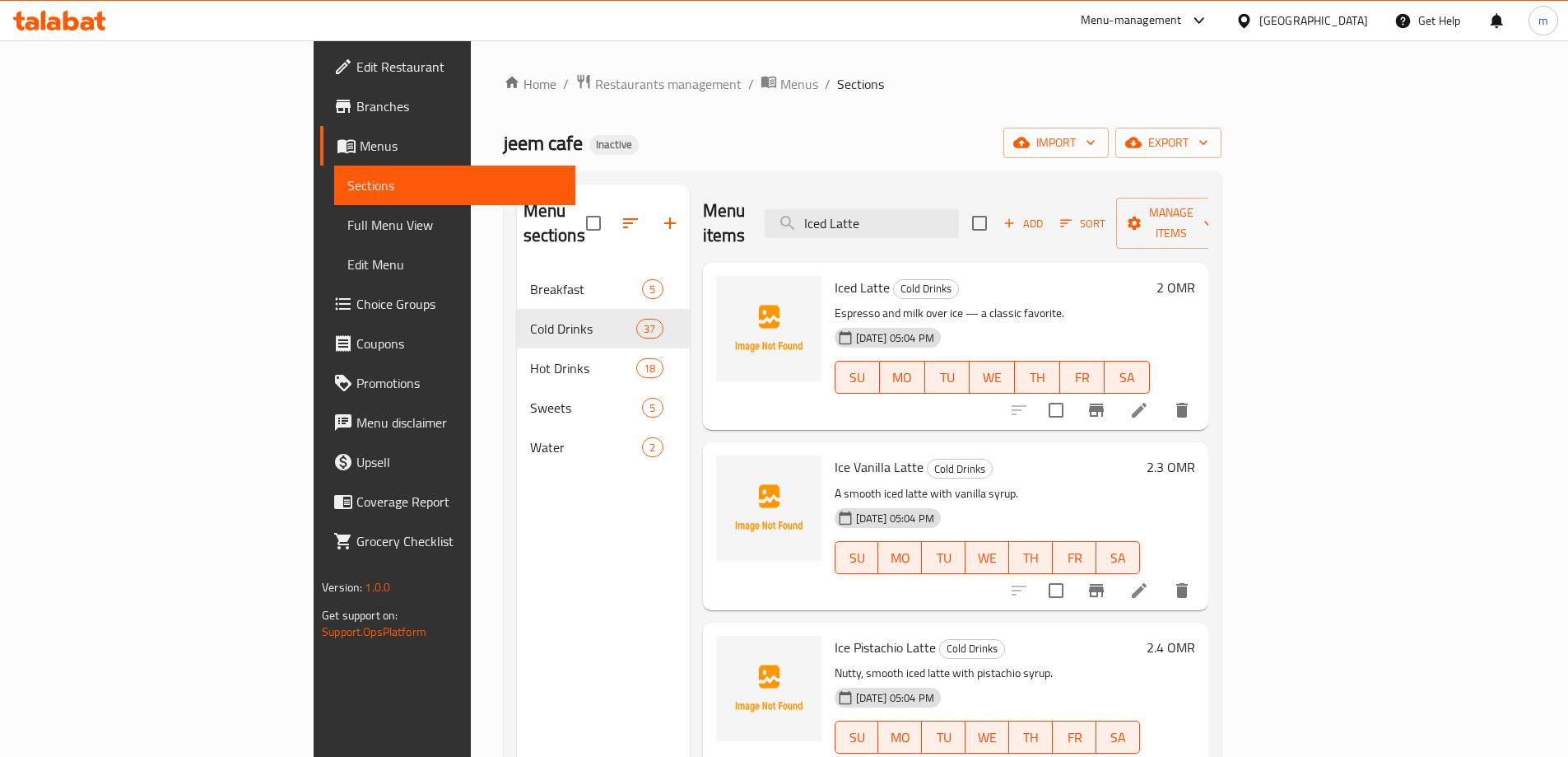
type input "Iced Latte"
click at [1162, 395] on li at bounding box center [1139, 410] width 46 height 30
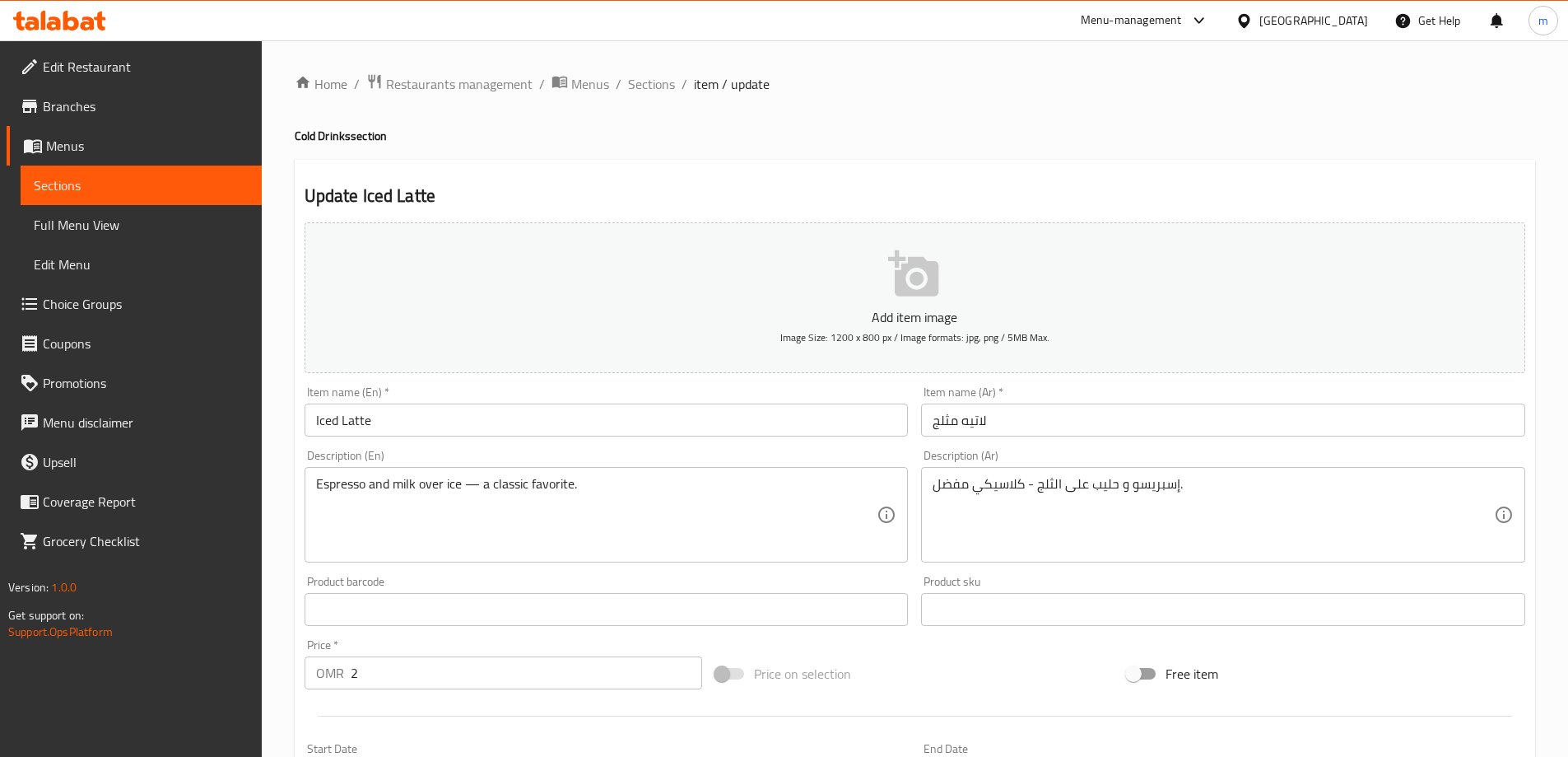
click at [1012, 427] on input "لاتيه مثلج" at bounding box center [1223, 420] width 604 height 33
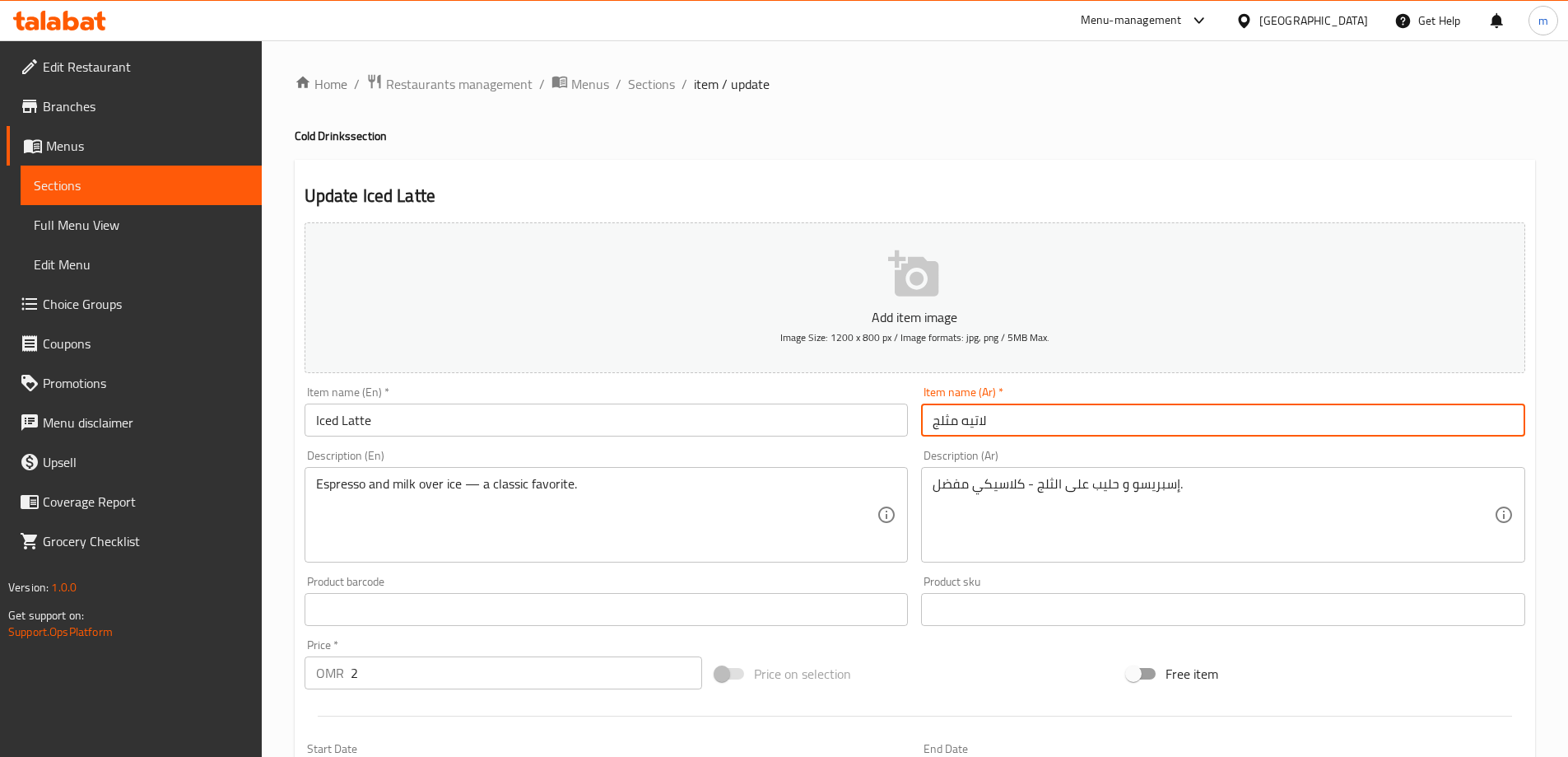
drag, startPoint x: 930, startPoint y: 415, endPoint x: 961, endPoint y: 424, distance: 32.3
click at [961, 424] on input "لاتيه مثلج" at bounding box center [1223, 420] width 604 height 33
click at [1041, 412] on input "لاتيه" at bounding box center [1223, 420] width 604 height 33
click at [928, 423] on input "لاتيه" at bounding box center [1223, 420] width 604 height 33
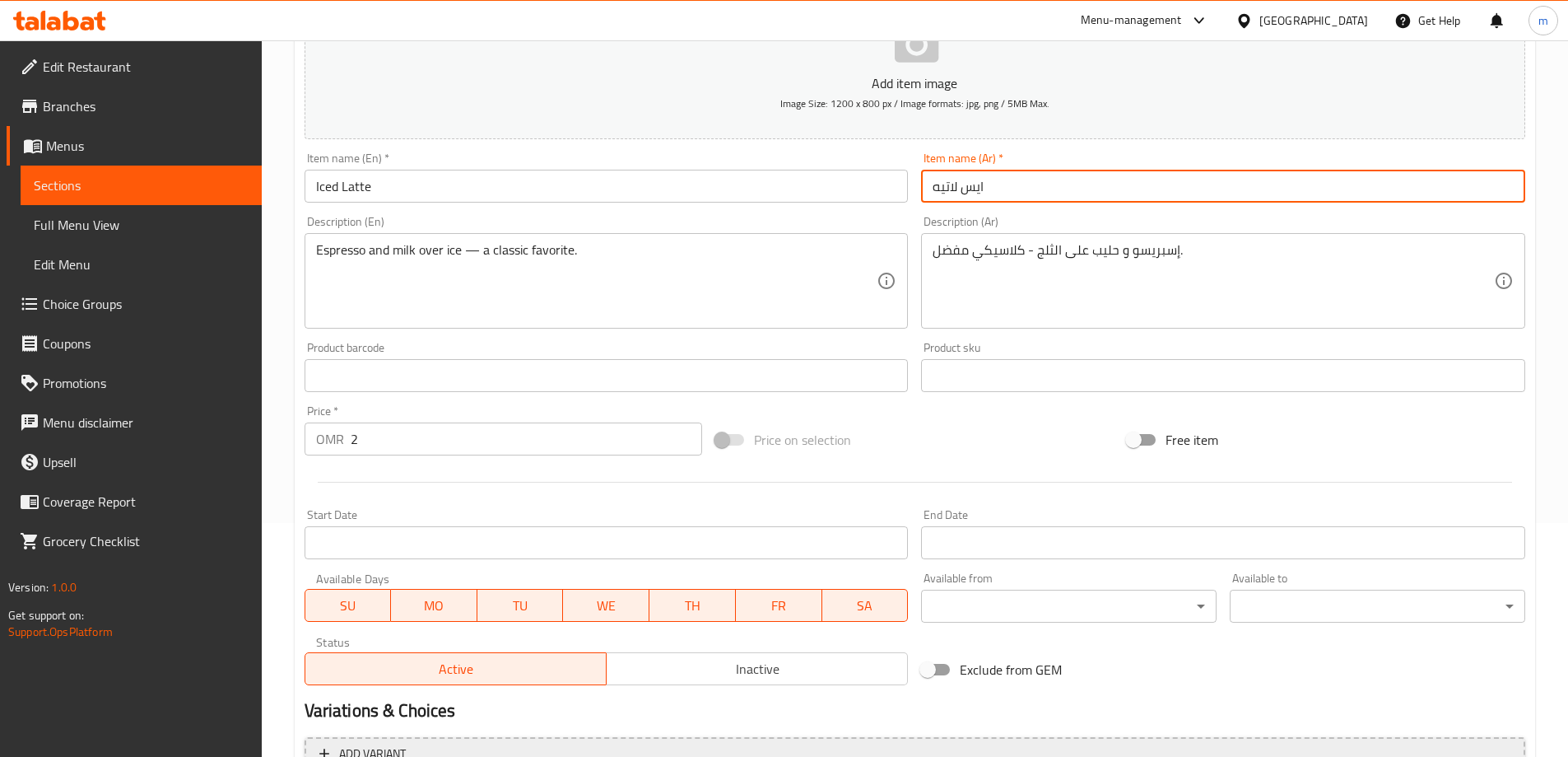
scroll to position [406, 0]
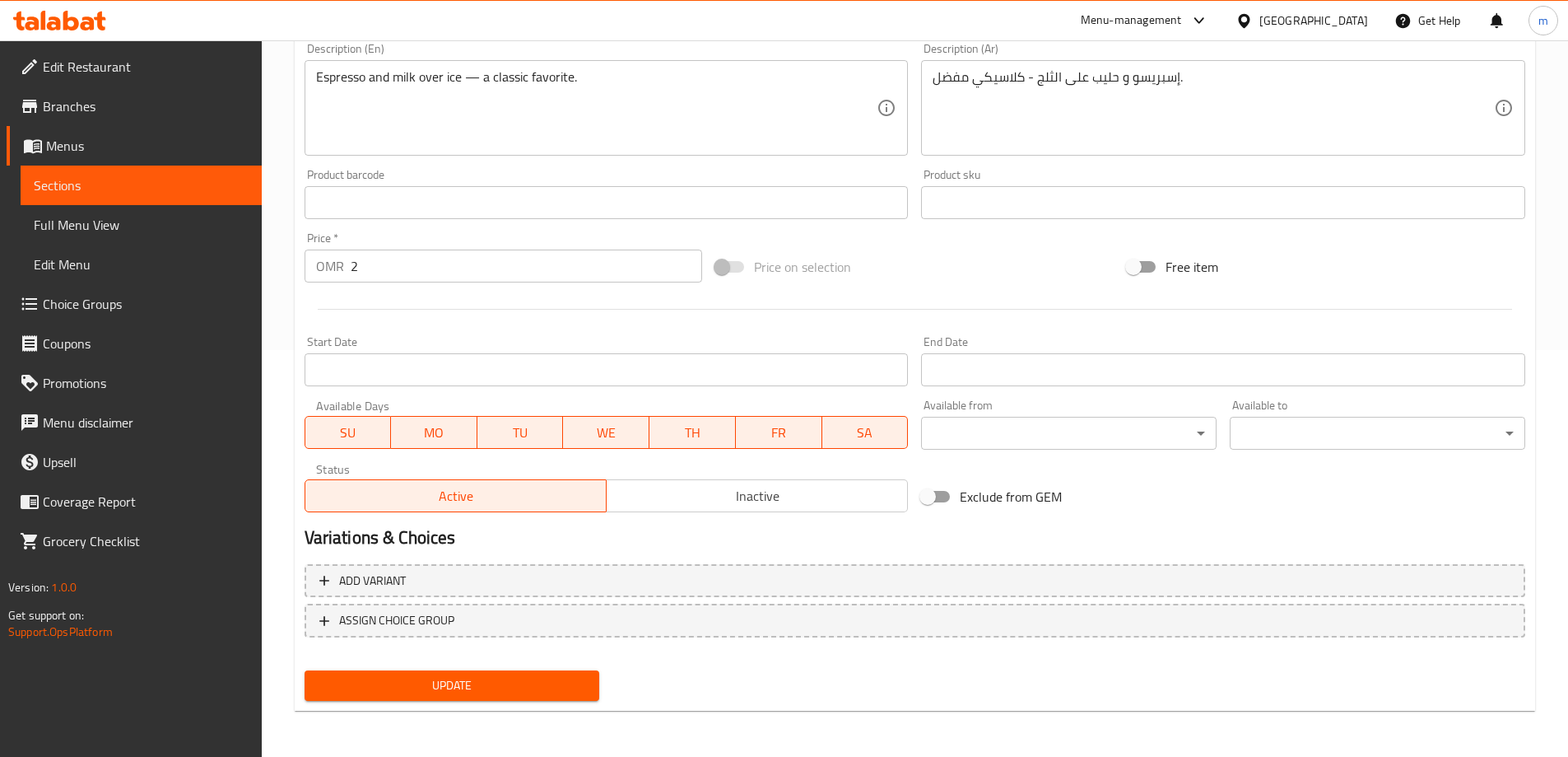
type input "ايس لاتيه"
click at [508, 684] on span "Update" at bounding box center [453, 685] width 269 height 21
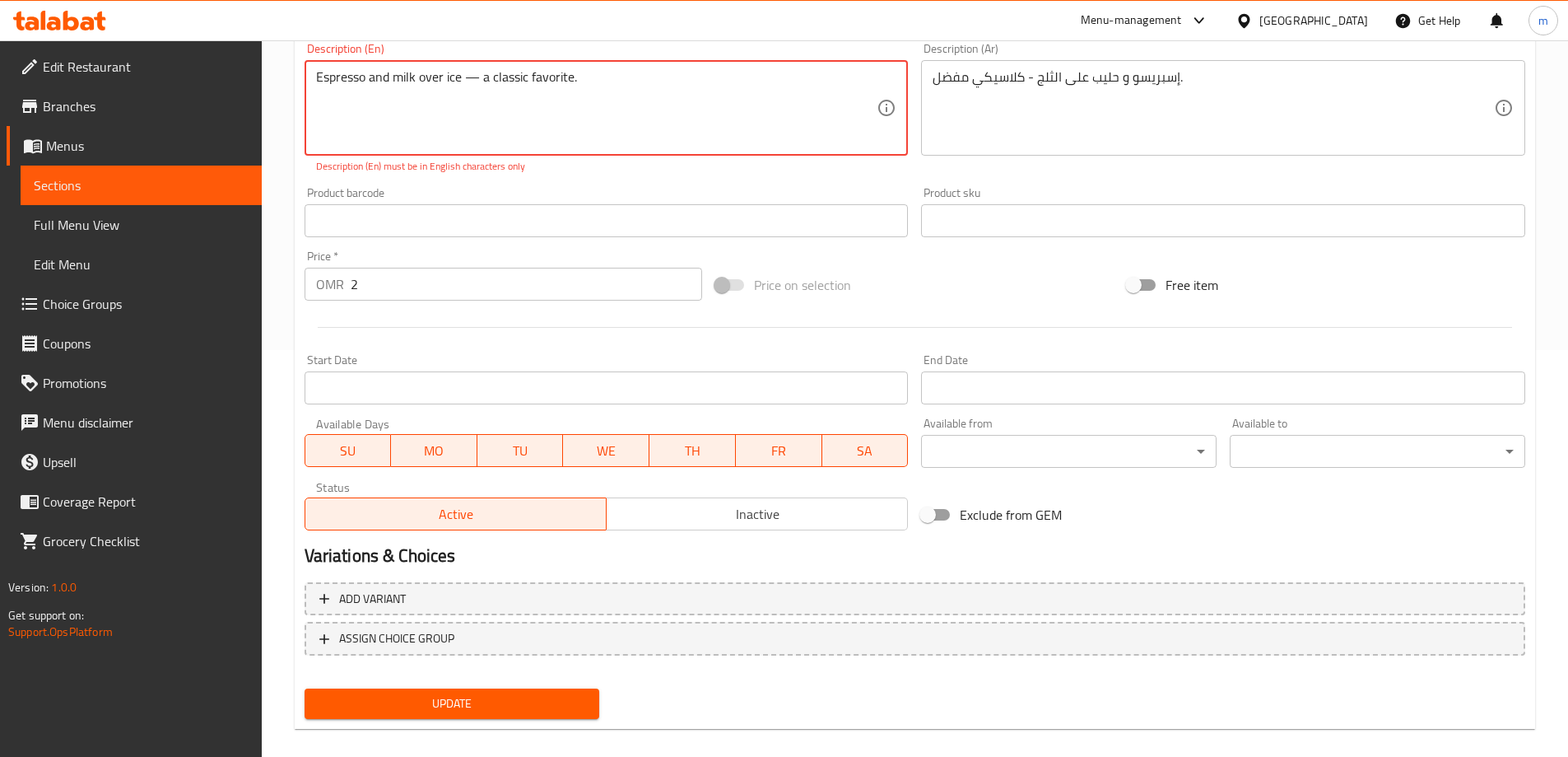
click at [473, 71] on textarea "Espresso and milk over ice — a classic favorite." at bounding box center [597, 108] width 562 height 78
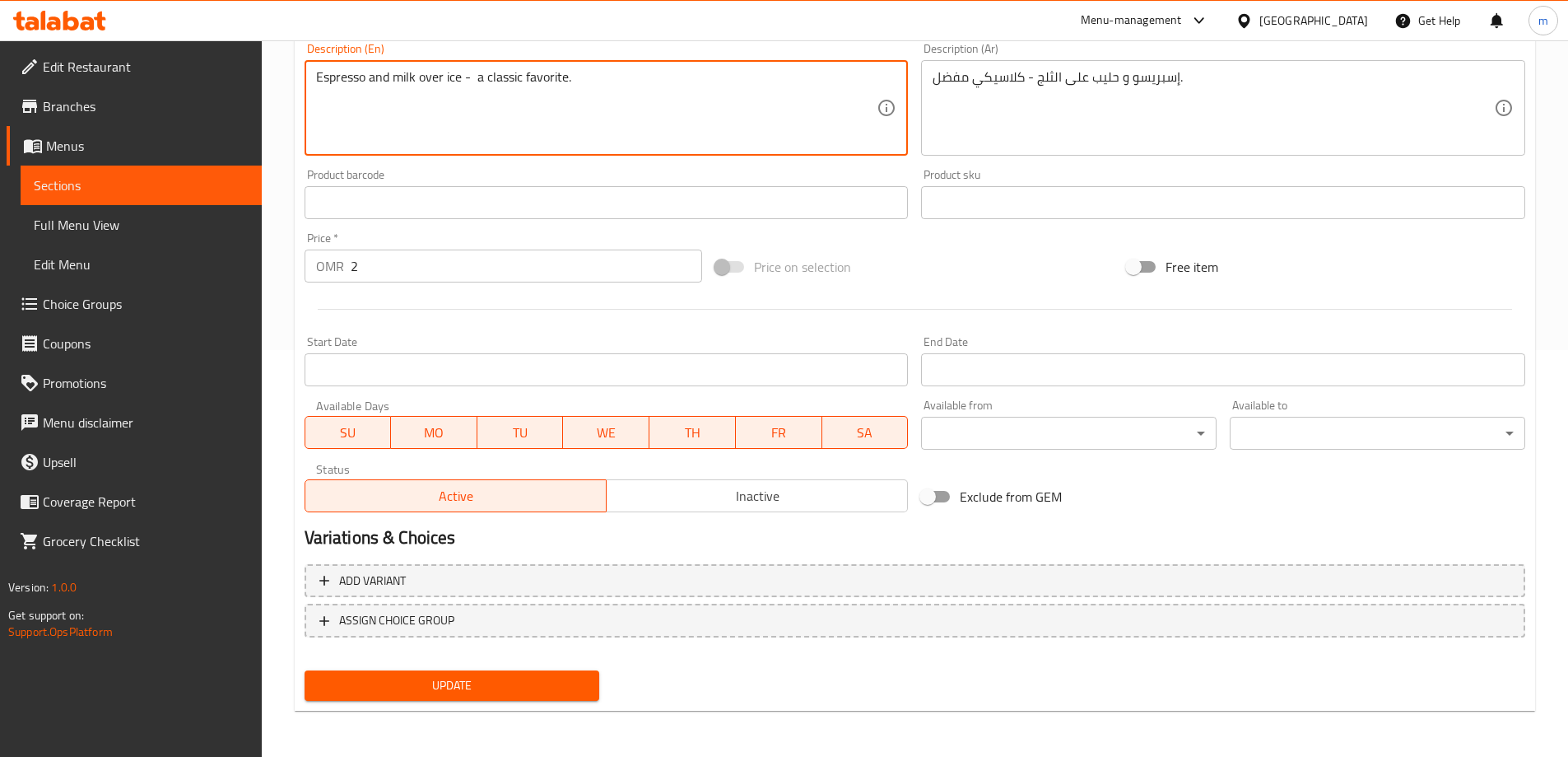
type textarea "Espresso and milk over ice - a classic favorite."
click at [446, 673] on button "Update" at bounding box center [452, 686] width 296 height 31
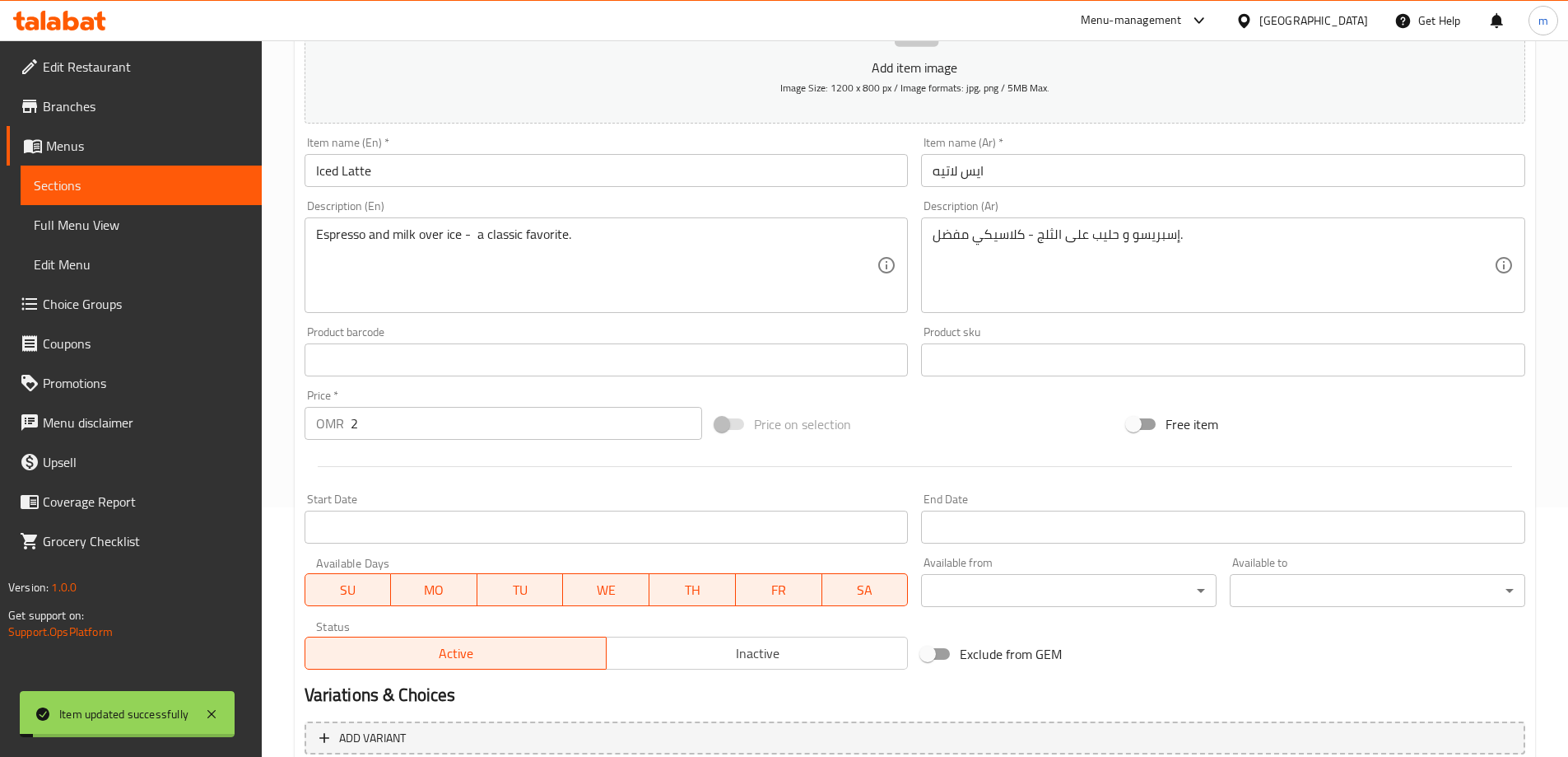
scroll to position [0, 0]
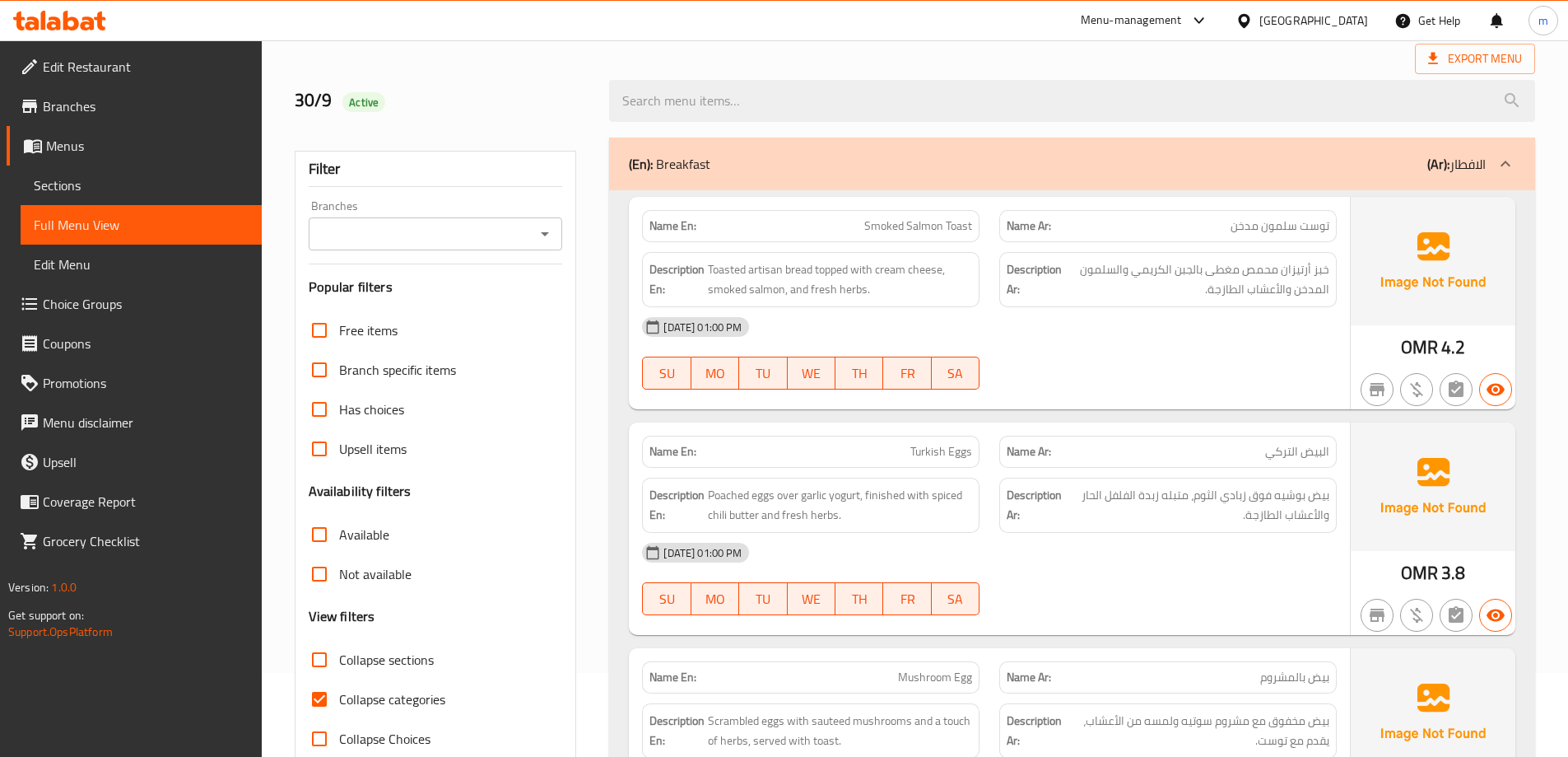
scroll to position [165, 0]
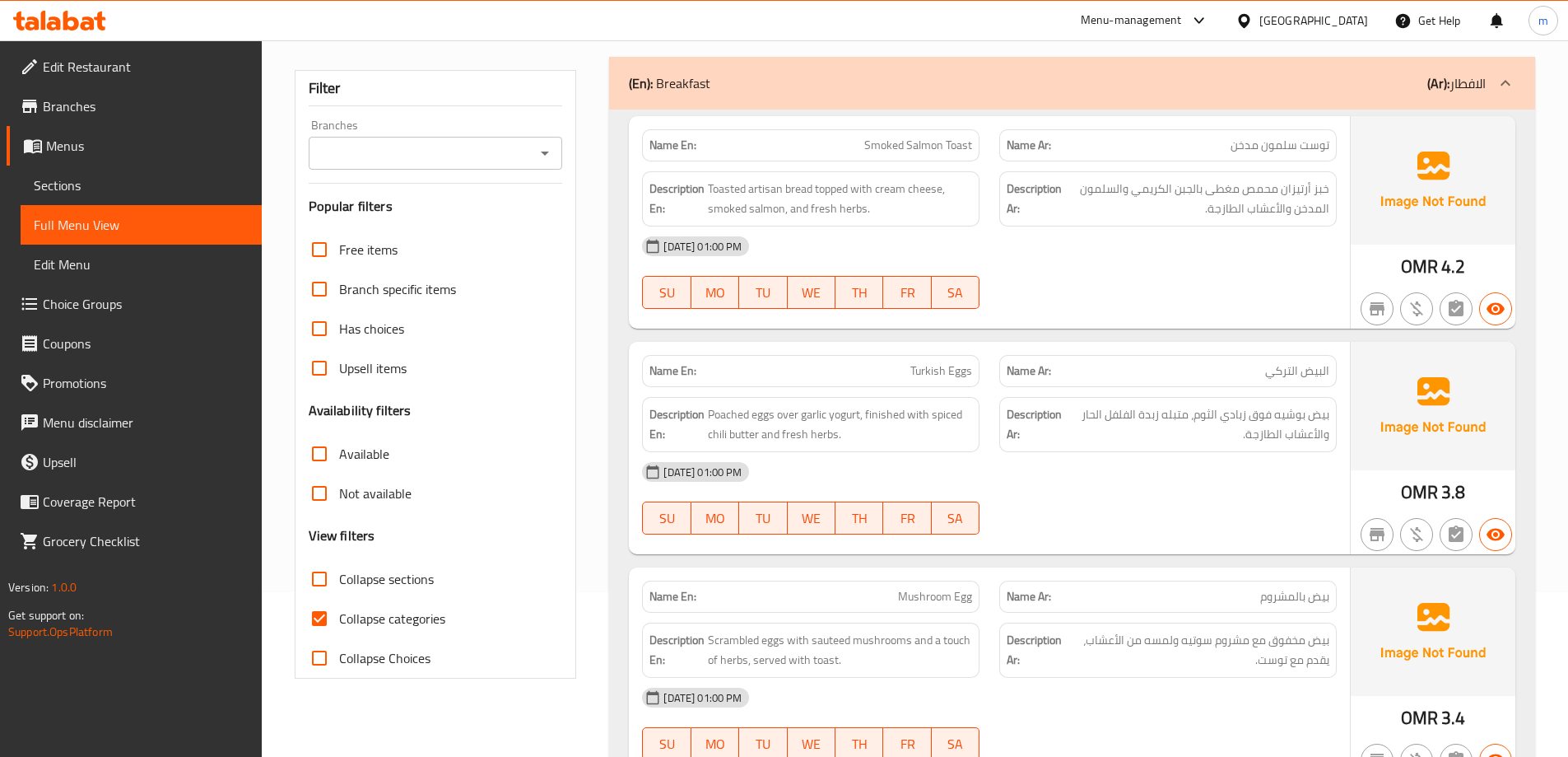
click at [317, 591] on input "Collapse sections" at bounding box center [320, 579] width 39 height 39
checkbox input "true"
click at [322, 610] on input "Collapse categories" at bounding box center [320, 618] width 39 height 39
checkbox input "false"
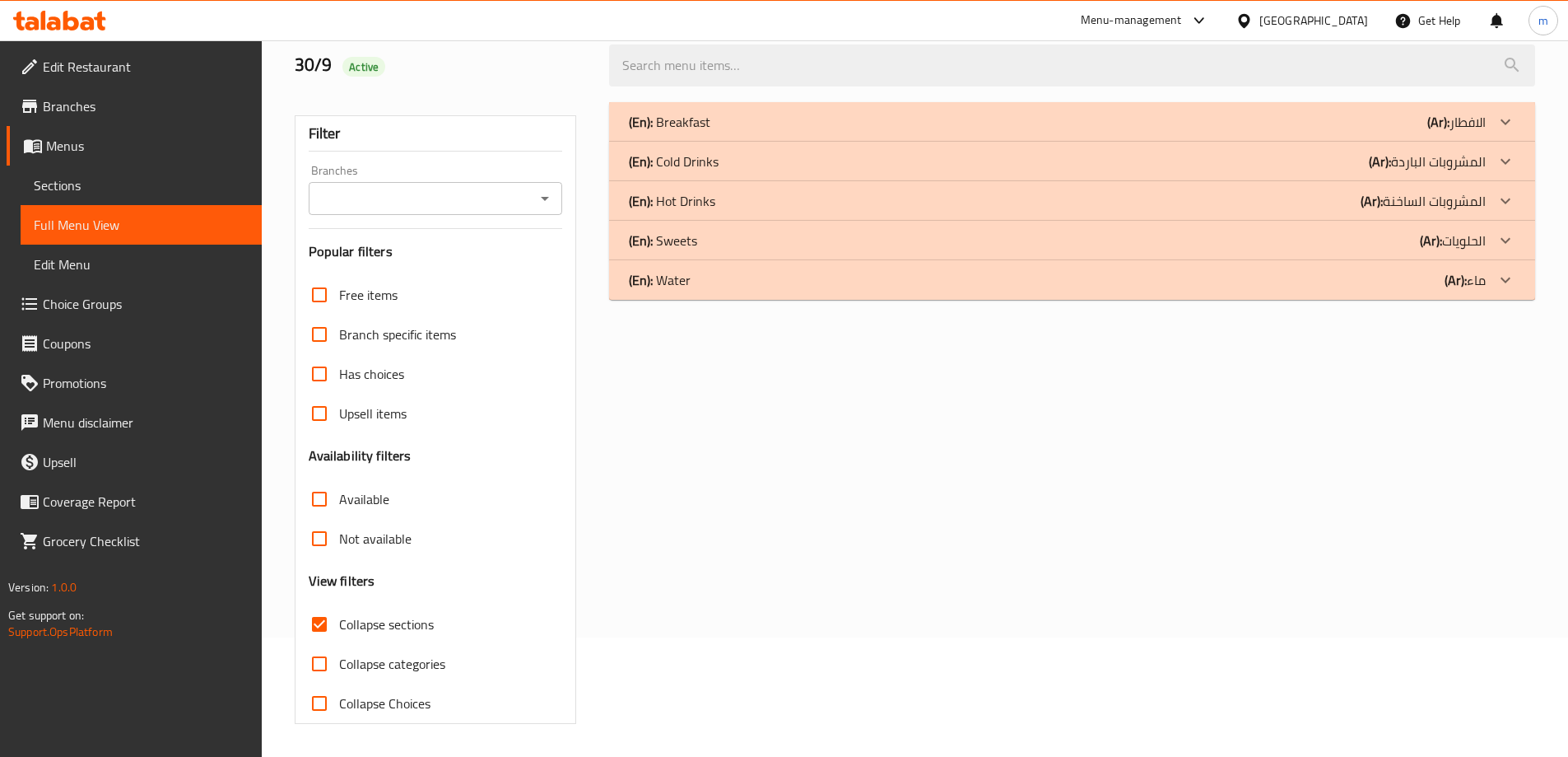
scroll to position [119, 0]
click at [745, 284] on div "(En): Water (Ar): ماء" at bounding box center [1058, 279] width 857 height 20
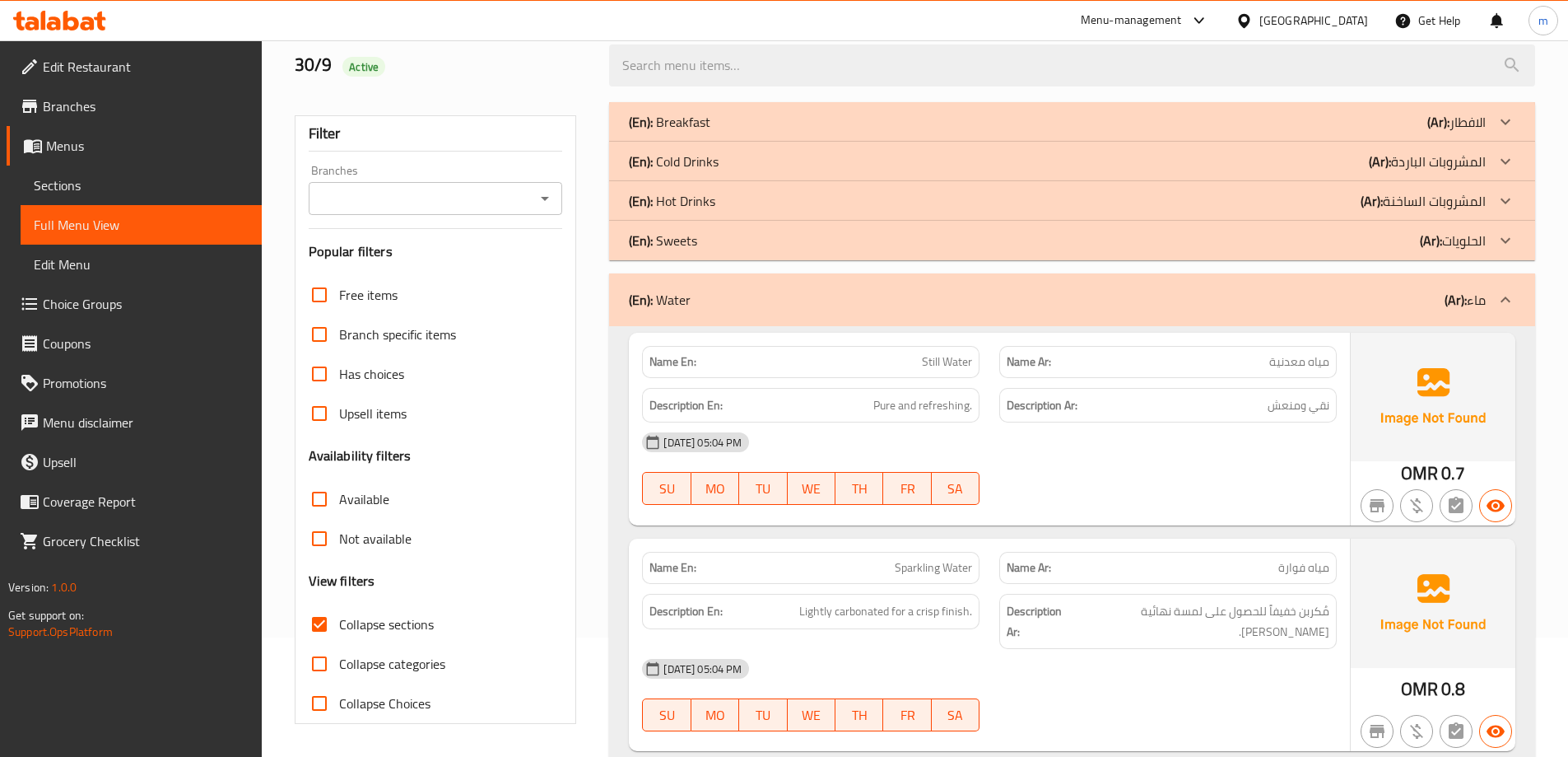
click at [755, 250] on div "(En): Sweets (Ar): الحلويات" at bounding box center [1072, 240] width 926 height 39
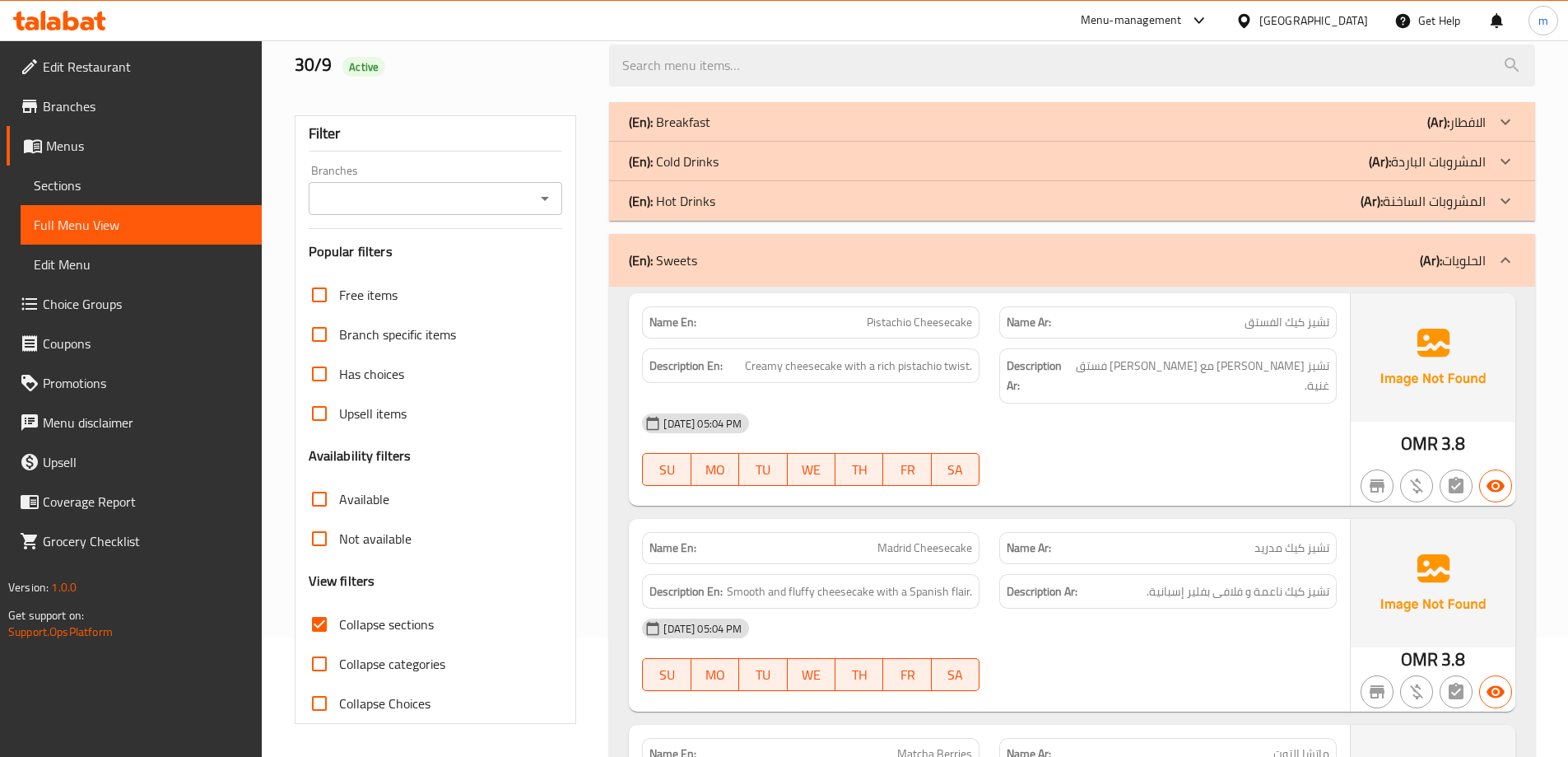
click at [730, 165] on div "(En): Cold Drinks (Ar): المشروبات الباردة" at bounding box center [1058, 161] width 857 height 20
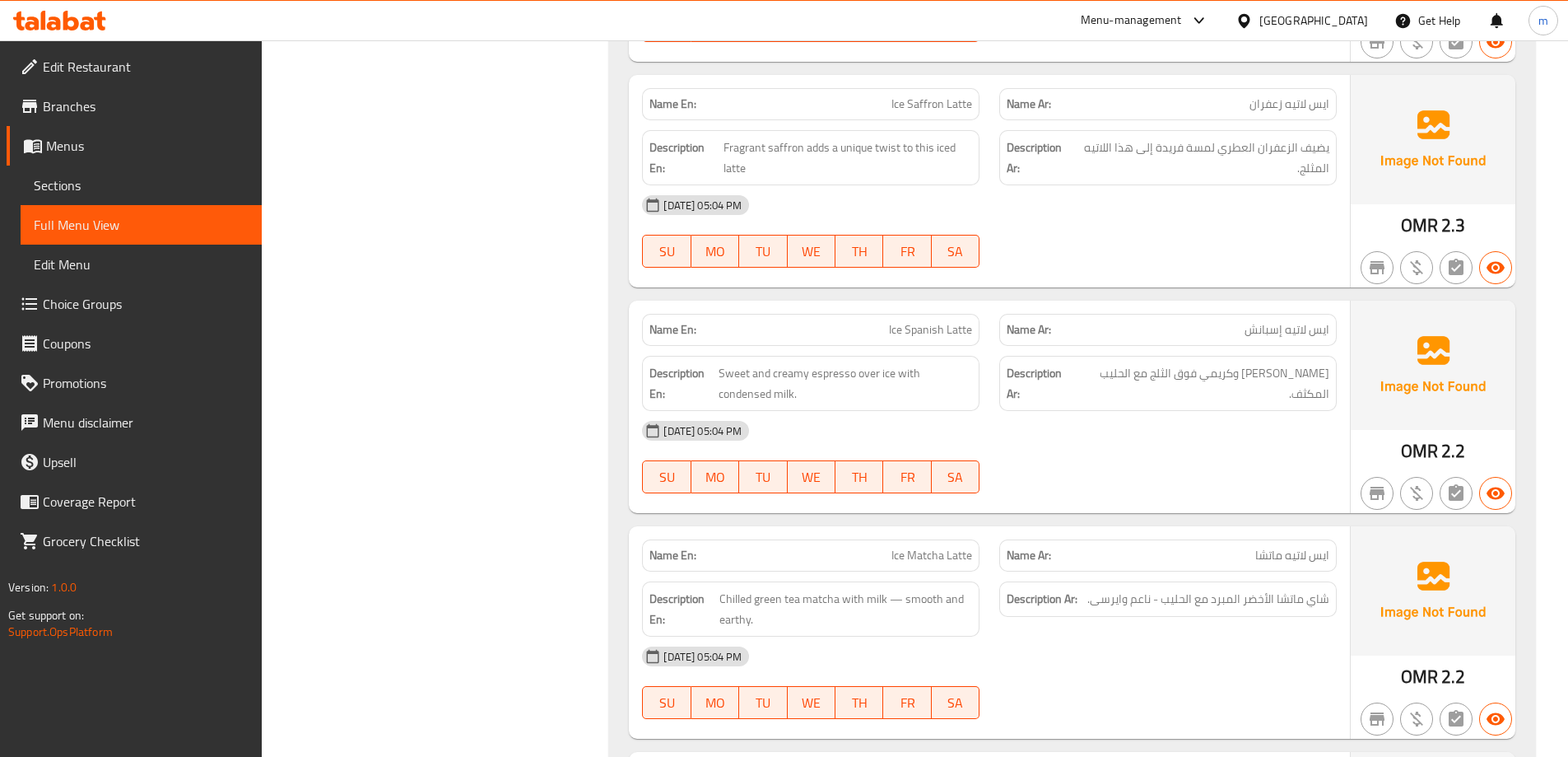
scroll to position [4154, 0]
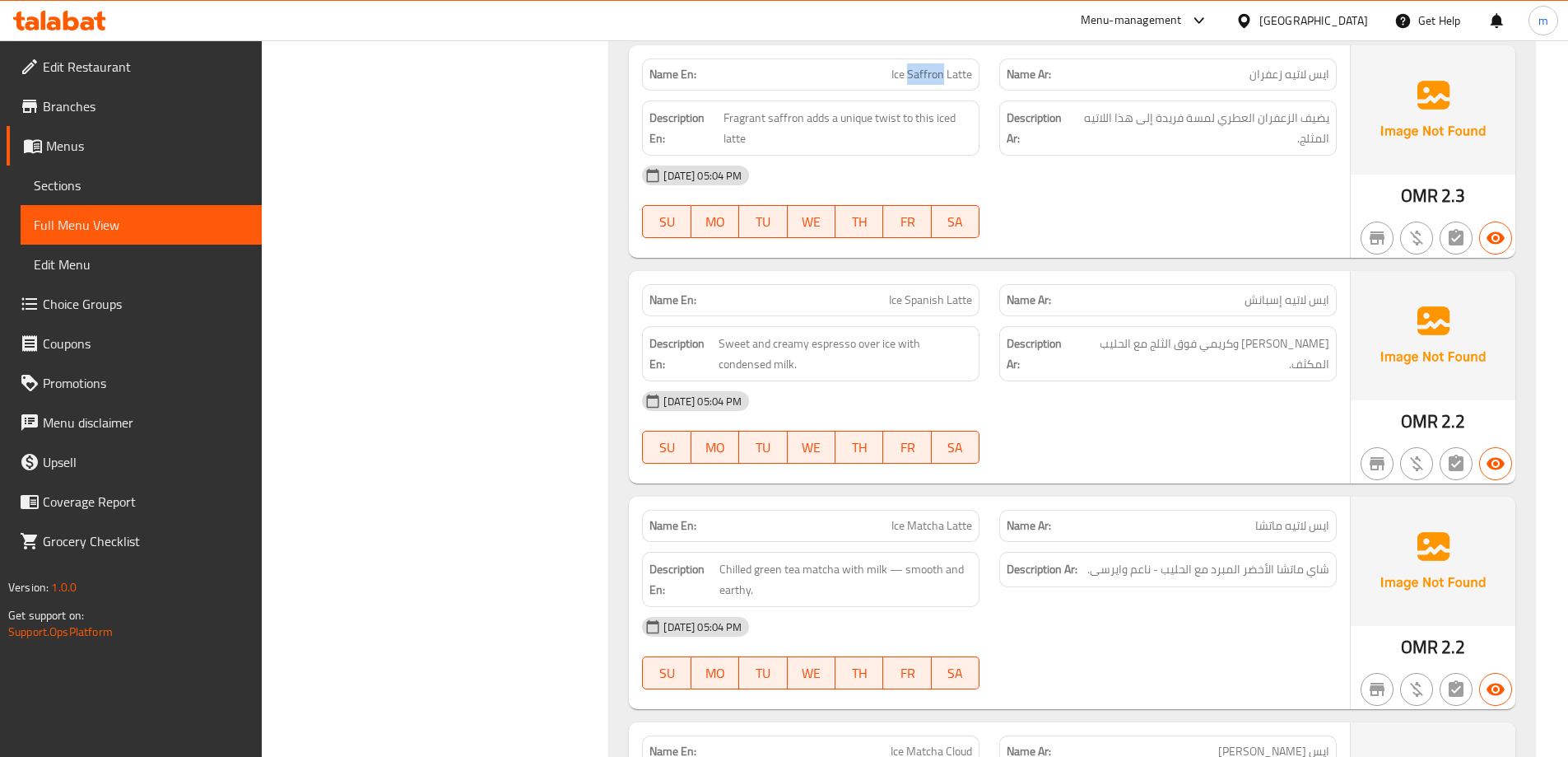
drag, startPoint x: 909, startPoint y: 76, endPoint x: 943, endPoint y: 89, distance: 36.4
click at [943, 89] on div "Name En: Ice Saffron Latte" at bounding box center [811, 74] width 338 height 32
copy span "Saffron"
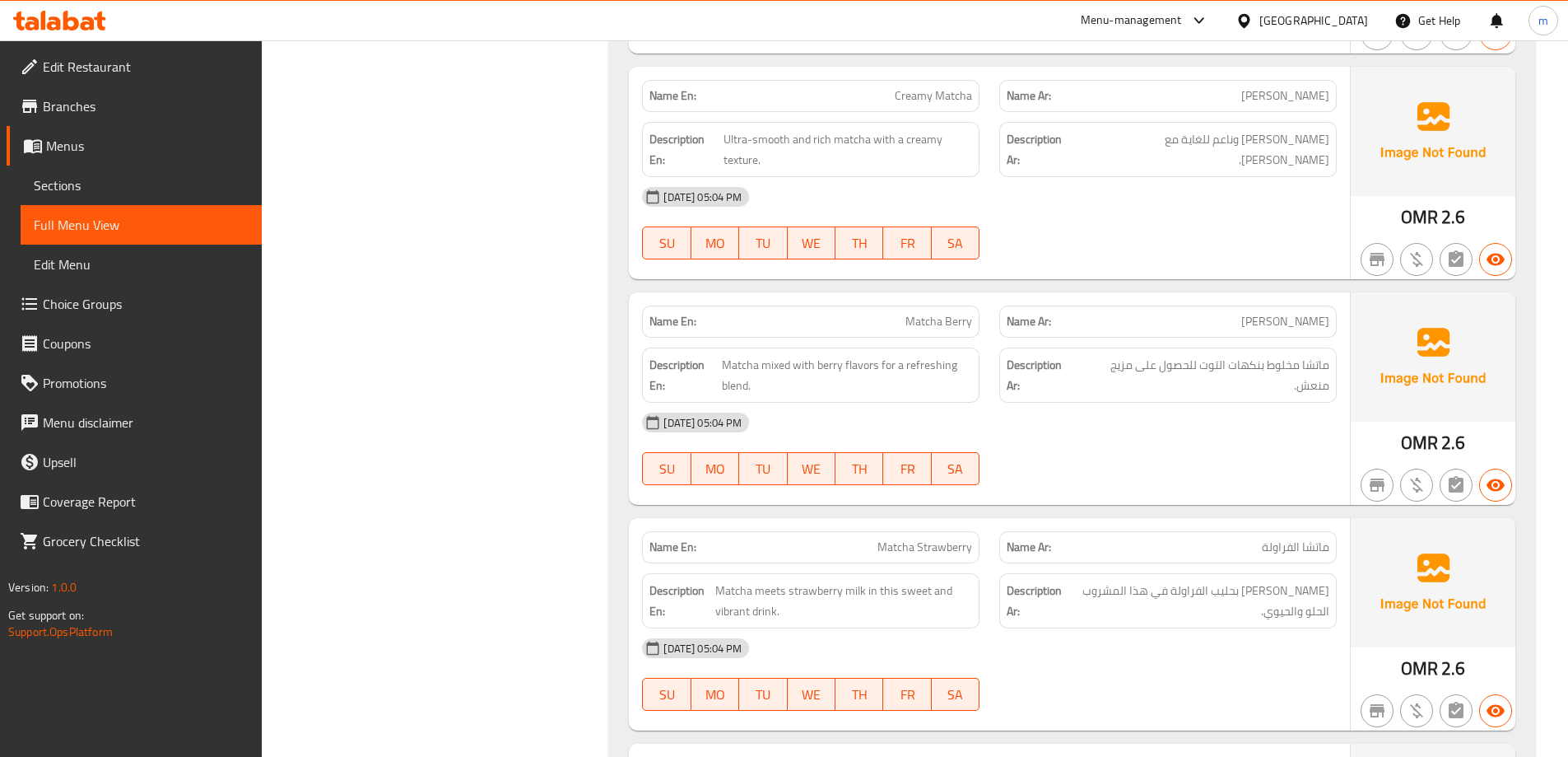
scroll to position [5059, 0]
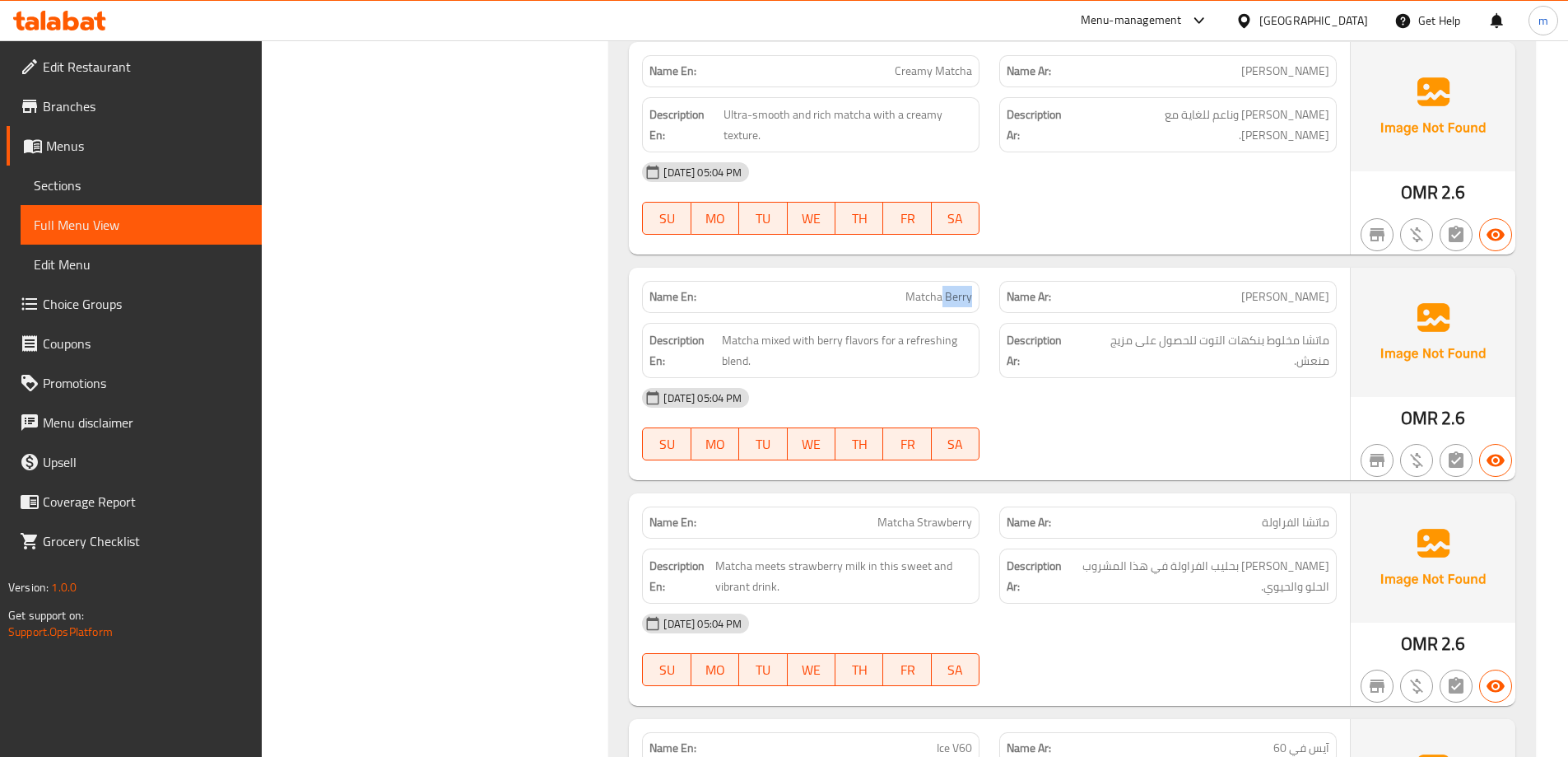
drag, startPoint x: 944, startPoint y: 299, endPoint x: 985, endPoint y: 304, distance: 41.3
click at [985, 304] on div "Name En: [PERSON_NAME]" at bounding box center [811, 297] width 357 height 52
click at [948, 293] on span "Matcha Berry" at bounding box center [939, 297] width 67 height 17
drag, startPoint x: 944, startPoint y: 297, endPoint x: 987, endPoint y: 302, distance: 43.3
click at [987, 302] on div "Name En: [PERSON_NAME]" at bounding box center [811, 297] width 357 height 52
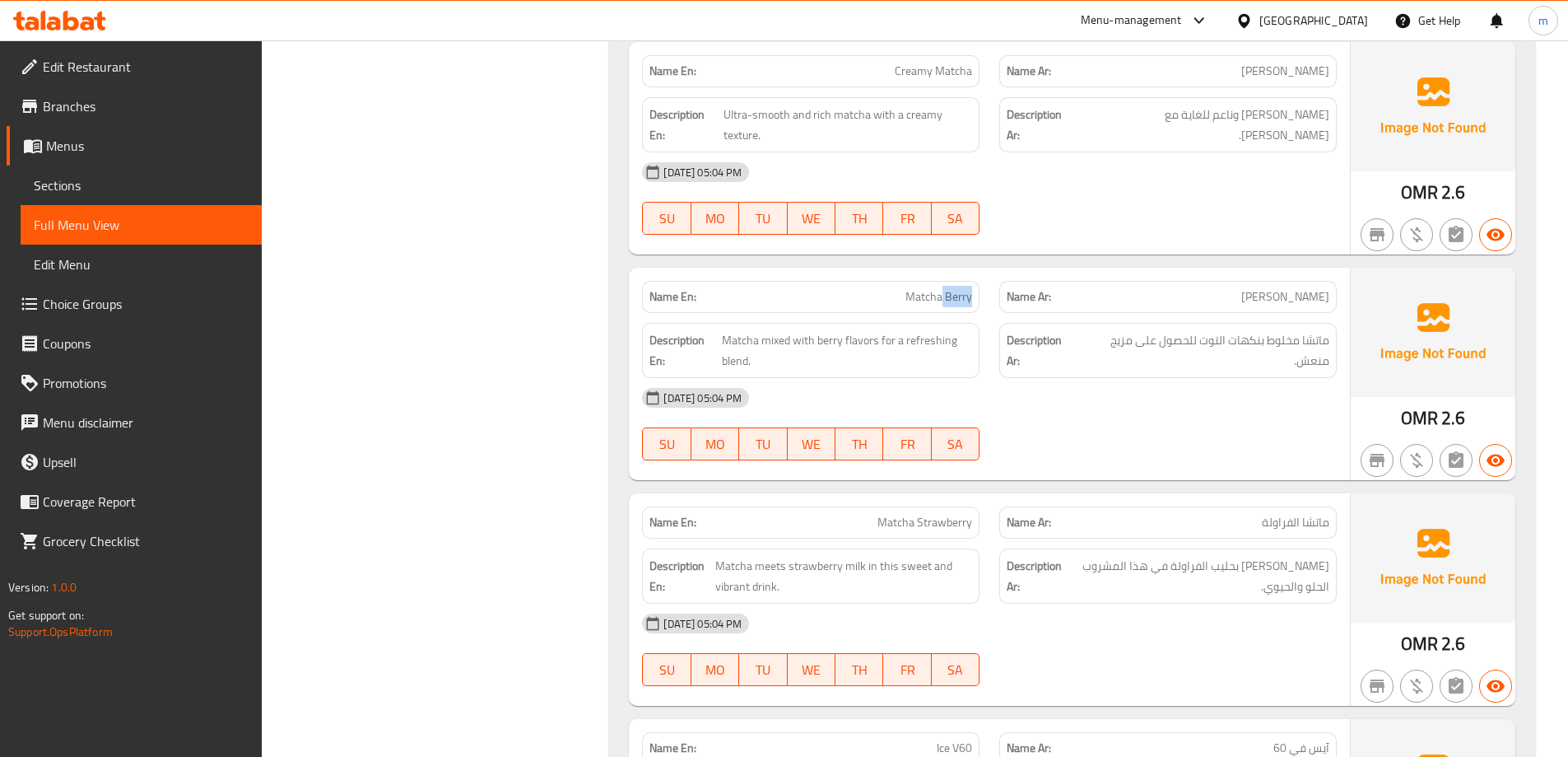
click at [955, 301] on span "Matcha Berry" at bounding box center [939, 297] width 67 height 17
drag, startPoint x: 946, startPoint y: 295, endPoint x: 1002, endPoint y: 309, distance: 57.7
click at [996, 309] on div "Name En: [PERSON_NAME] Name Ar: [PERSON_NAME]" at bounding box center [990, 297] width 715 height 52
copy span "Berry"
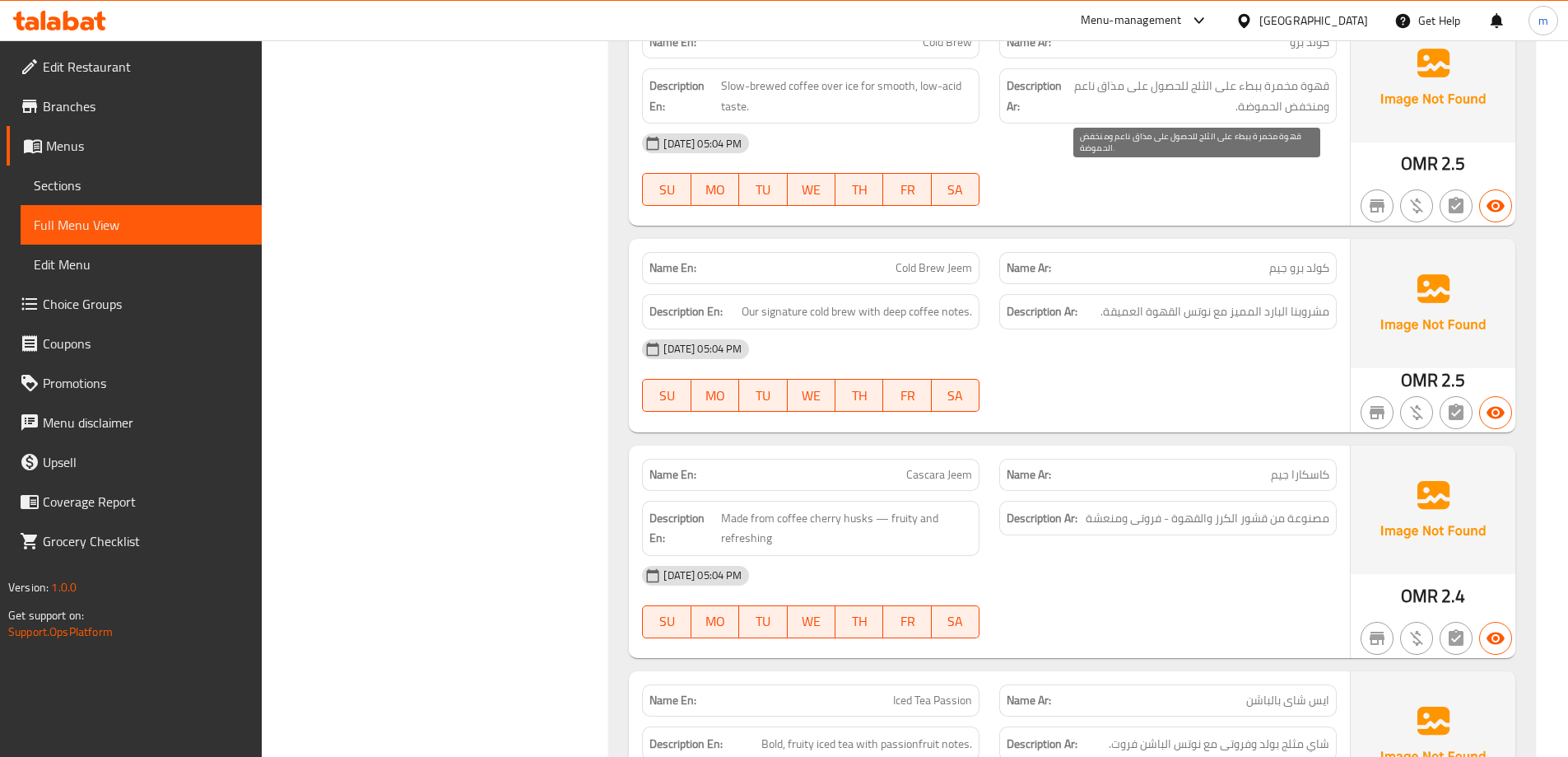
scroll to position [6706, 0]
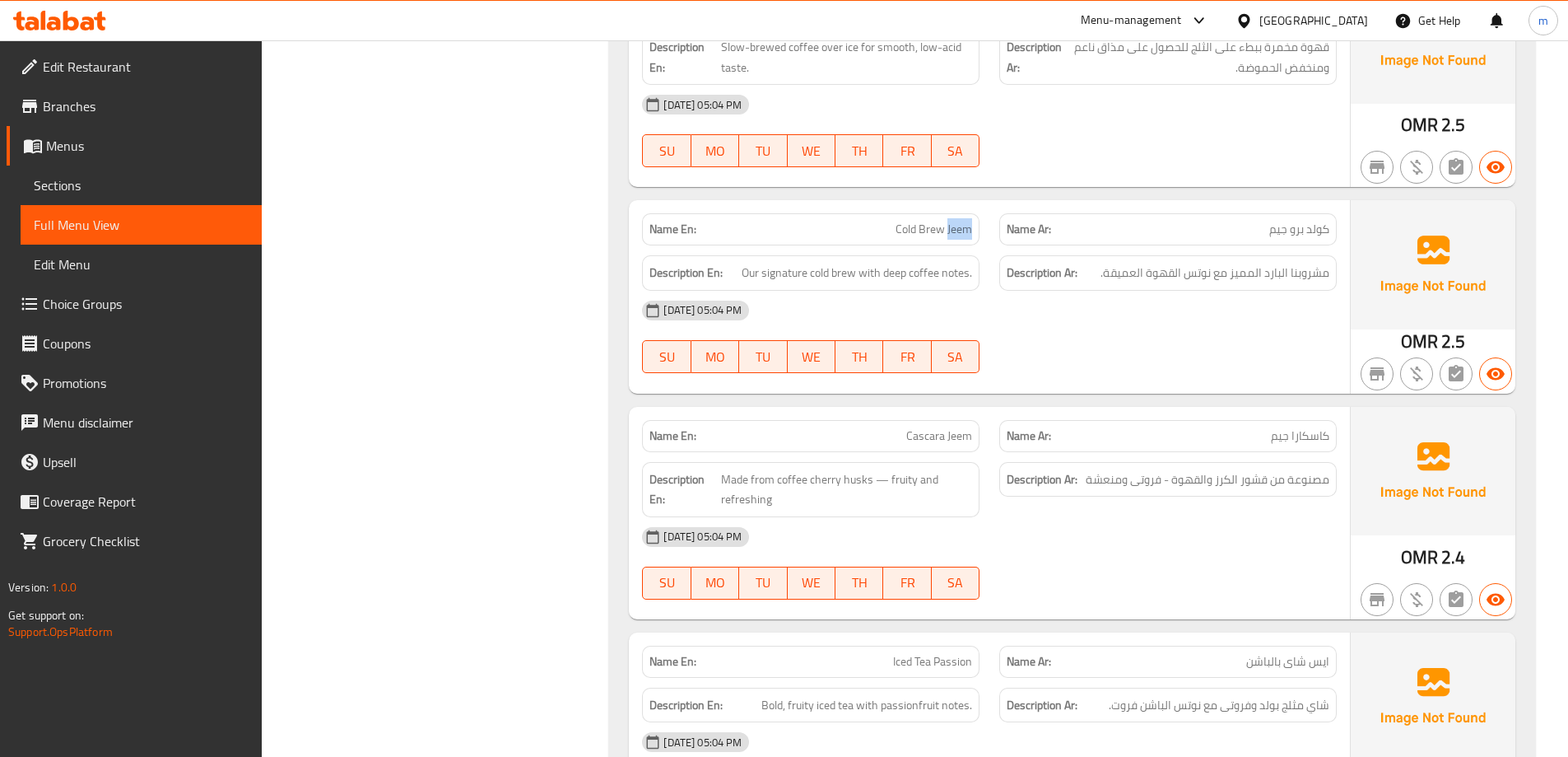
drag, startPoint x: 948, startPoint y: 231, endPoint x: 982, endPoint y: 231, distance: 34.0
click at [982, 231] on div "Name En: Cold Brew Jeem" at bounding box center [811, 229] width 357 height 52
copy span "Jeem"
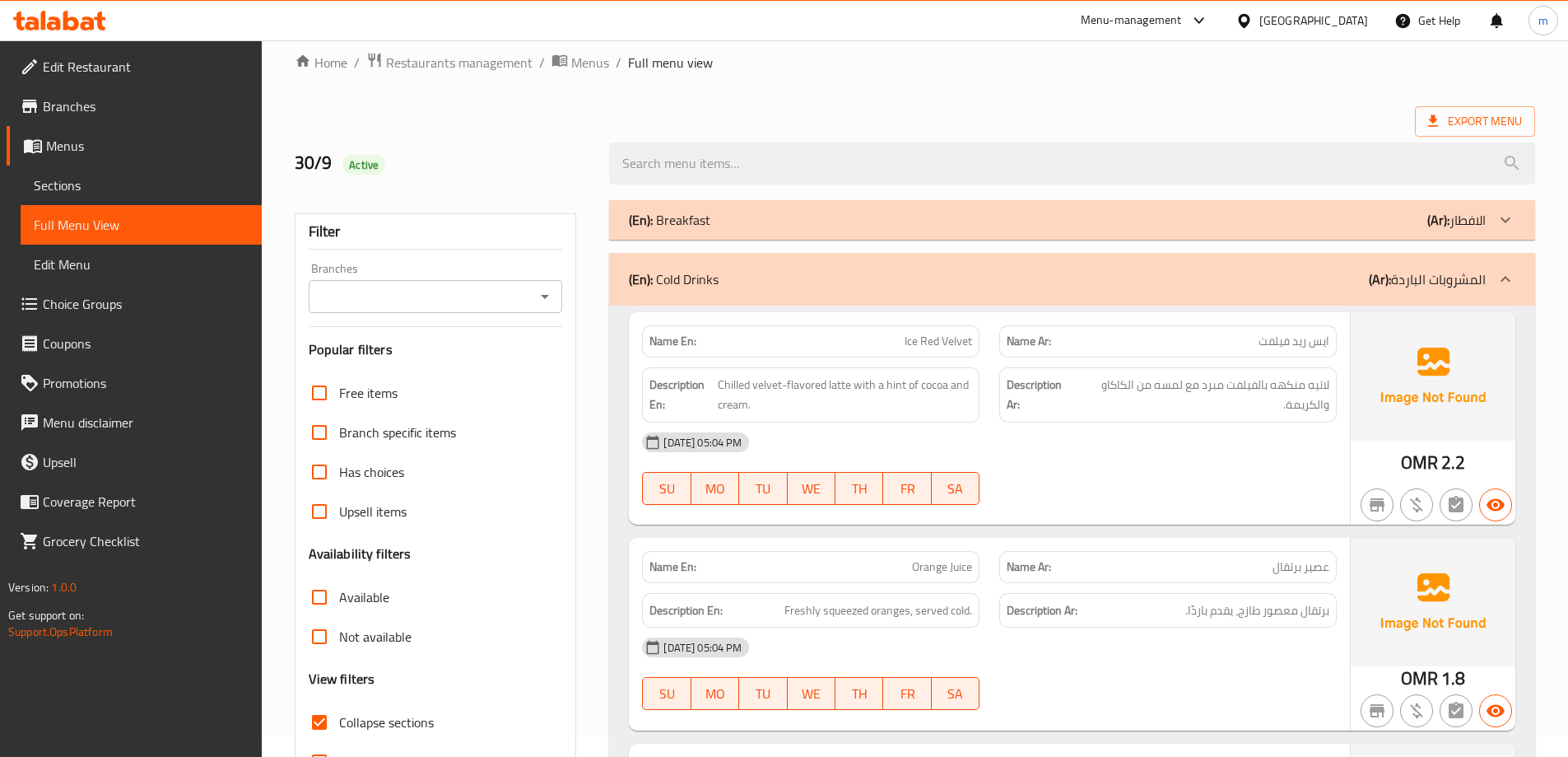
scroll to position [0, 0]
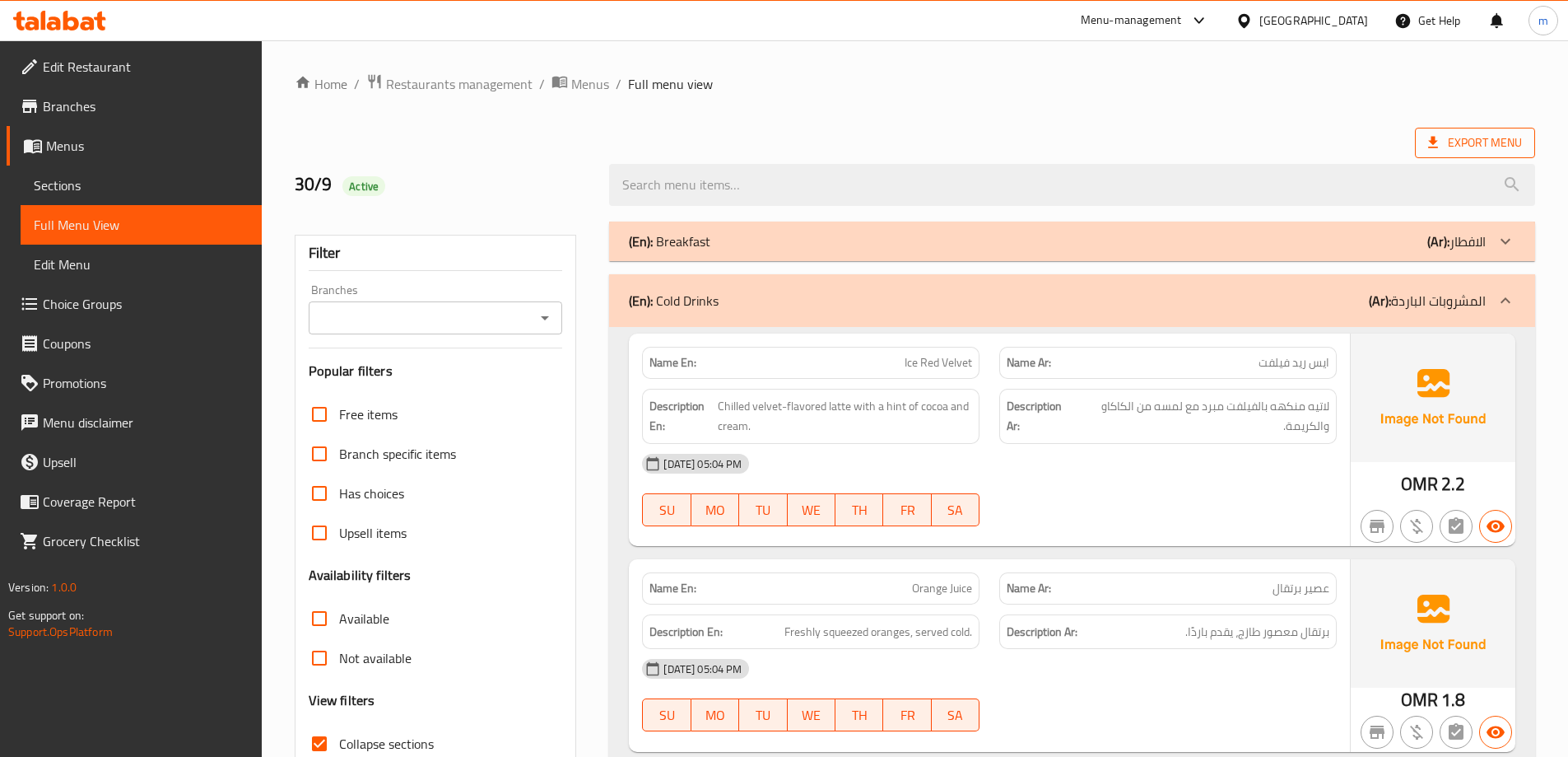
click at [1473, 138] on span "Export Menu" at bounding box center [1475, 143] width 93 height 21
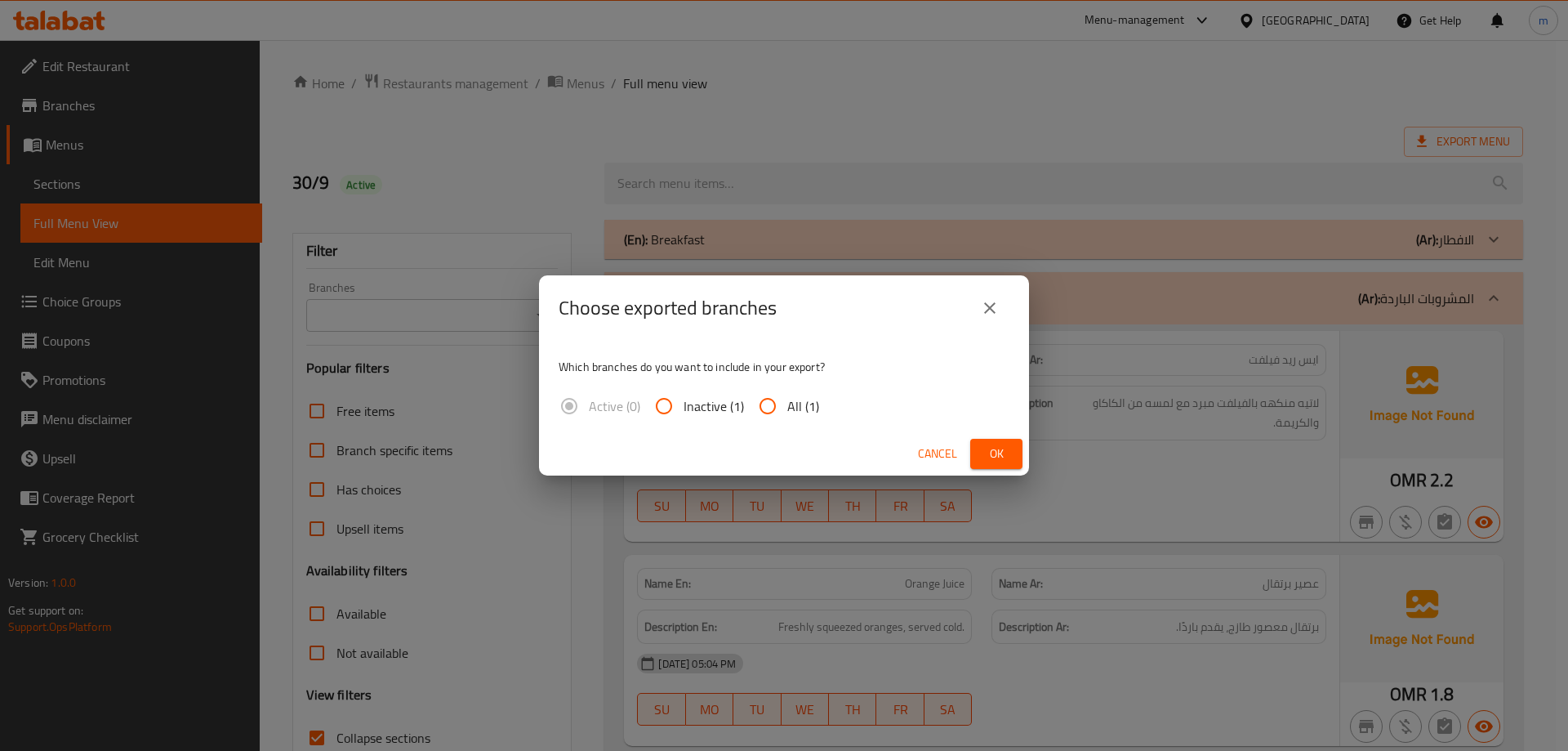
click at [792, 409] on span "All (1)" at bounding box center [803, 406] width 31 height 20
click at [787, 409] on input "All (1)" at bounding box center [768, 406] width 39 height 39
radio input "true"
click at [983, 450] on span "Ok" at bounding box center [996, 453] width 26 height 20
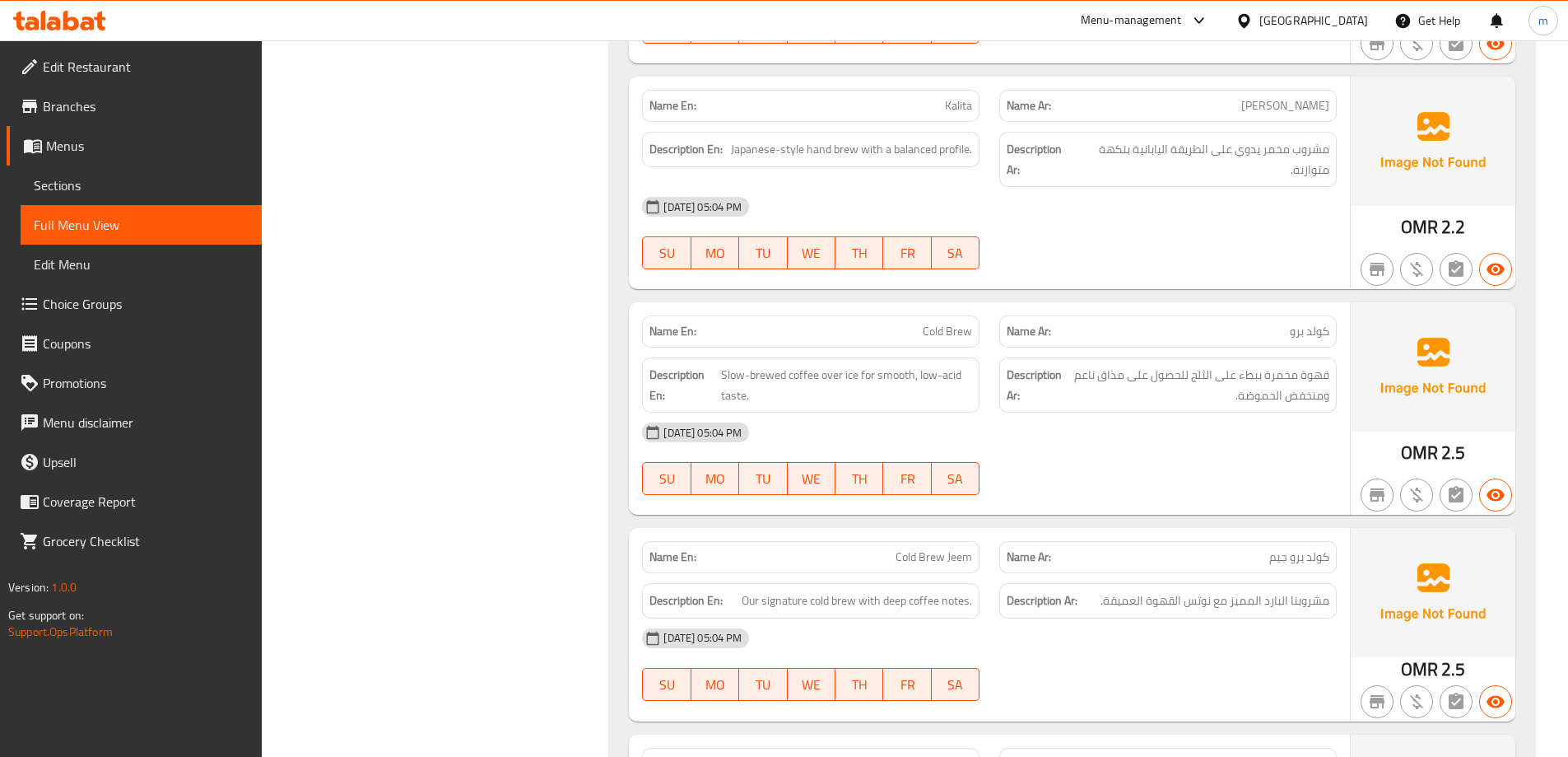
scroll to position [6153, 0]
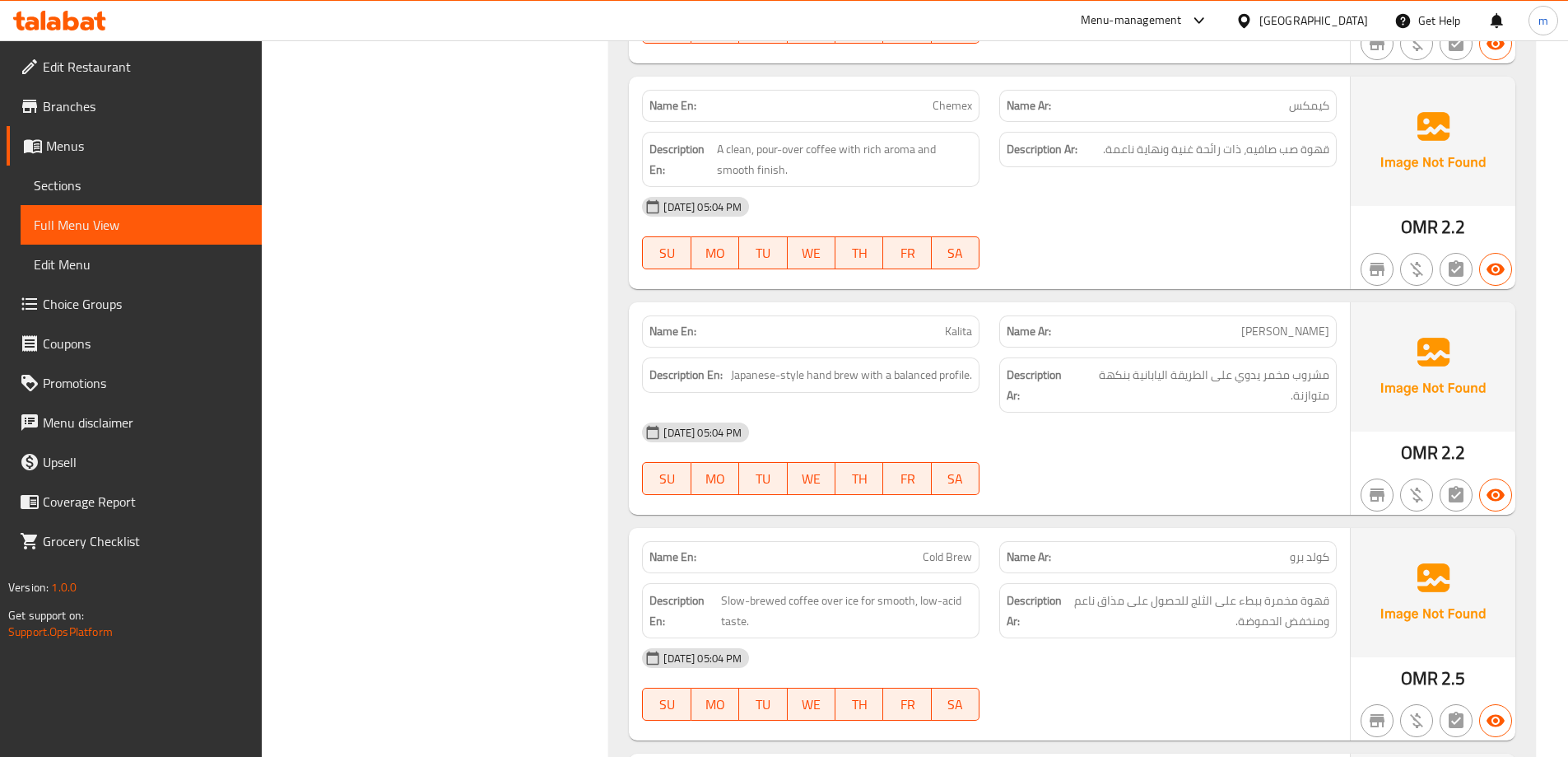
click at [59, 22] on icon at bounding box center [54, 23] width 14 height 14
